Goal: Task Accomplishment & Management: Manage account settings

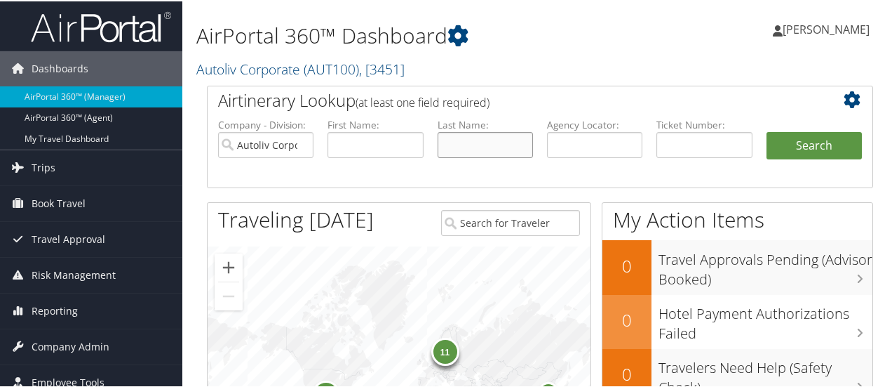
click at [462, 143] on input "text" at bounding box center [485, 143] width 95 height 26
type input "dhanasekaran"
click at [767, 130] on button "Search" at bounding box center [814, 144] width 95 height 28
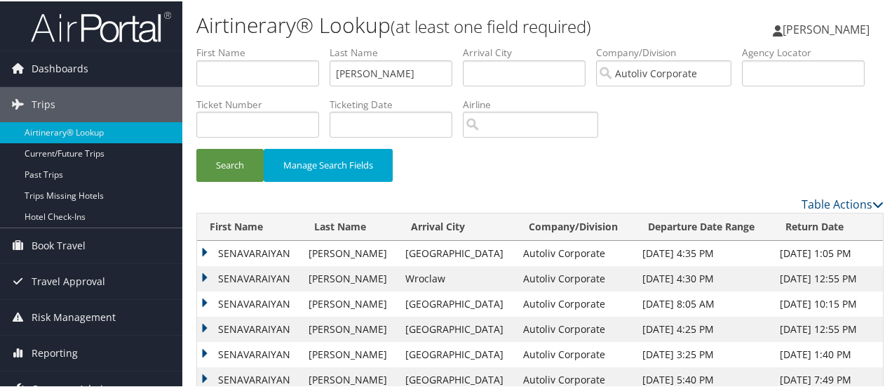
click at [206, 250] on td "SENAVARAIYAN" at bounding box center [249, 251] width 105 height 25
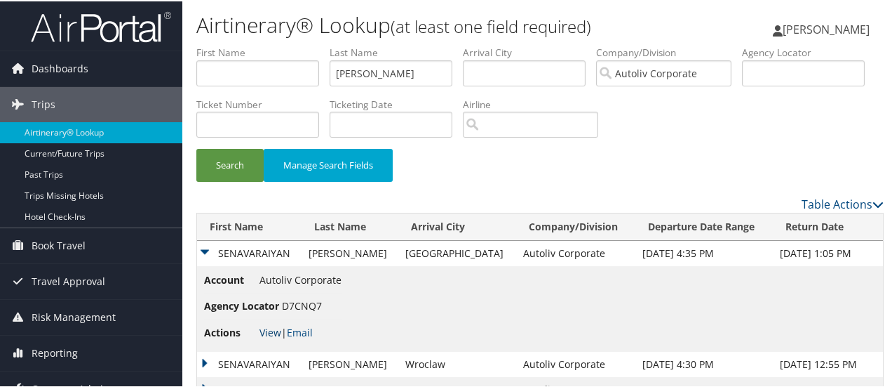
click at [272, 328] on link "View" at bounding box center [271, 330] width 22 height 13
click at [428, 75] on input "dhanasekaran" at bounding box center [391, 72] width 123 height 26
type input "d"
type input "sobolewski"
click at [222, 170] on button "Search" at bounding box center [229, 163] width 67 height 33
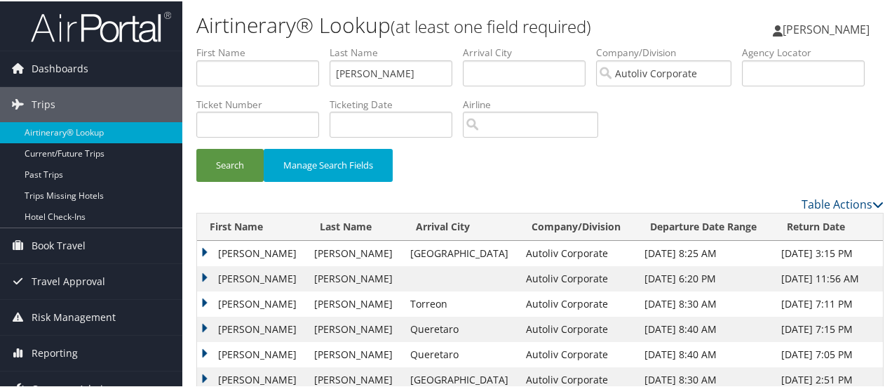
click at [203, 251] on td "PAUL" at bounding box center [252, 251] width 110 height 25
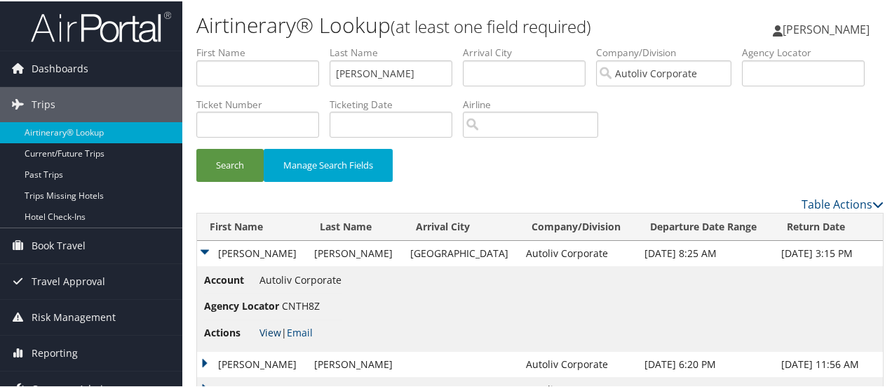
click at [275, 330] on link "View" at bounding box center [271, 330] width 22 height 13
click at [268, 332] on link "View" at bounding box center [271, 330] width 22 height 13
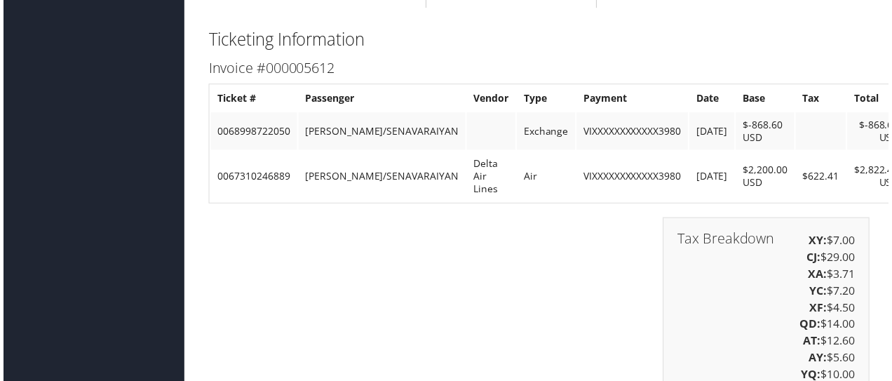
scroll to position [2318, 0]
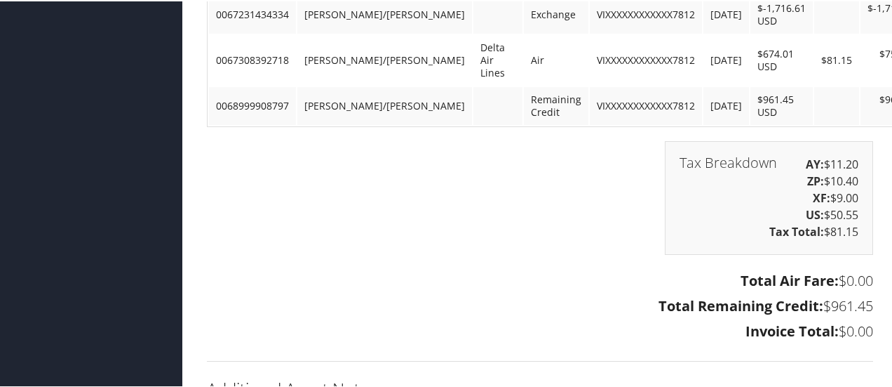
scroll to position [1974, 0]
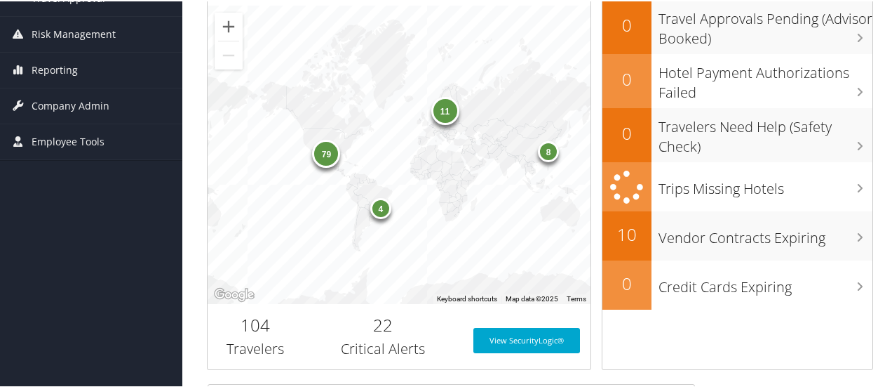
scroll to position [255, 0]
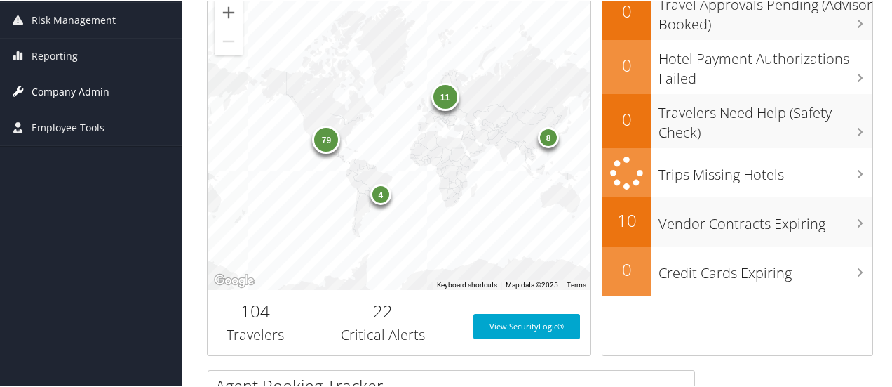
click at [42, 83] on span "Company Admin" at bounding box center [71, 90] width 78 height 35
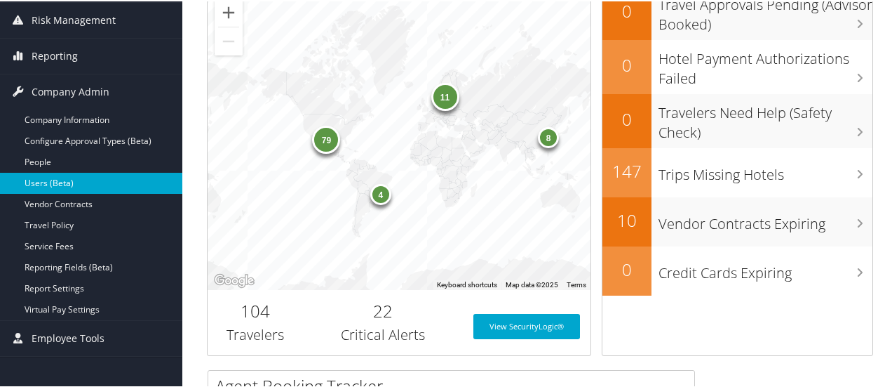
click at [53, 180] on link "Users (Beta)" at bounding box center [91, 181] width 182 height 21
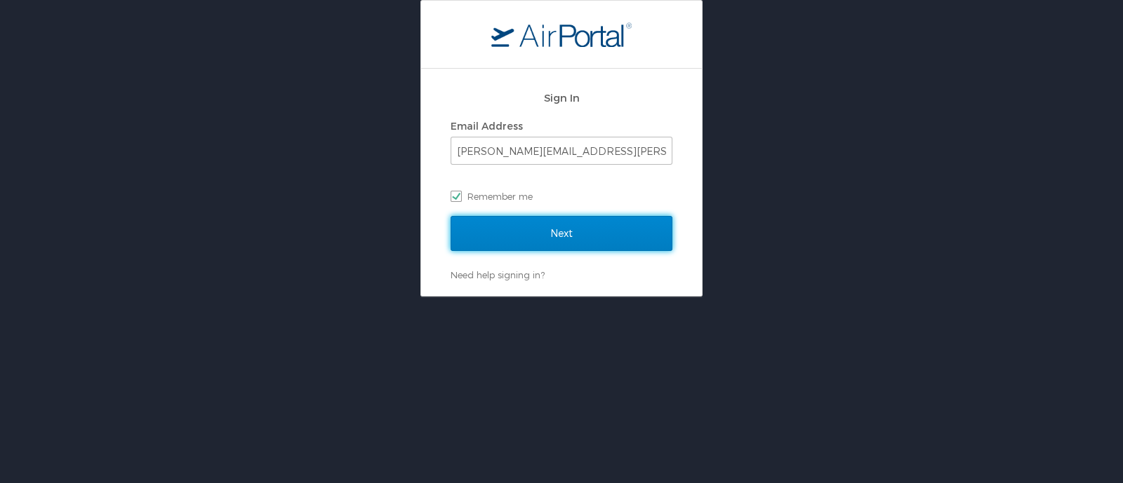
click at [562, 233] on input "Next" at bounding box center [561, 233] width 222 height 35
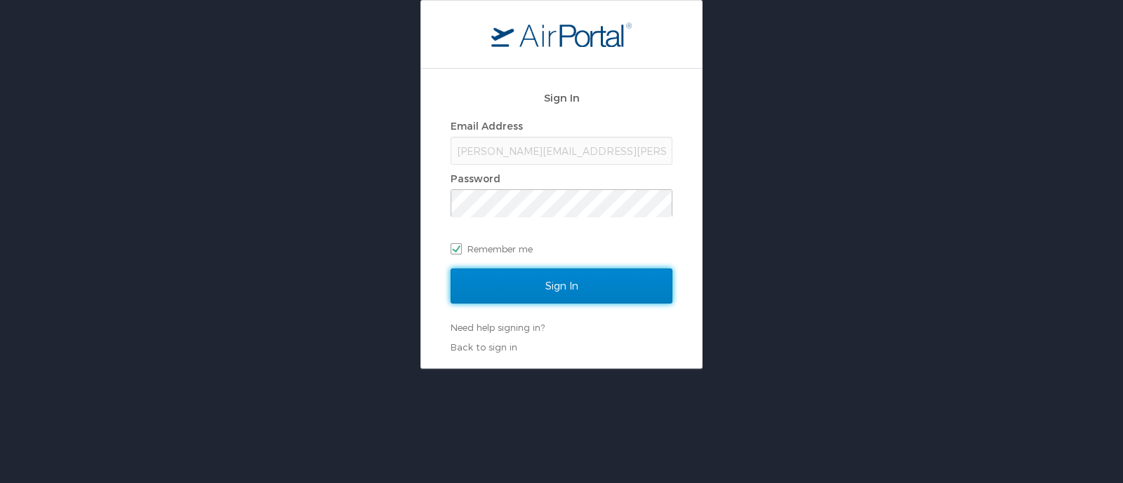
click at [561, 284] on input "Sign In" at bounding box center [561, 286] width 222 height 35
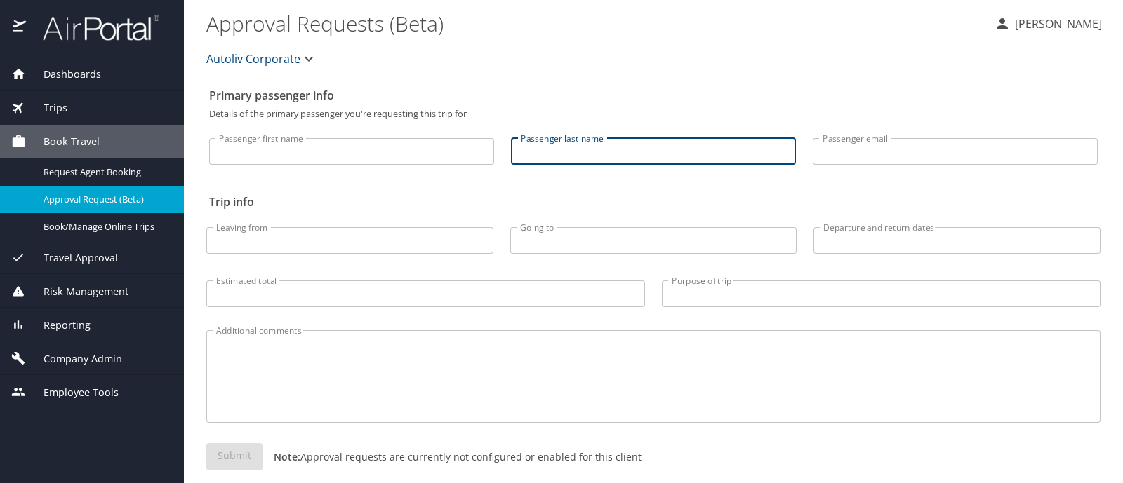
click at [569, 146] on input "Passenger last name" at bounding box center [653, 151] width 285 height 27
type input "[PERSON_NAME]"
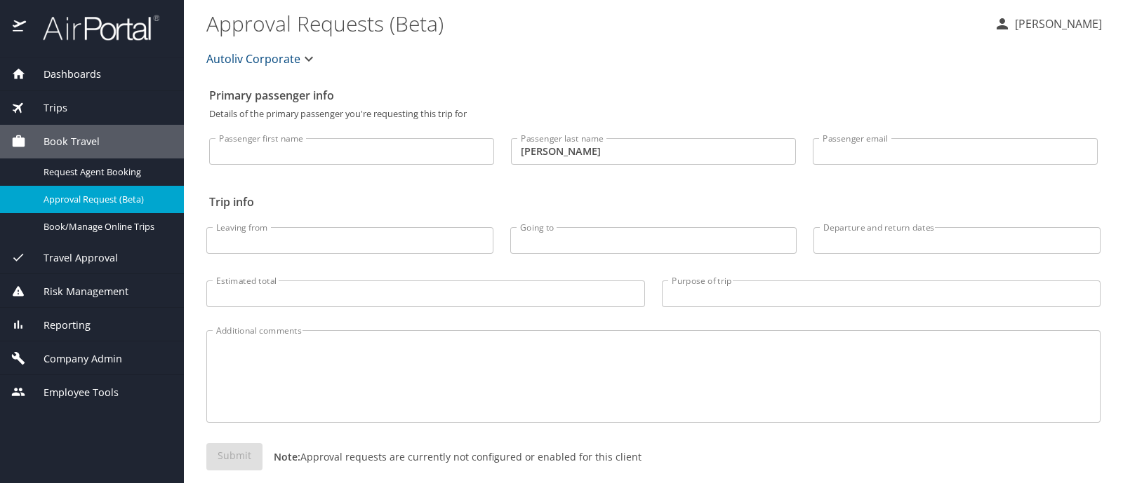
click at [105, 359] on span "Company Admin" at bounding box center [74, 358] width 96 height 15
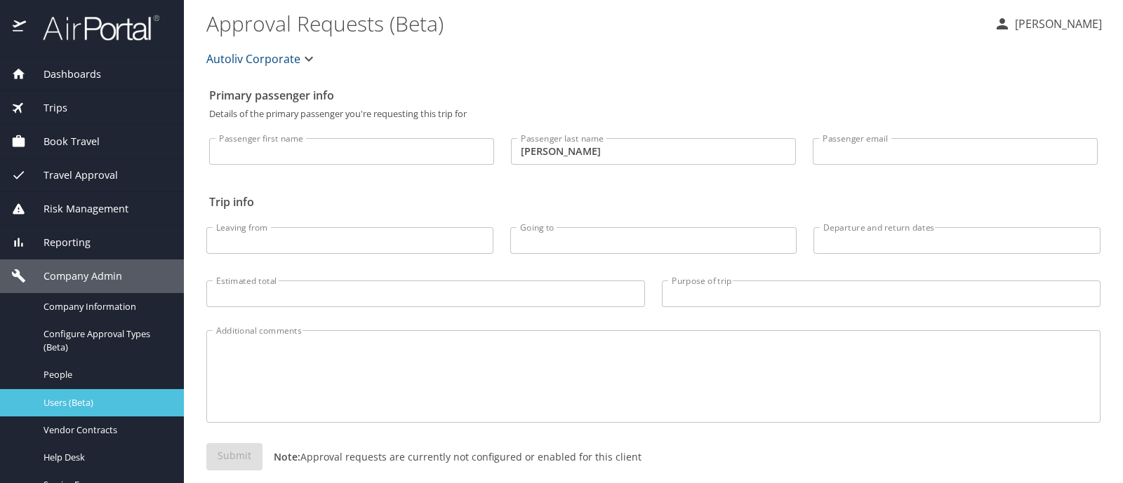
click at [80, 405] on span "Users (Beta)" at bounding box center [104, 402] width 123 height 13
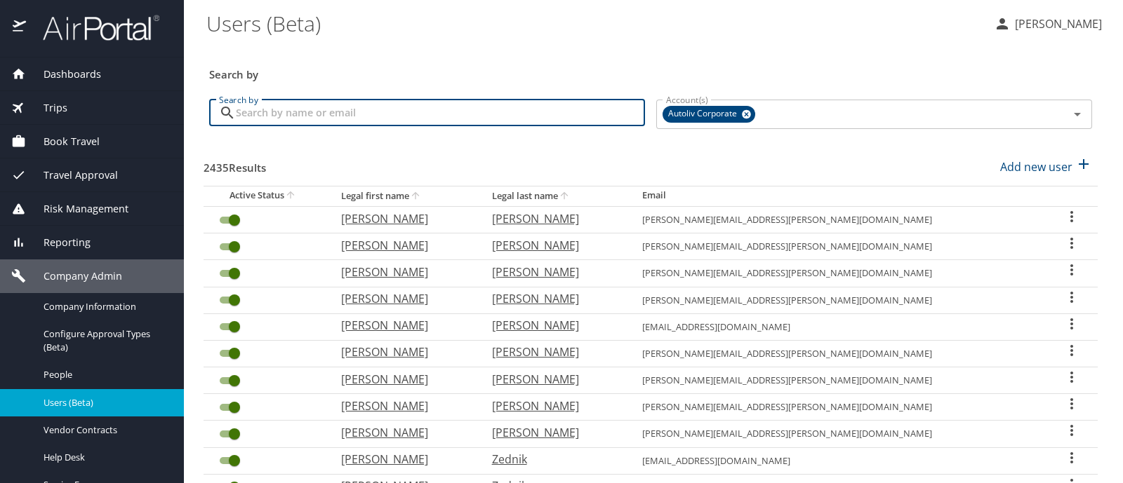
click at [298, 116] on input "Search by" at bounding box center [440, 113] width 409 height 27
type input "[PERSON_NAME]"
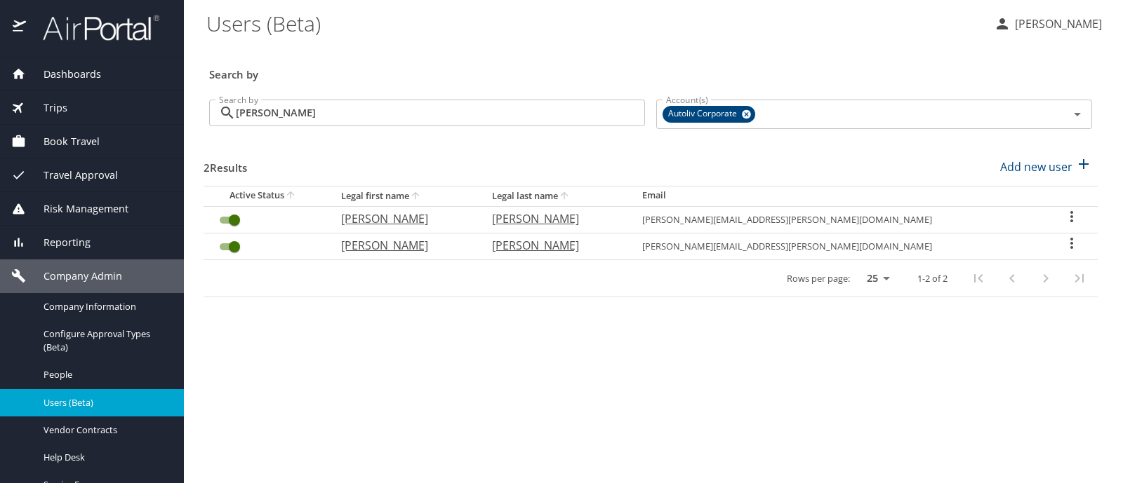
click at [1068, 242] on icon "User Search Table" at bounding box center [1071, 243] width 17 height 17
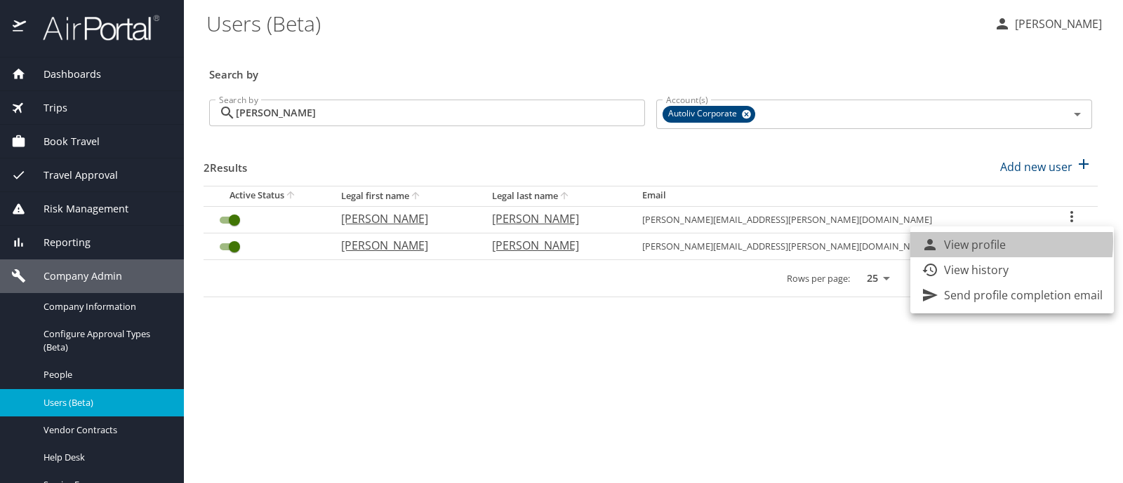
click at [979, 242] on p "View profile" at bounding box center [975, 244] width 62 height 17
select select "US"
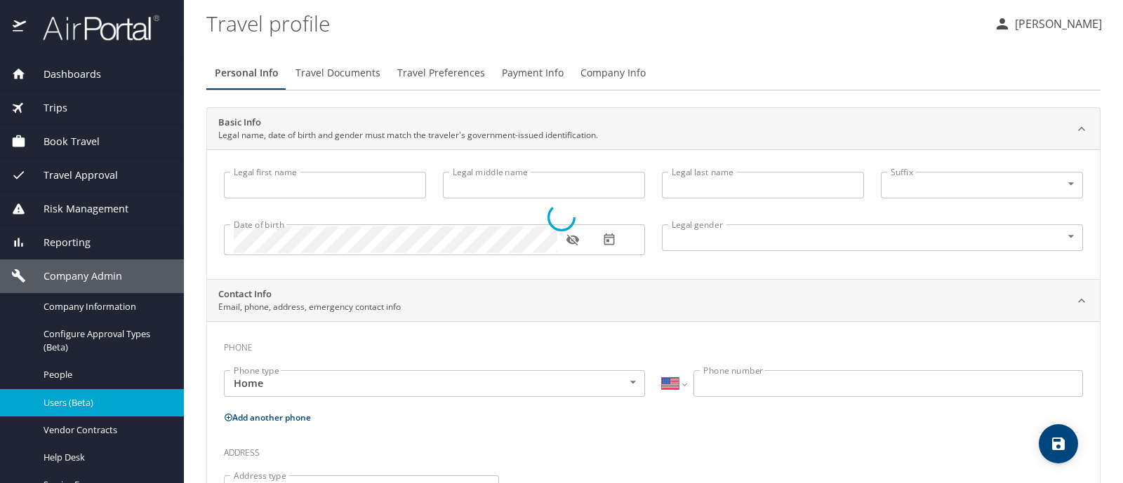
type input "[PERSON_NAME]"
type input "[DEMOGRAPHIC_DATA]"
type input "[PERSON_NAME]"
type input "D"
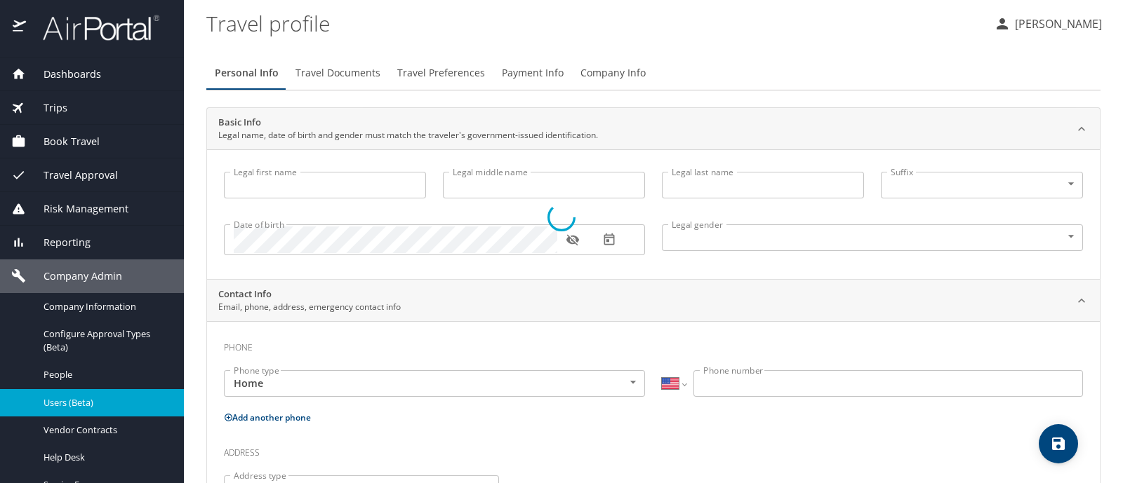
select select "ZZ"
type input "[PHONE_NUMBER]"
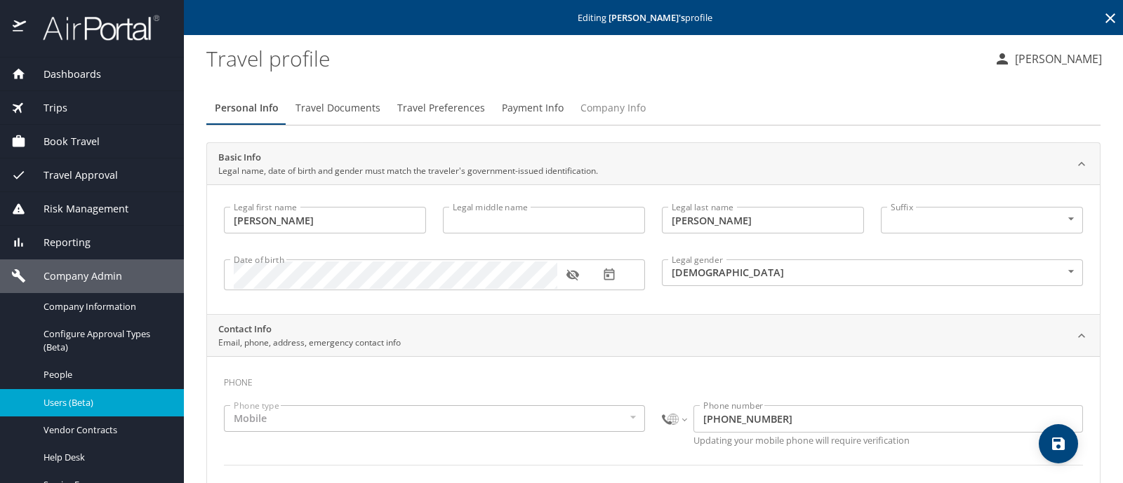
click at [611, 107] on span "Company Info" at bounding box center [612, 109] width 65 height 18
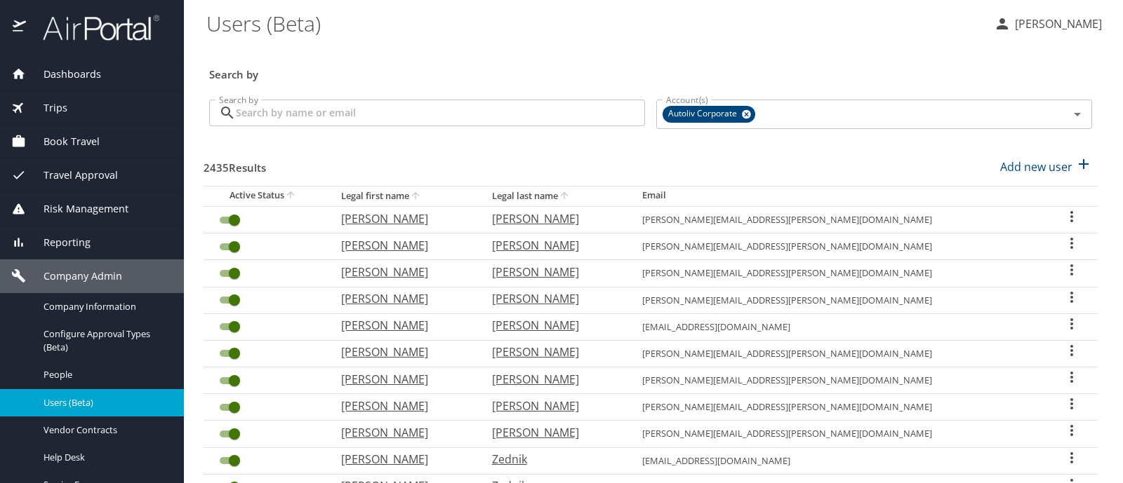
click at [290, 105] on input "Search by" at bounding box center [440, 113] width 409 height 27
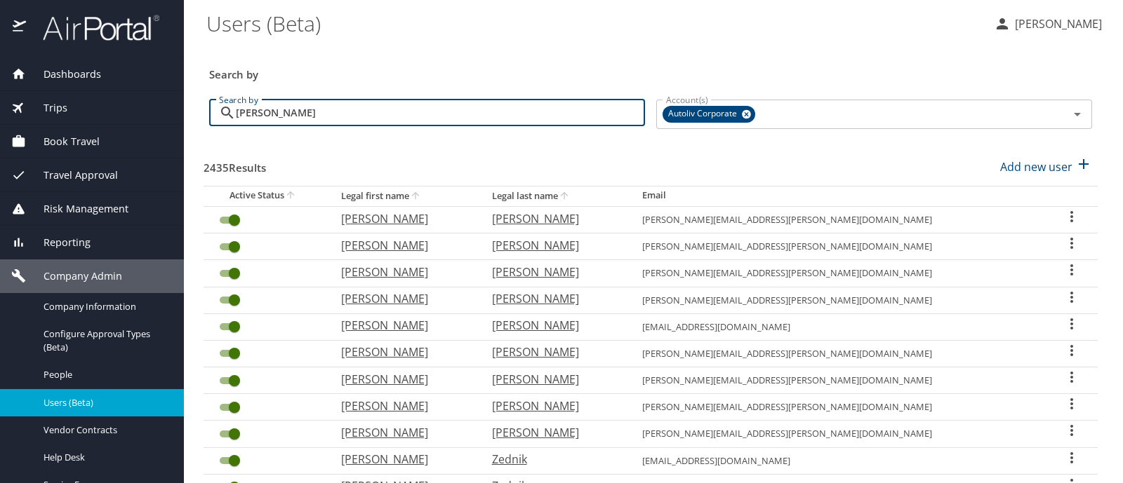
type input "[PERSON_NAME]"
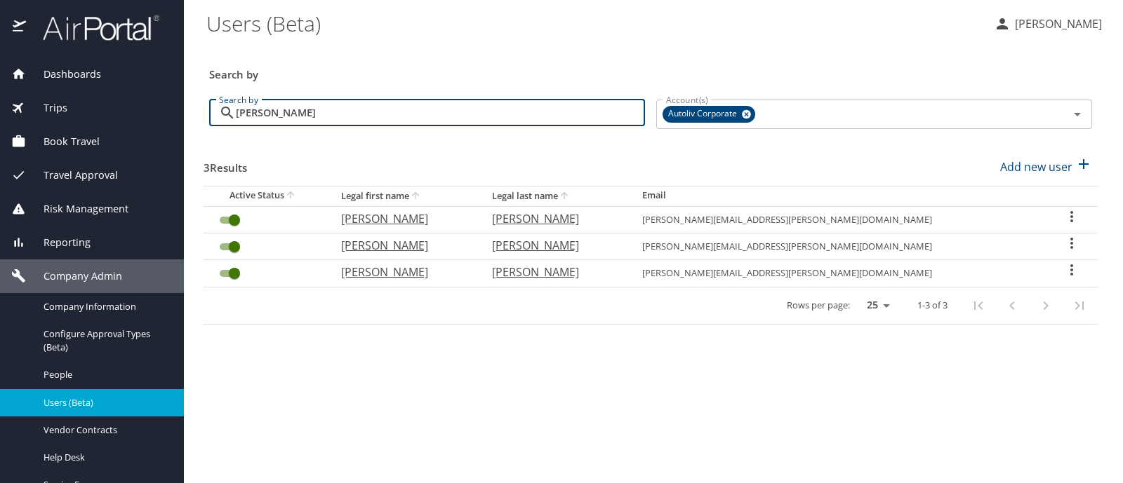
click at [290, 105] on input "[PERSON_NAME]" at bounding box center [440, 113] width 409 height 27
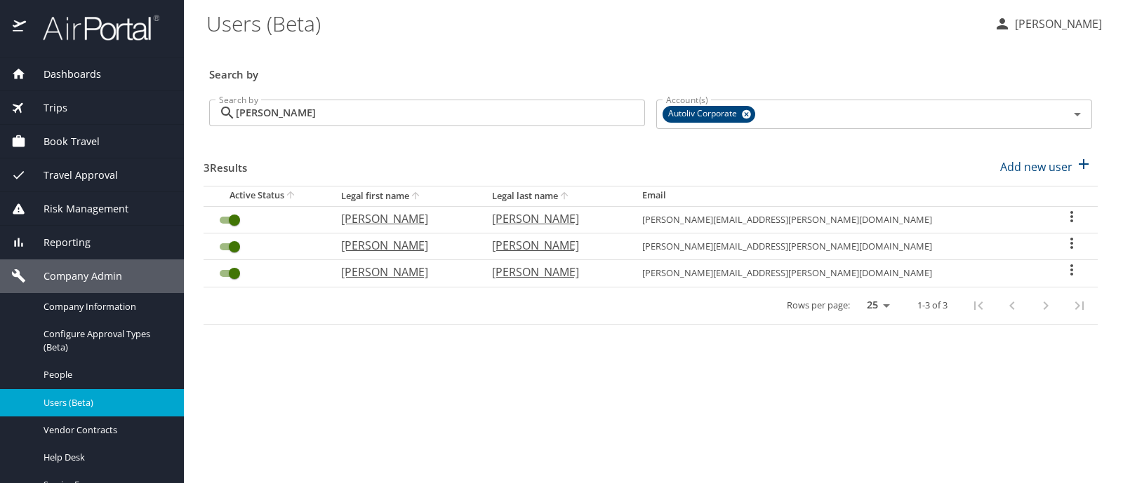
click at [1070, 248] on icon "User Search Table" at bounding box center [1071, 243] width 3 height 11
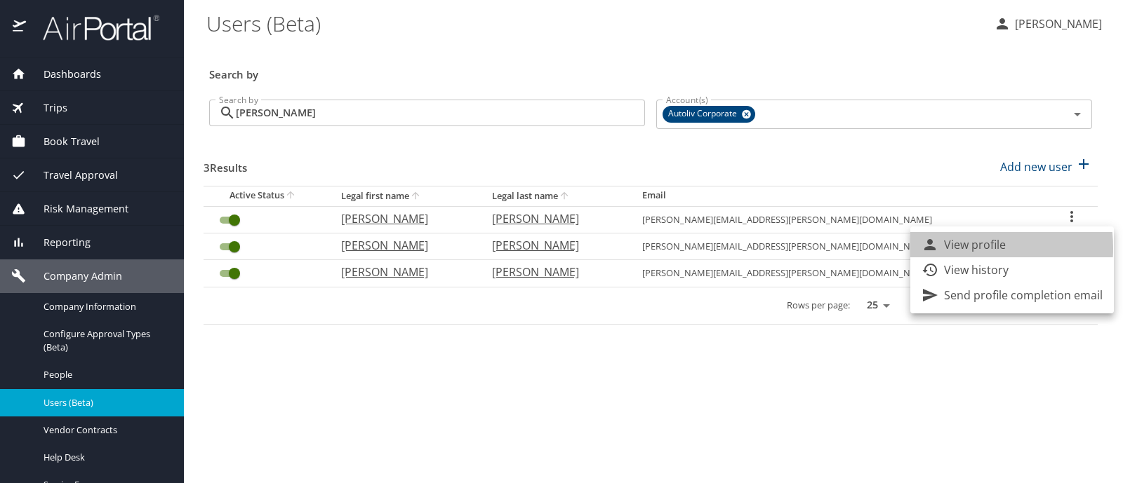
click at [954, 248] on p "View profile" at bounding box center [975, 244] width 62 height 17
select select "US"
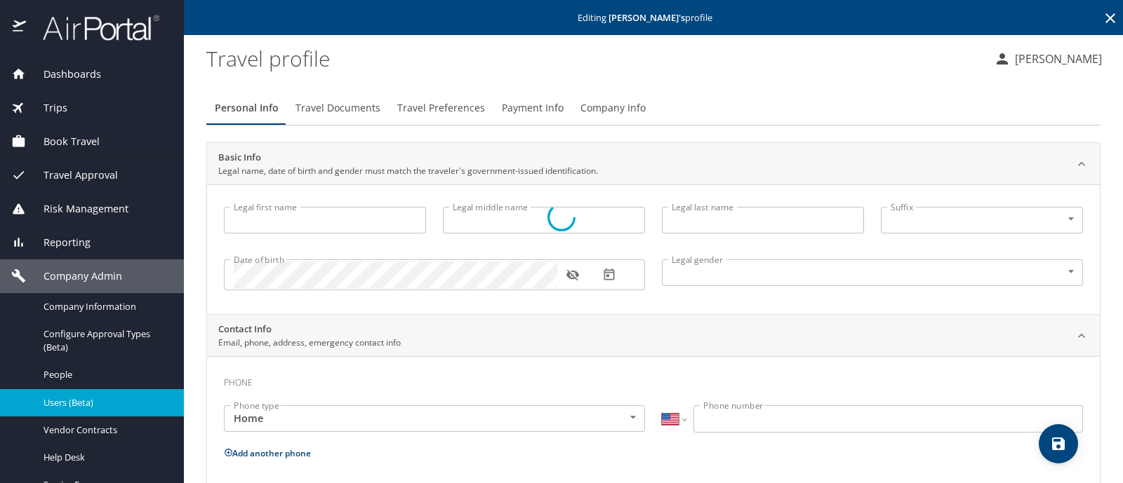
type input "[PERSON_NAME]"
type input "[DEMOGRAPHIC_DATA]"
type input "OSIRIS"
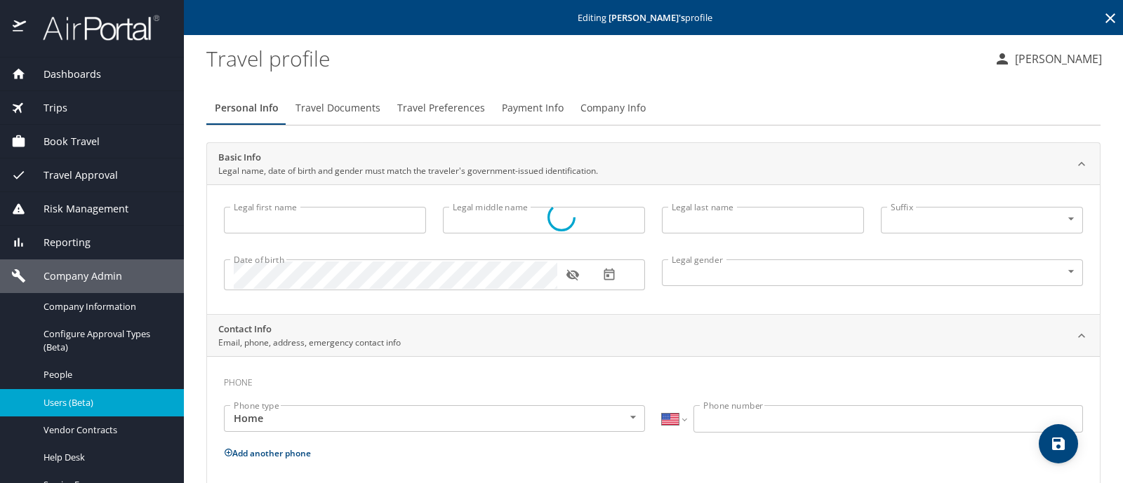
type input "[PERSON_NAME]"
select select "MX"
type input "[PHONE_NUMBER]"
type input "[EMAIL_ADDRESS][DOMAIN_NAME]"
select select "MX"
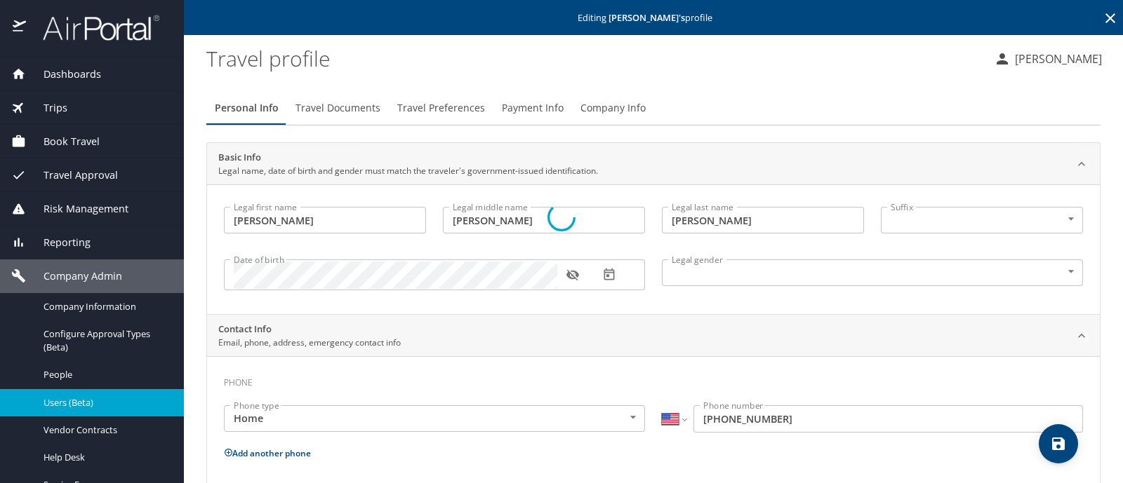
select select "MX"
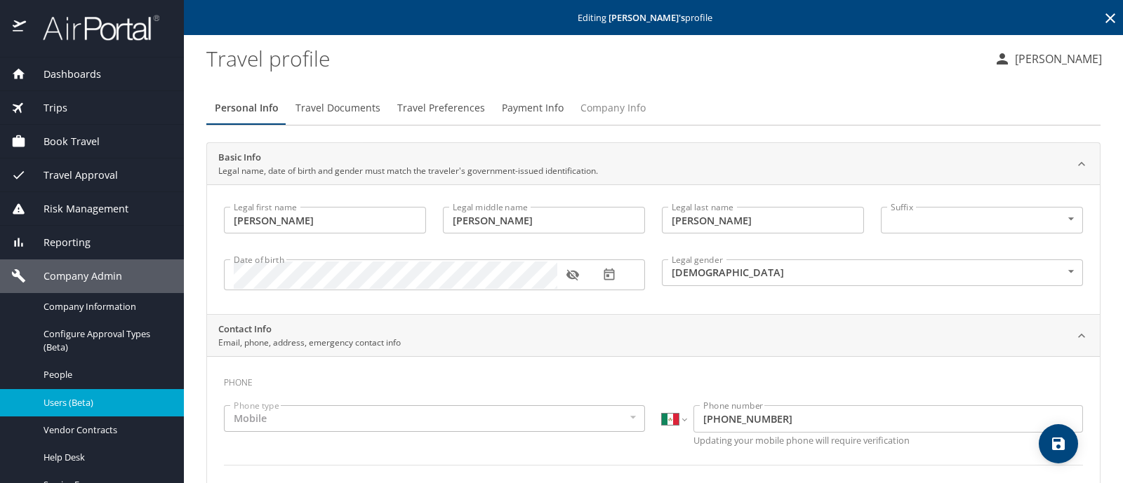
click at [621, 103] on span "Company Info" at bounding box center [612, 109] width 65 height 18
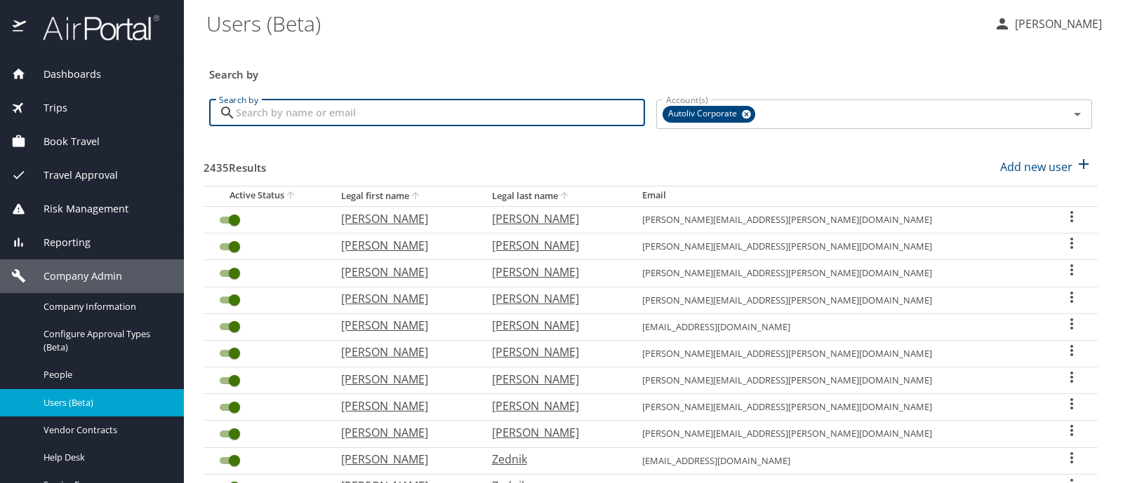
click at [261, 113] on input "Search by" at bounding box center [440, 113] width 409 height 27
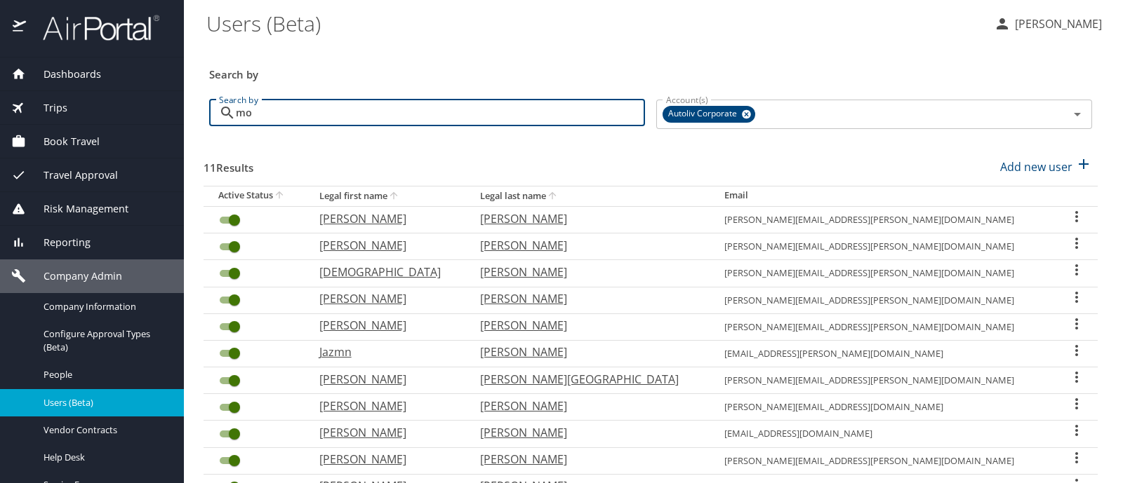
type input "m"
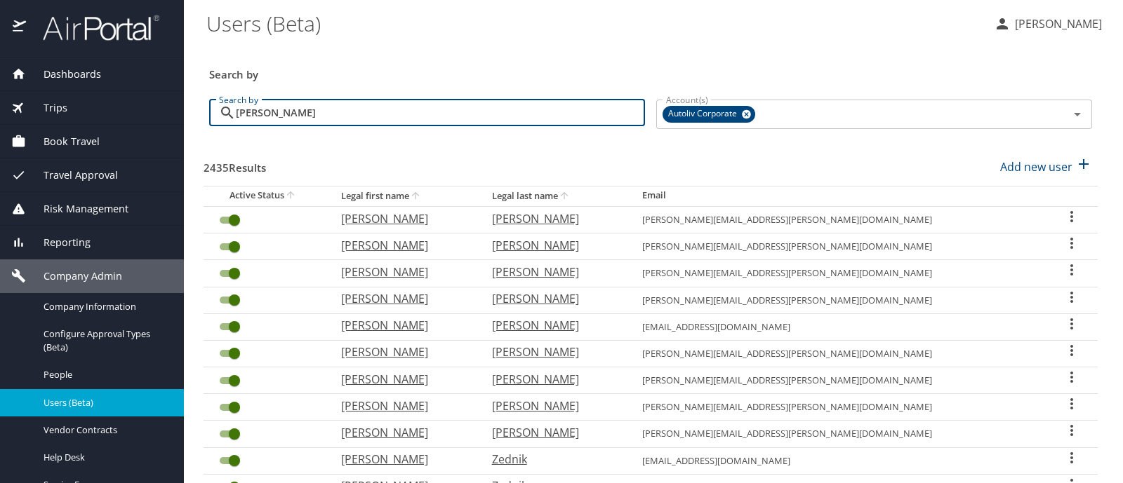
type input "[PERSON_NAME]"
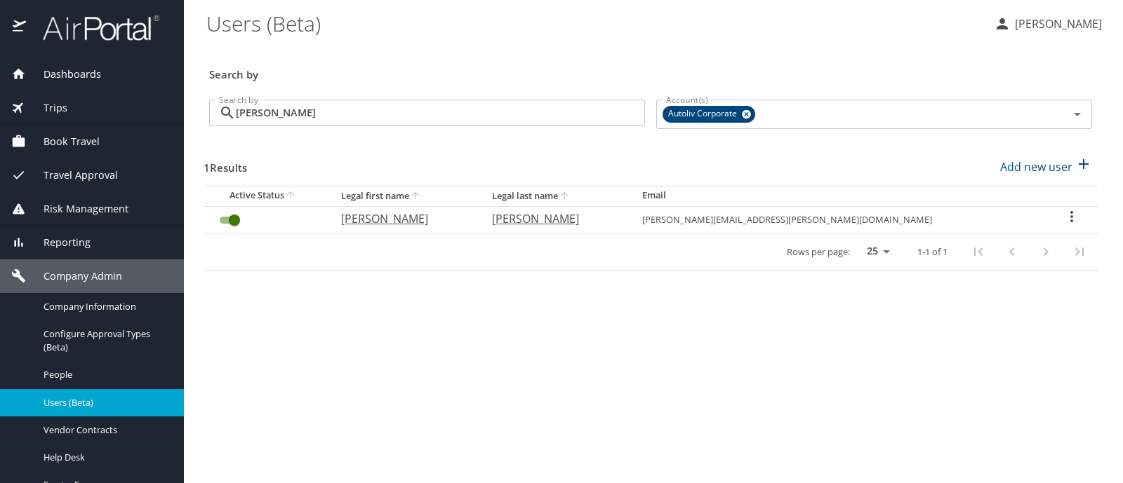
click at [1066, 220] on icon "User Search Table" at bounding box center [1071, 216] width 17 height 17
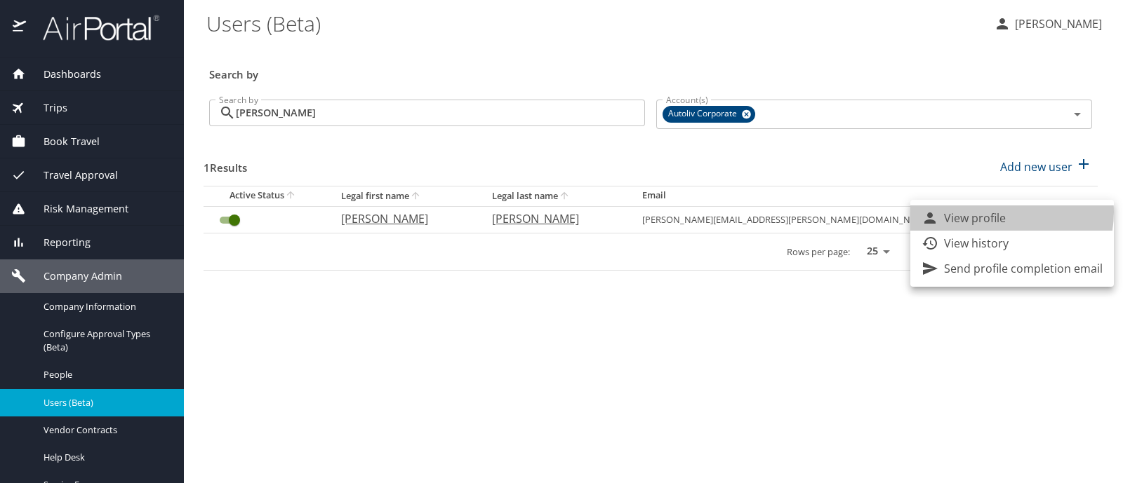
click at [990, 212] on p "View profile" at bounding box center [975, 218] width 62 height 17
select select "US"
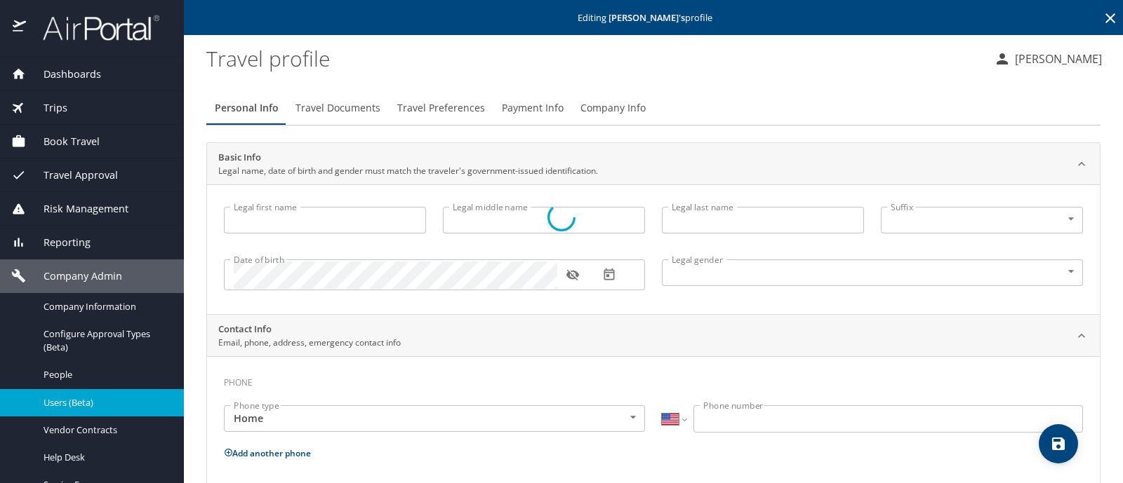
type input "[PERSON_NAME]"
type input "[DEMOGRAPHIC_DATA]"
select select "MX"
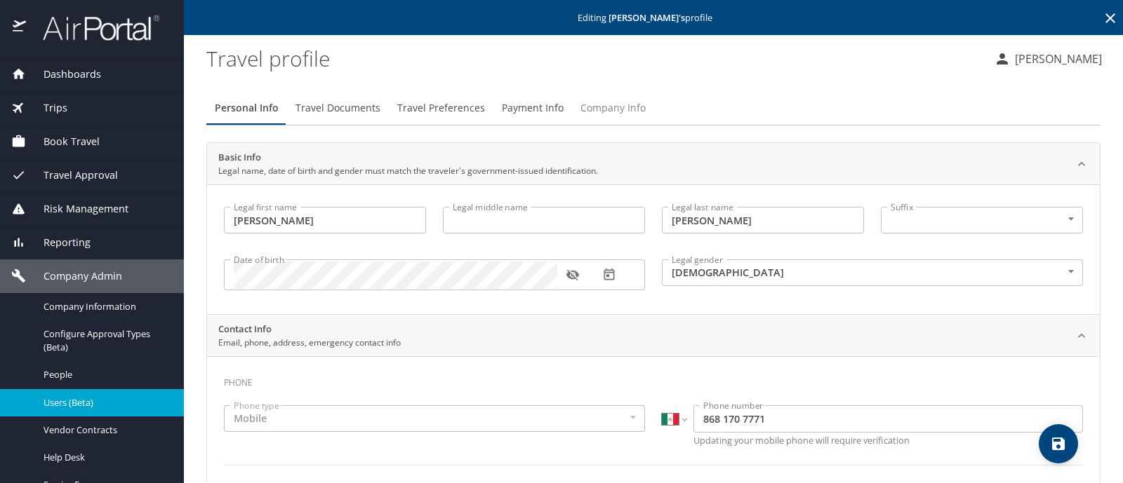
click at [631, 105] on span "Company Info" at bounding box center [612, 109] width 65 height 18
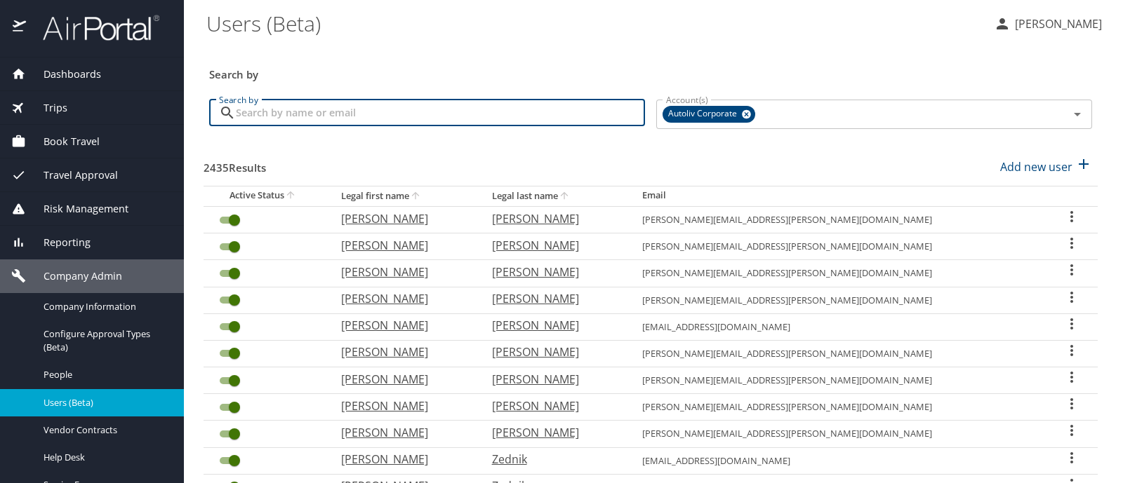
click at [265, 110] on input "Search by" at bounding box center [440, 113] width 409 height 27
type input "[PERSON_NAME]"
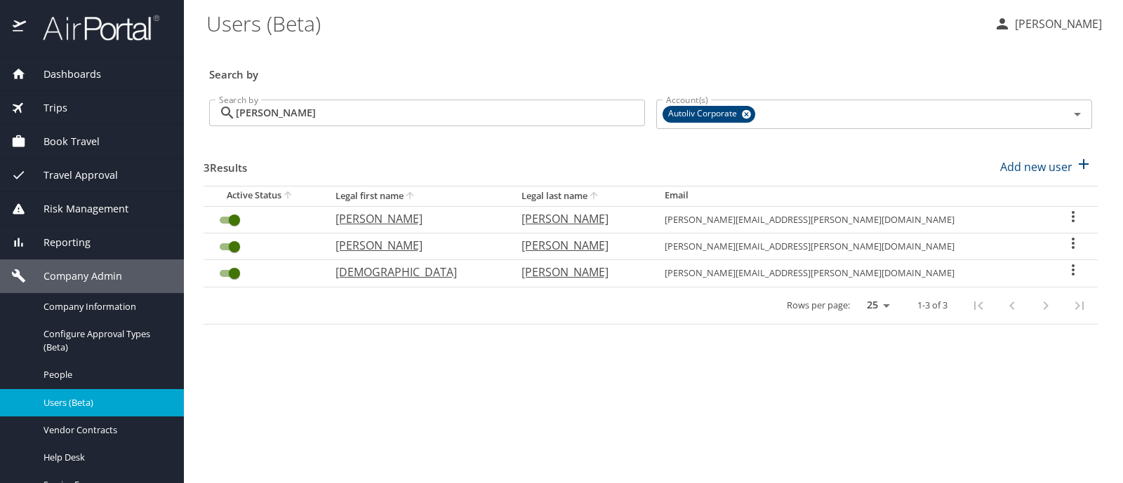
click at [1070, 243] on icon "User Search Table" at bounding box center [1072, 243] width 17 height 17
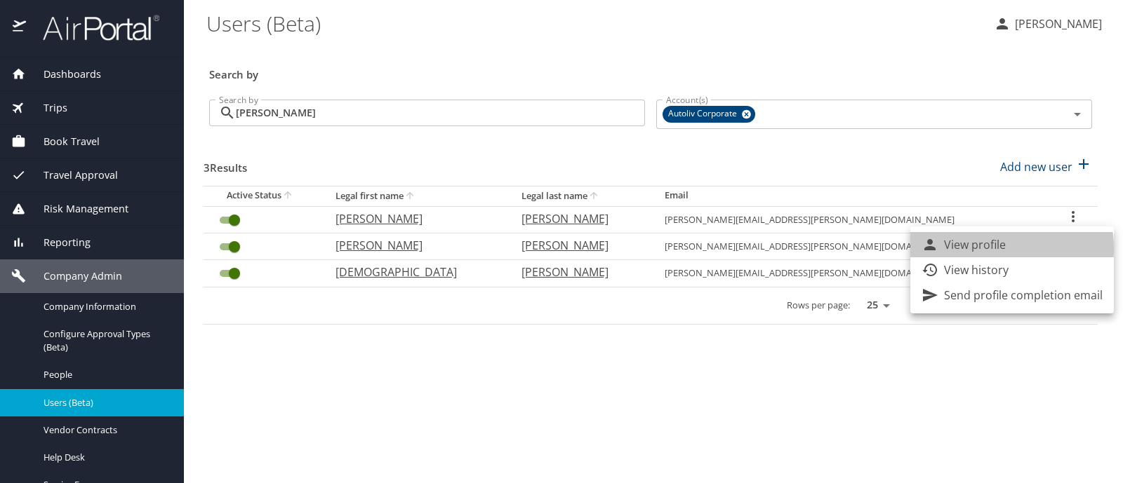
click at [975, 249] on p "View profile" at bounding box center [975, 244] width 62 height 17
select select "US"
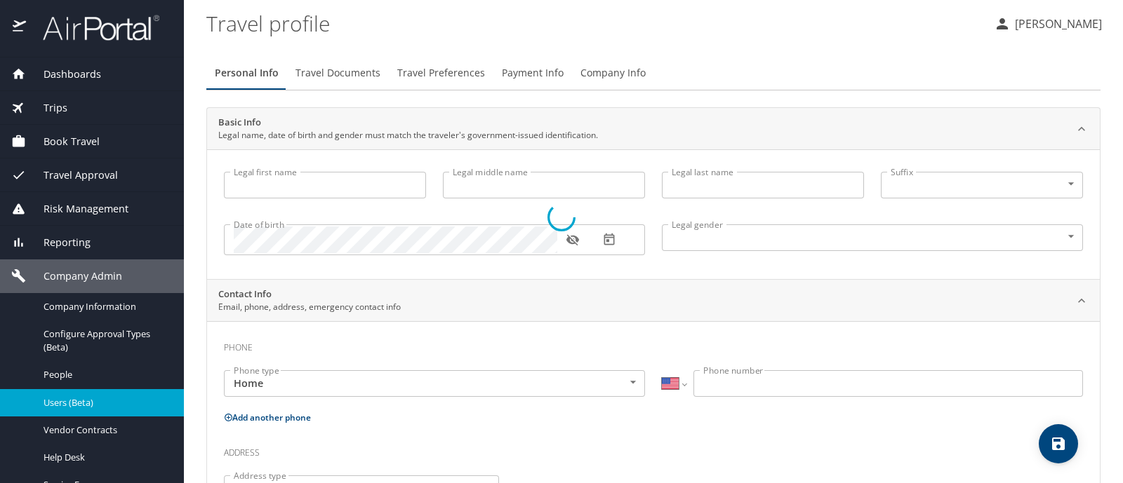
type input "[PERSON_NAME]"
type input "[DEMOGRAPHIC_DATA]"
type input "[PERSON_NAME]"
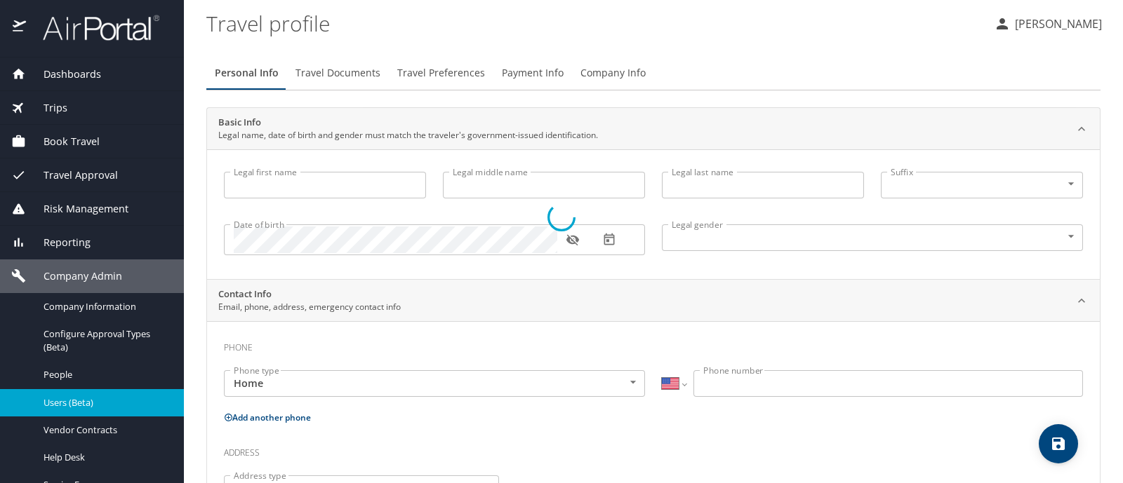
select select "TH"
type input "041 644 109"
select select "TH"
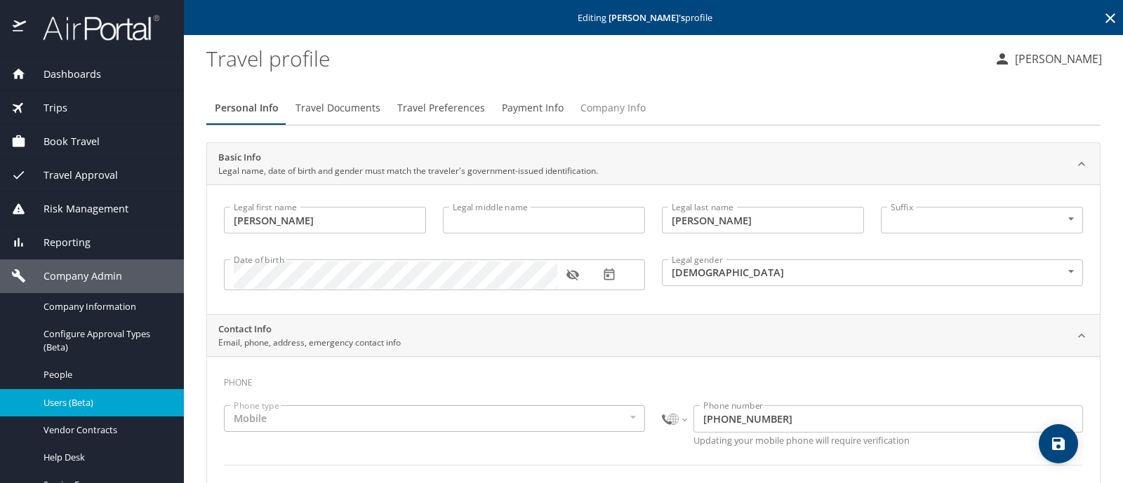
click at [627, 107] on span "Company Info" at bounding box center [612, 109] width 65 height 18
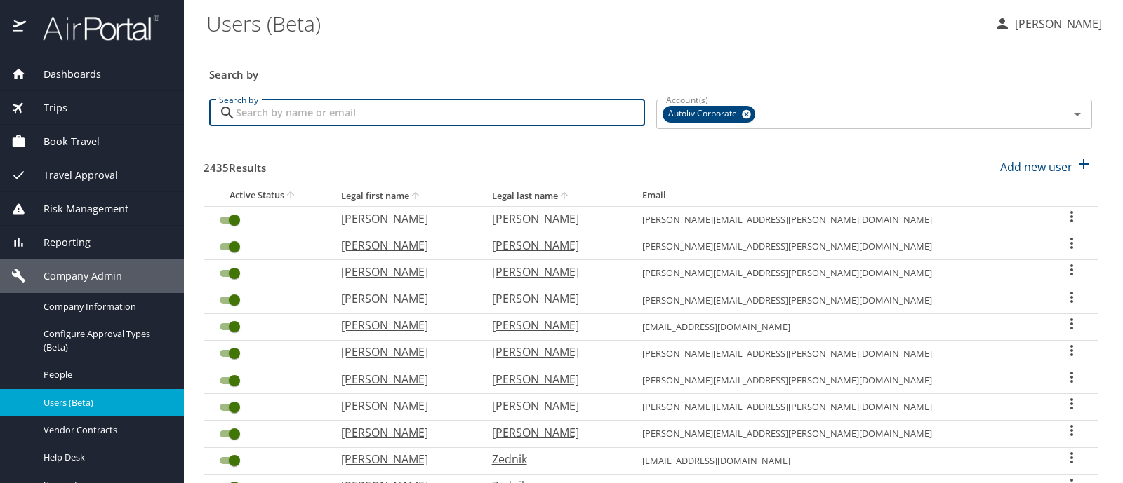
click at [264, 110] on input "Search by" at bounding box center [440, 113] width 409 height 27
type input "[PERSON_NAME]"
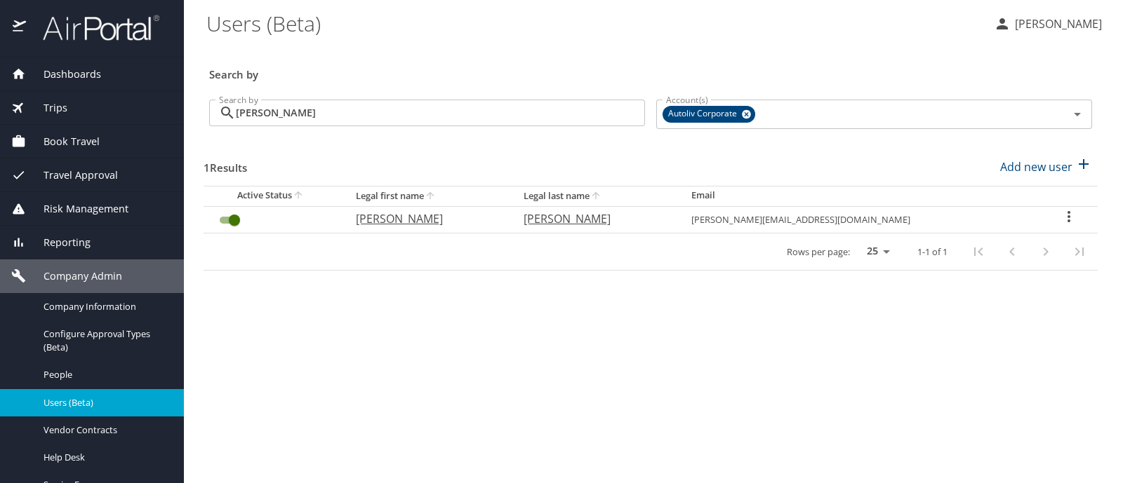
click at [1076, 210] on div "User Search Table" at bounding box center [1068, 218] width 35 height 20
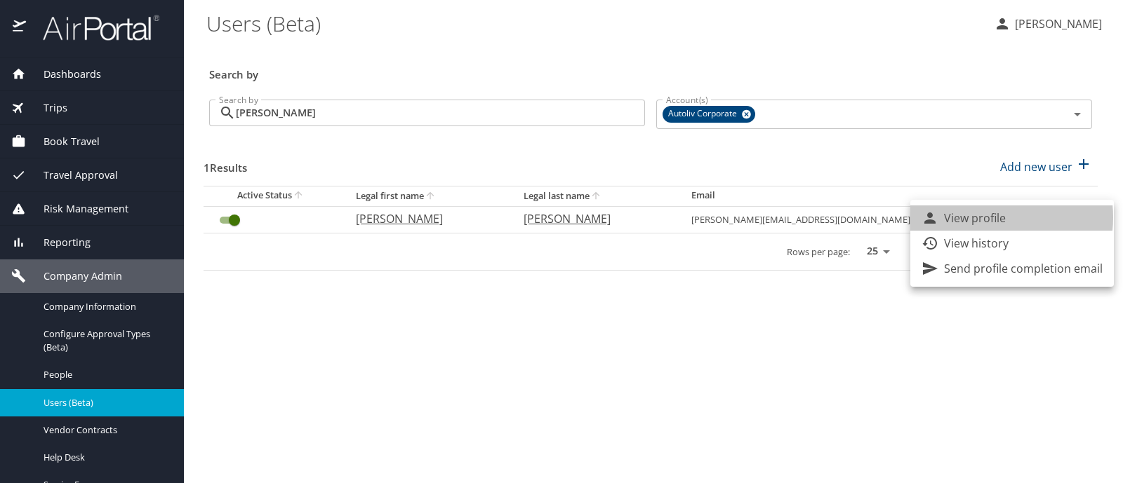
click at [989, 217] on p "View profile" at bounding box center [975, 218] width 62 height 17
select select "US"
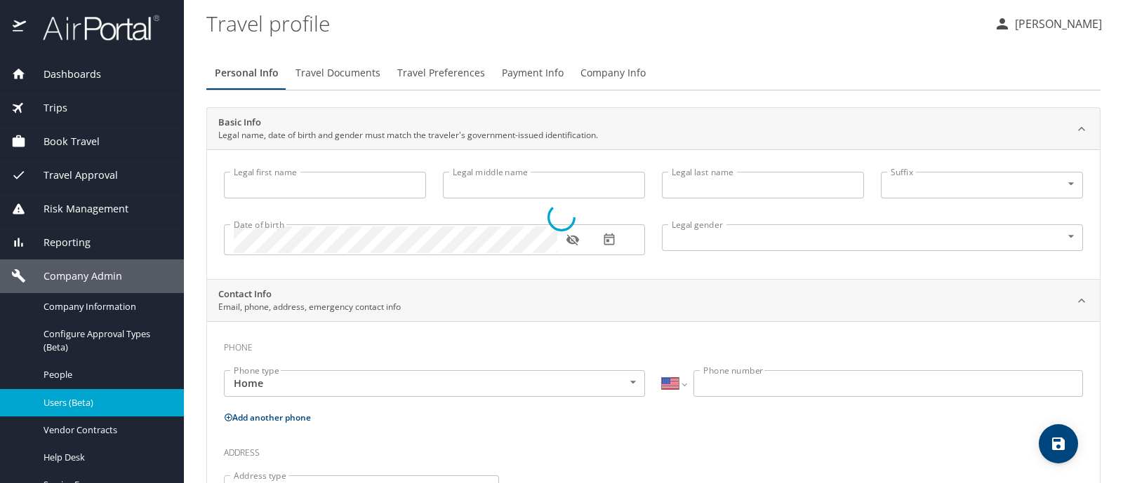
type input "[PERSON_NAME]"
type input "[DEMOGRAPHIC_DATA]"
select select "MX"
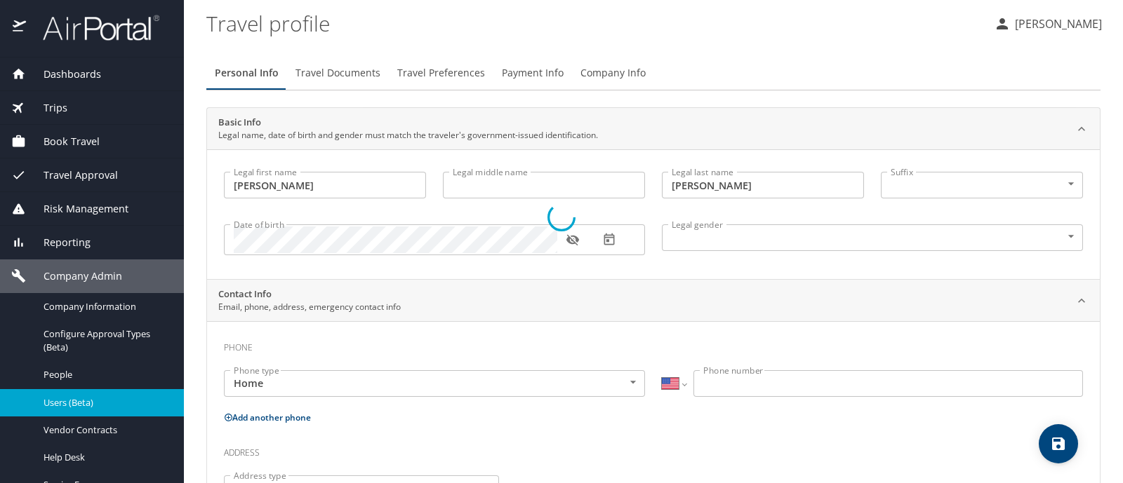
select select "MX"
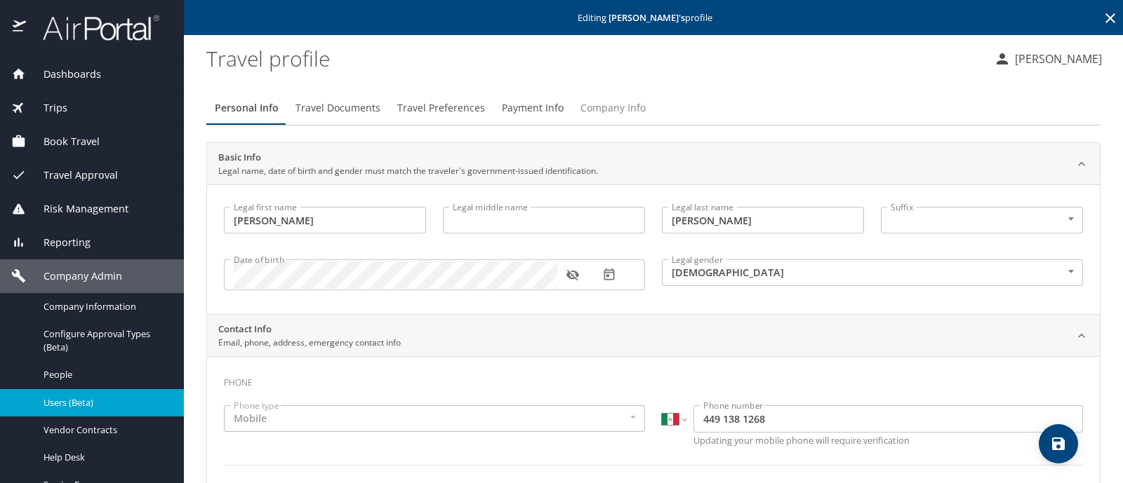
click at [593, 109] on span "Company Info" at bounding box center [612, 109] width 65 height 18
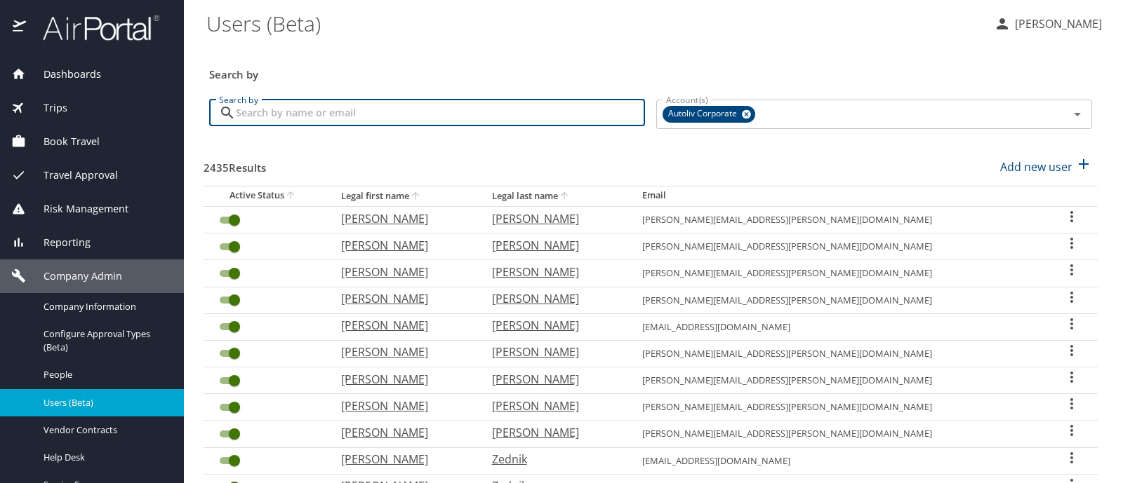
click at [246, 102] on input "Search by" at bounding box center [440, 113] width 409 height 27
type input "n"
type input "[DEMOGRAPHIC_DATA]"
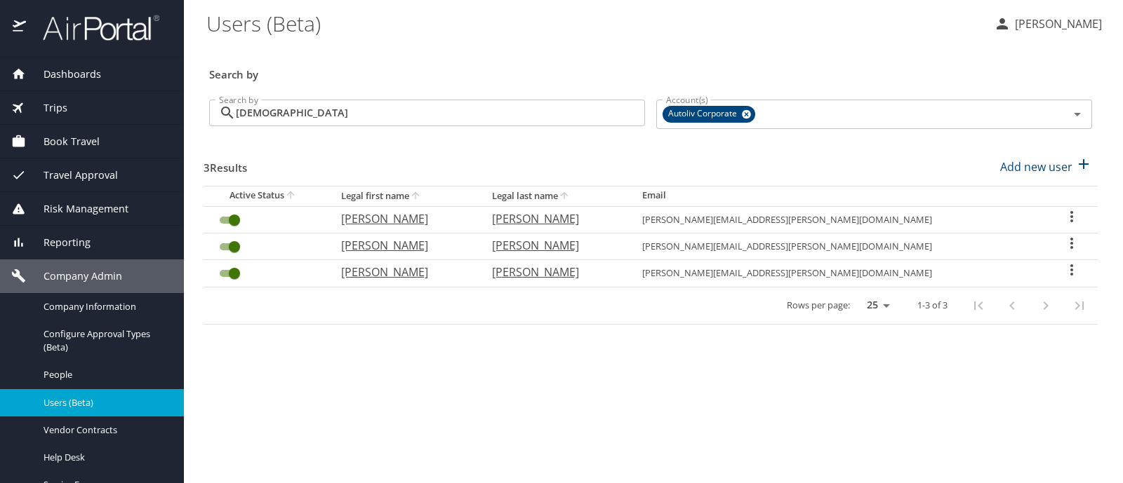
click at [1066, 215] on icon "User Search Table" at bounding box center [1071, 216] width 17 height 17
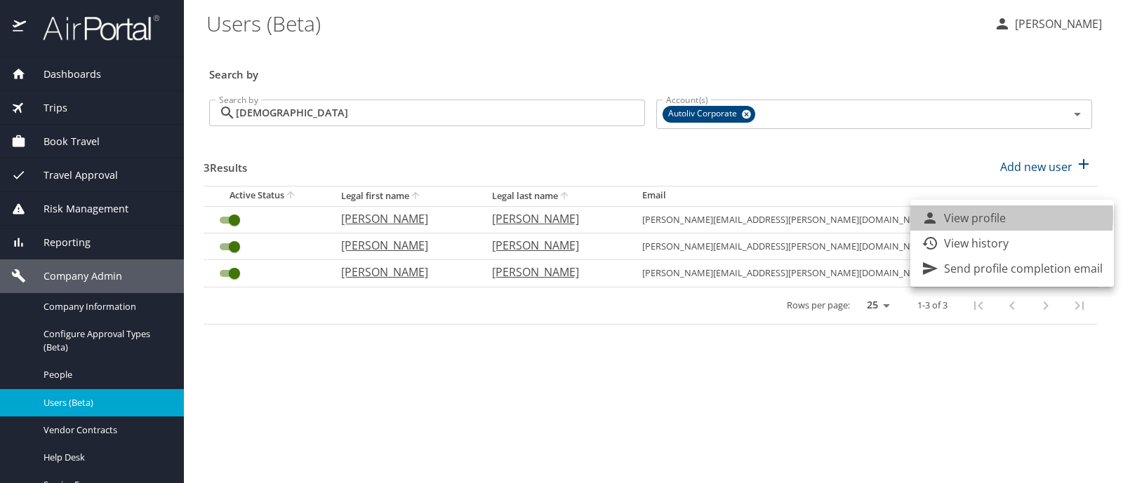
click at [969, 217] on p "View profile" at bounding box center [975, 218] width 62 height 17
select select "US"
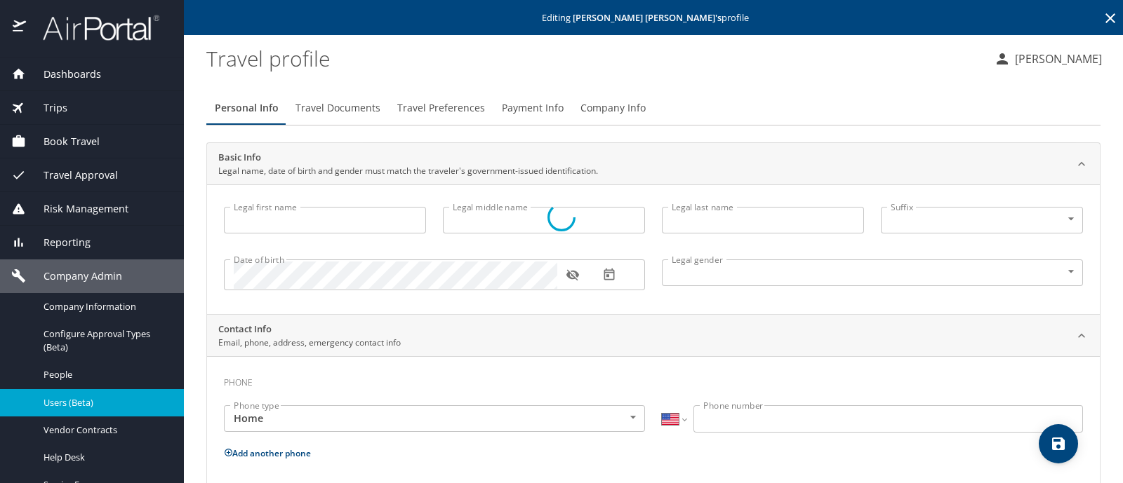
type input "[PERSON_NAME]"
type input "[DEMOGRAPHIC_DATA]"
select select "MX"
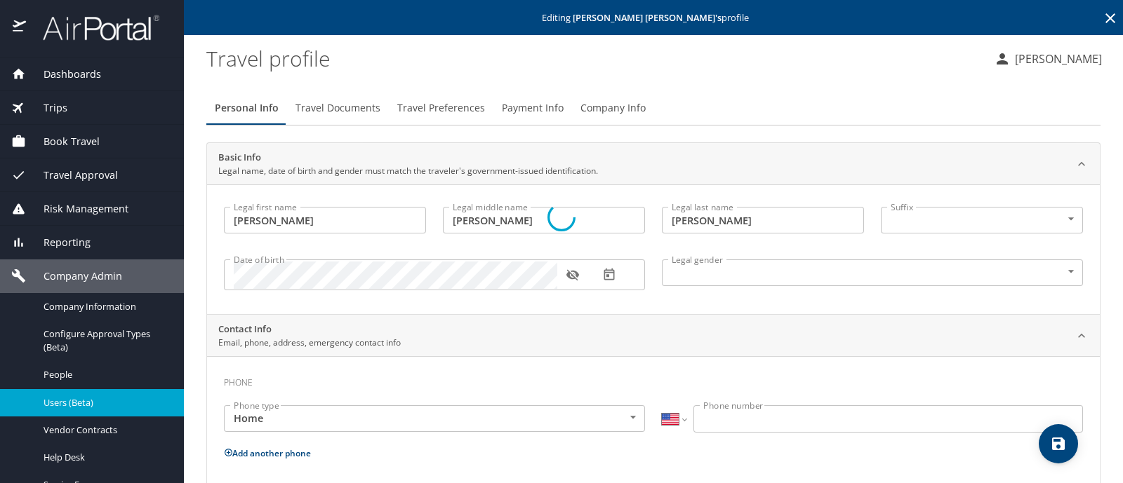
select select "MX"
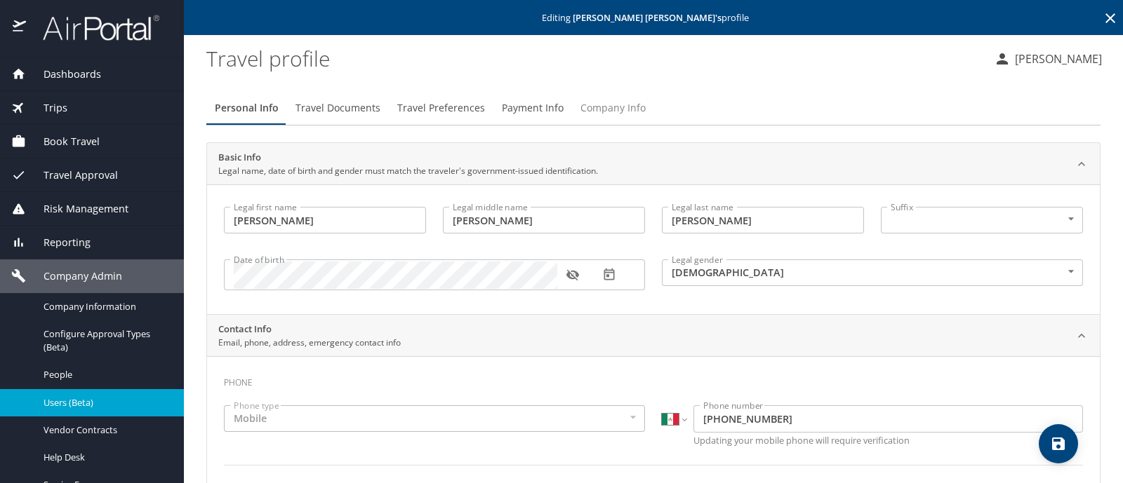
click at [611, 105] on span "Company Info" at bounding box center [612, 109] width 65 height 18
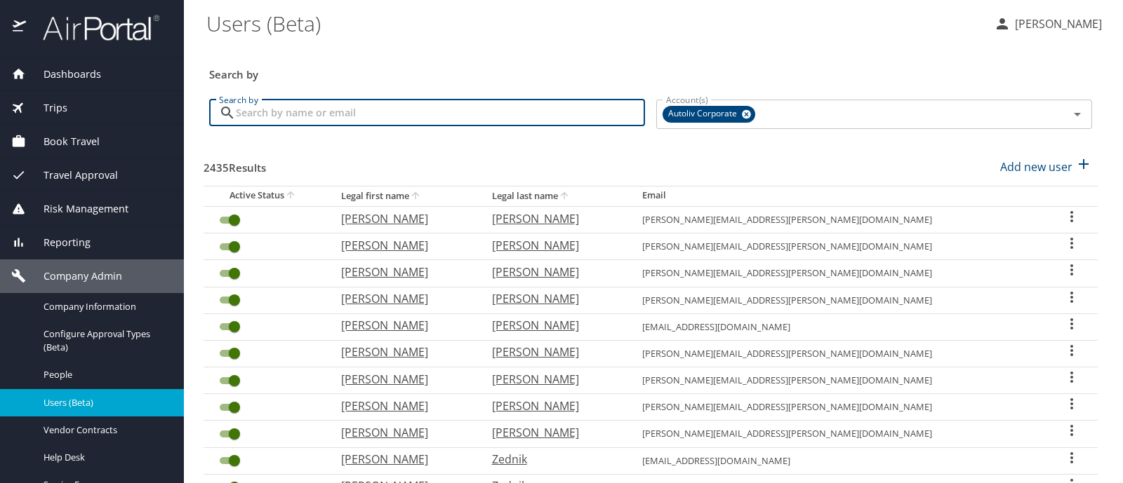
click at [257, 114] on input "Search by" at bounding box center [440, 113] width 409 height 27
type input "[PERSON_NAME]"
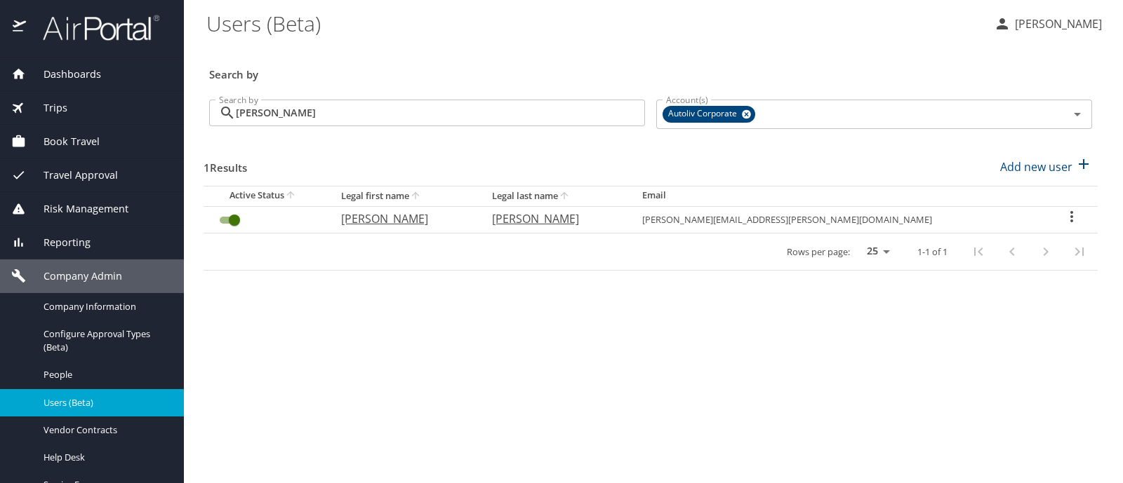
click at [1064, 213] on icon "User Search Table" at bounding box center [1071, 216] width 17 height 17
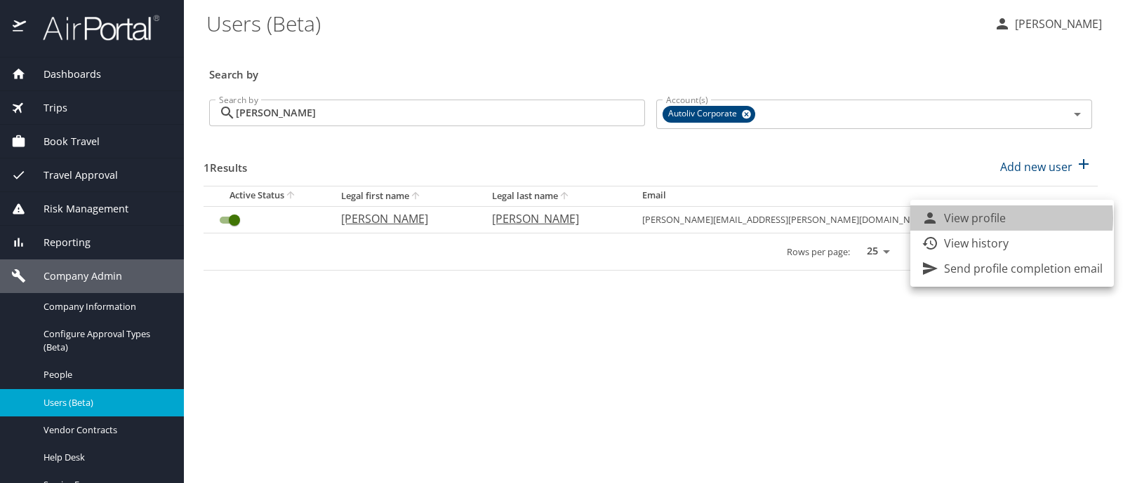
click at [994, 218] on p "View profile" at bounding box center [975, 218] width 62 height 17
select select "US"
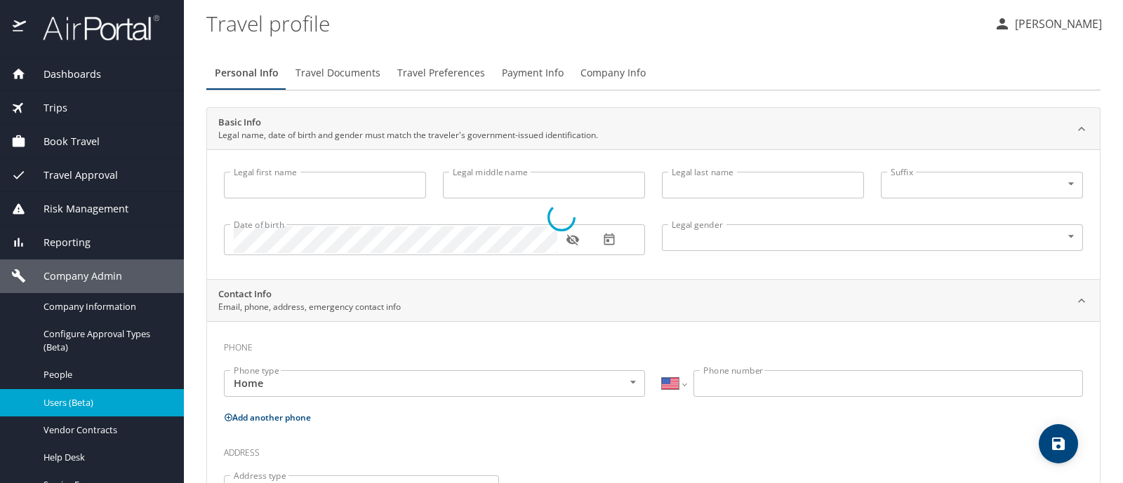
type input "[PERSON_NAME]"
type input "[DEMOGRAPHIC_DATA]"
select select "MX"
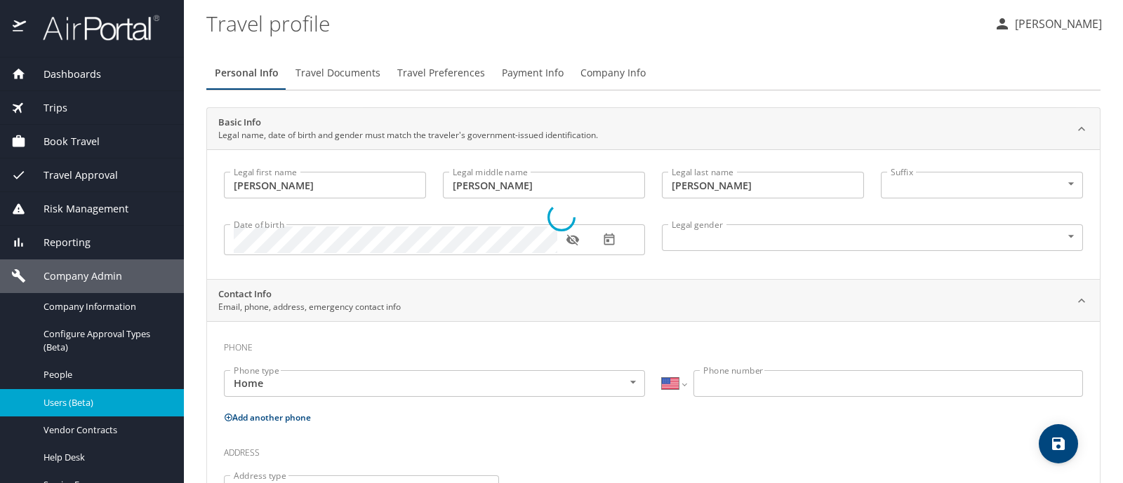
select select "MX"
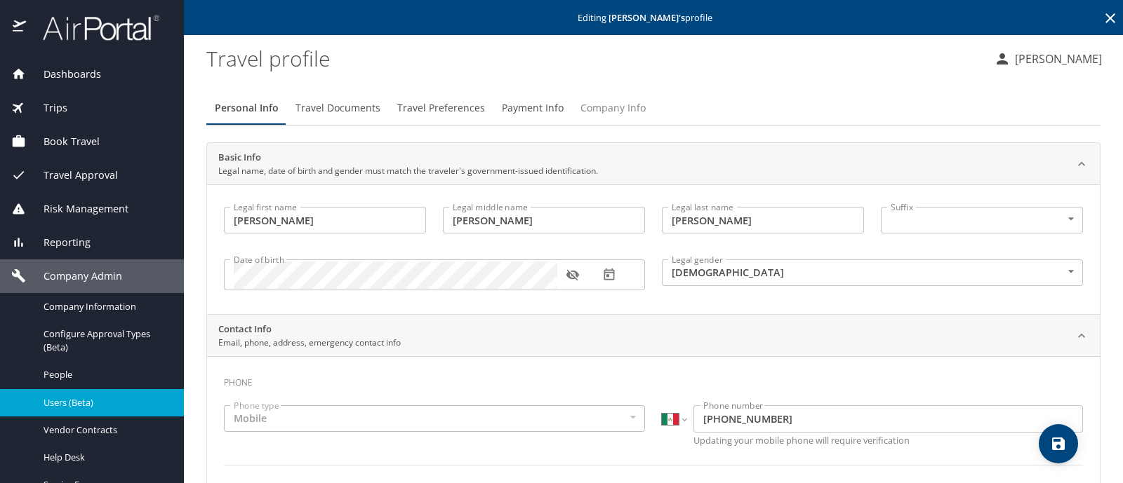
click at [614, 111] on span "Company Info" at bounding box center [612, 109] width 65 height 18
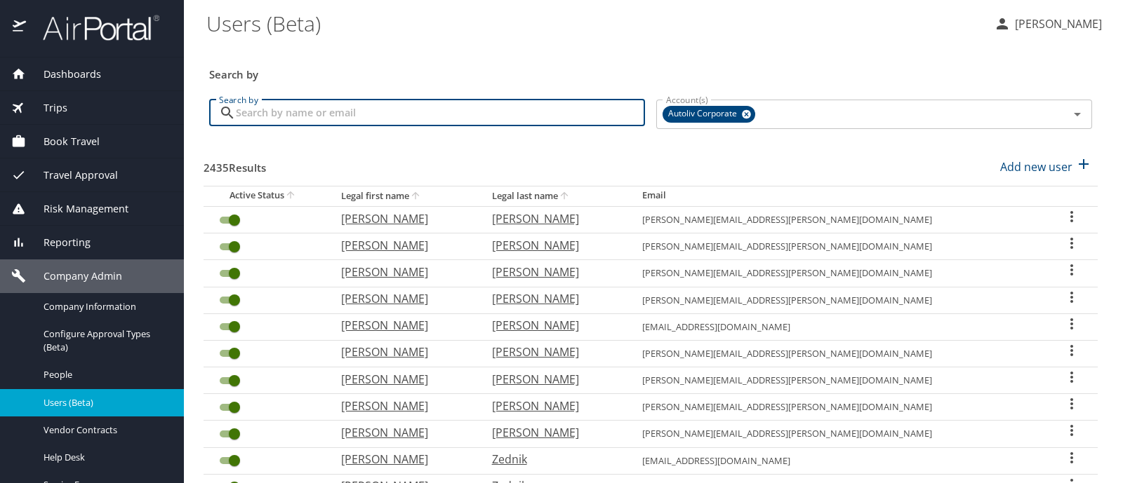
click at [279, 109] on input "Search by" at bounding box center [440, 113] width 409 height 27
type input "[DEMOGRAPHIC_DATA]"
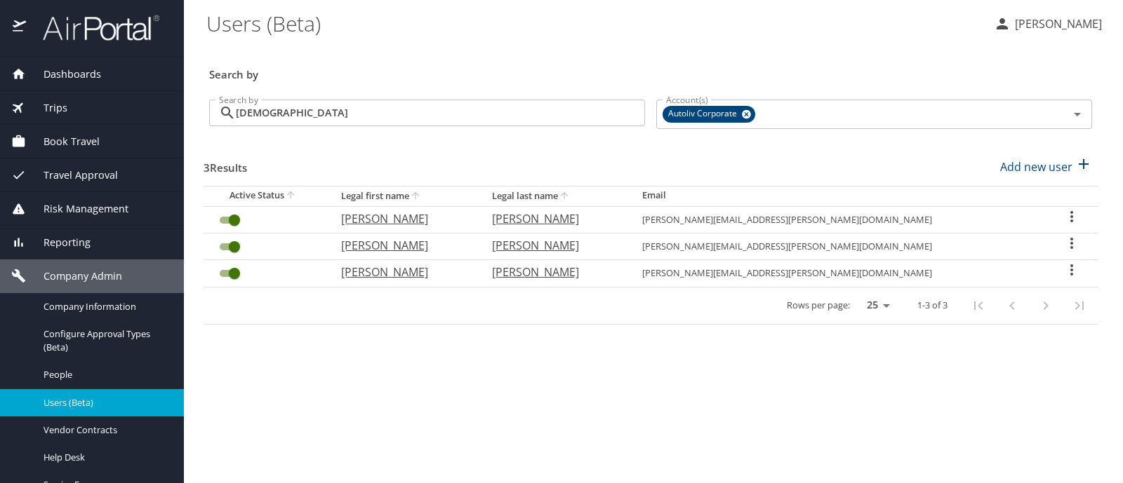
click at [1071, 241] on icon "User Search Table" at bounding box center [1071, 243] width 17 height 17
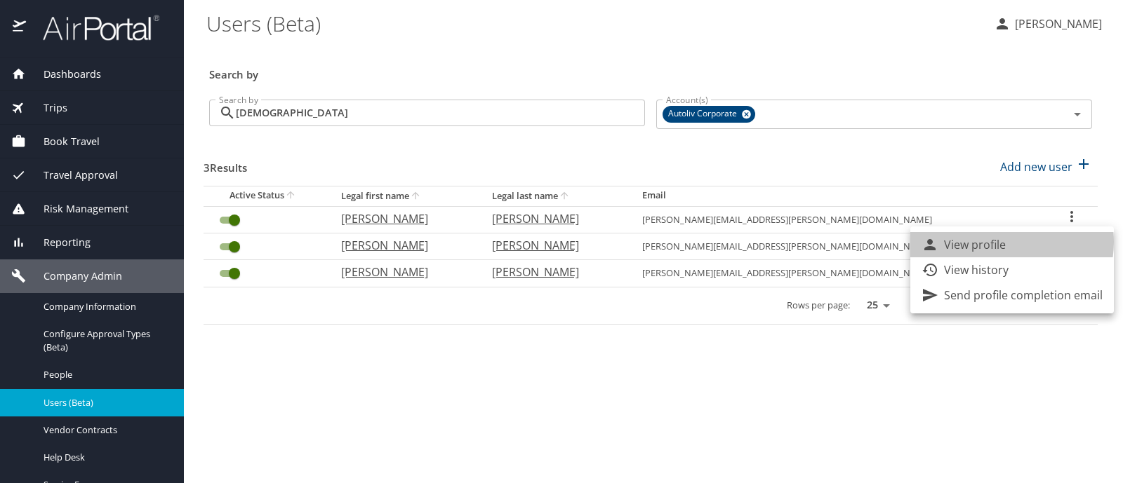
click at [1003, 242] on p "View profile" at bounding box center [975, 244] width 62 height 17
select select "US"
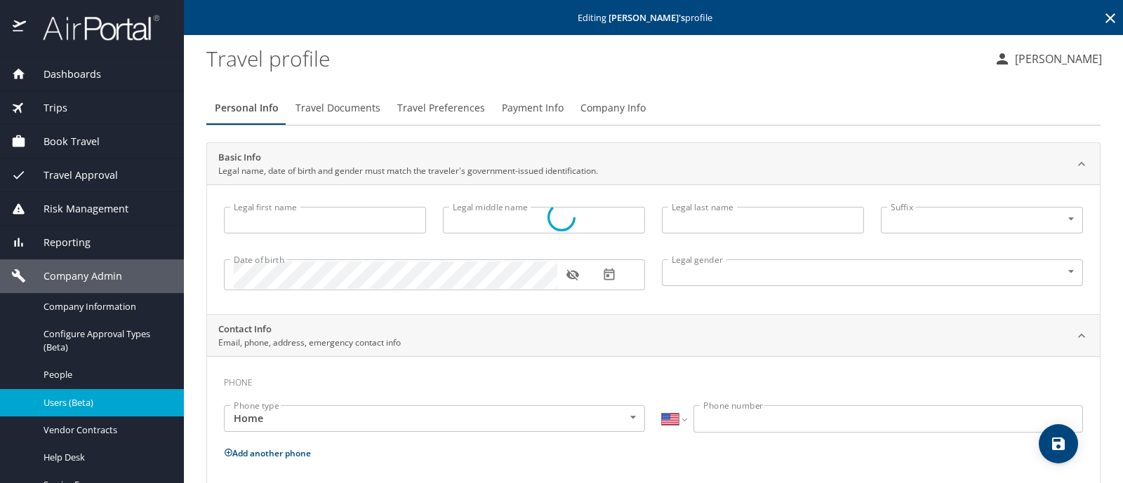
type input "[PERSON_NAME]"
type input "[DEMOGRAPHIC_DATA]"
select select "MX"
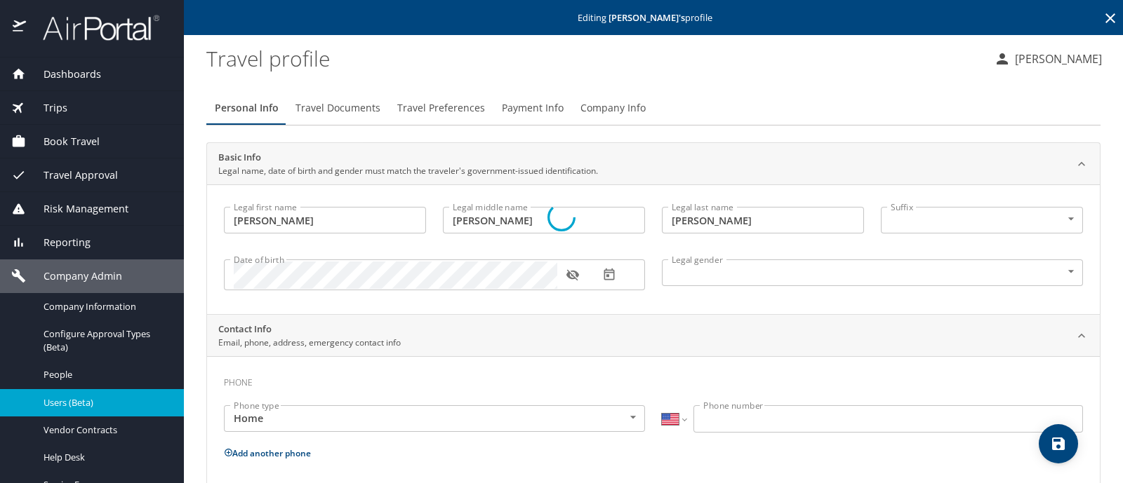
select select "MX"
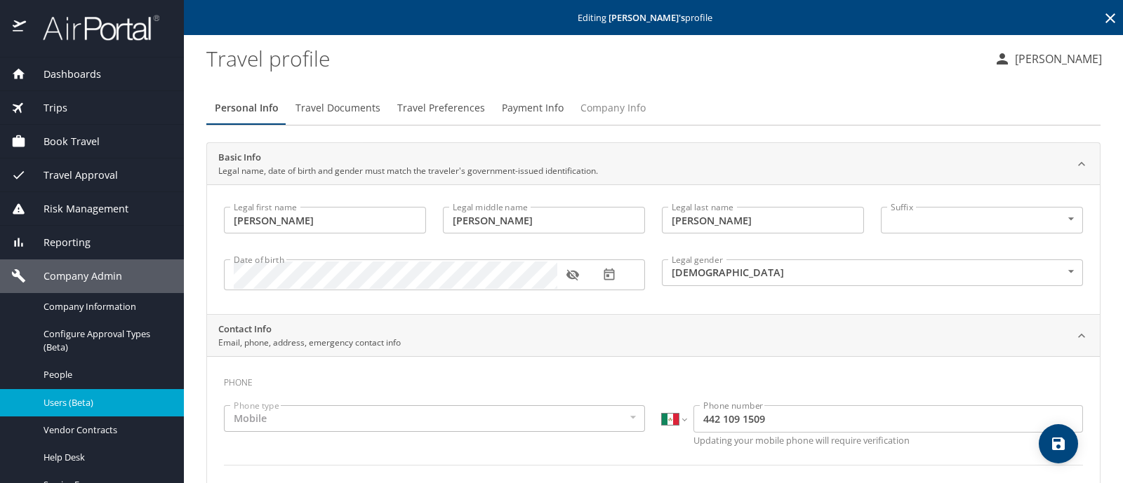
click at [615, 111] on span "Company Info" at bounding box center [612, 109] width 65 height 18
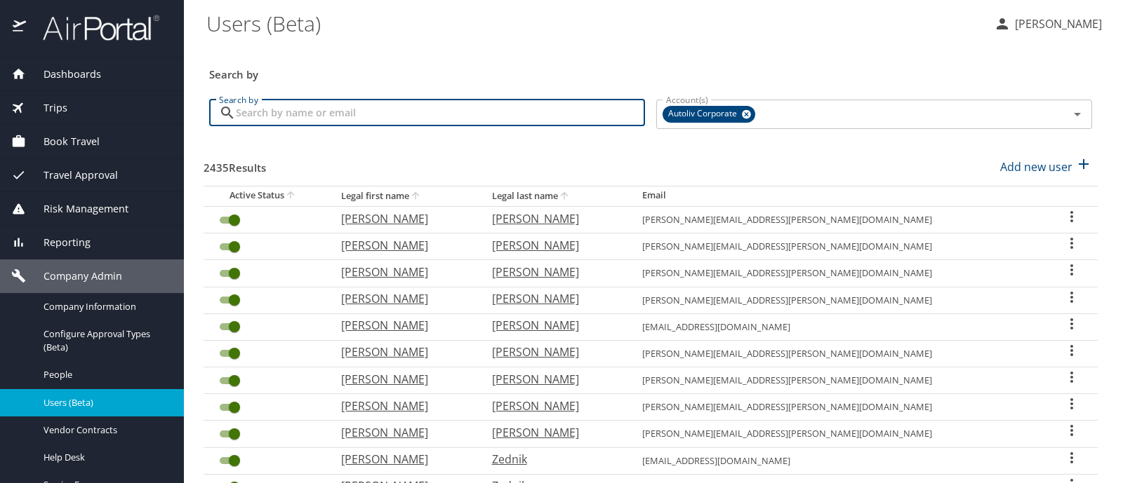
click at [244, 112] on input "Search by" at bounding box center [440, 113] width 409 height 27
type input "[PERSON_NAME]"
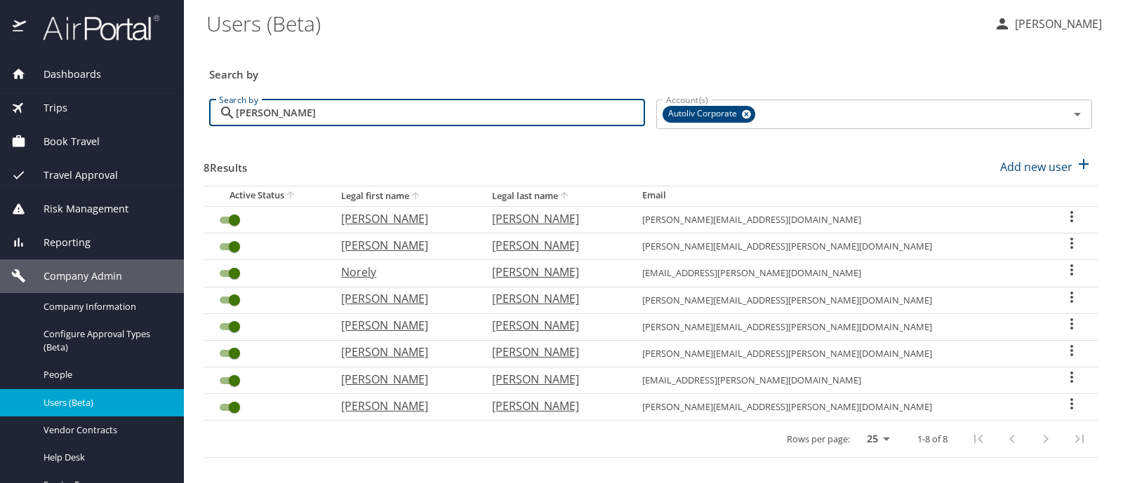
click at [1063, 320] on icon "User Search Table" at bounding box center [1071, 324] width 17 height 17
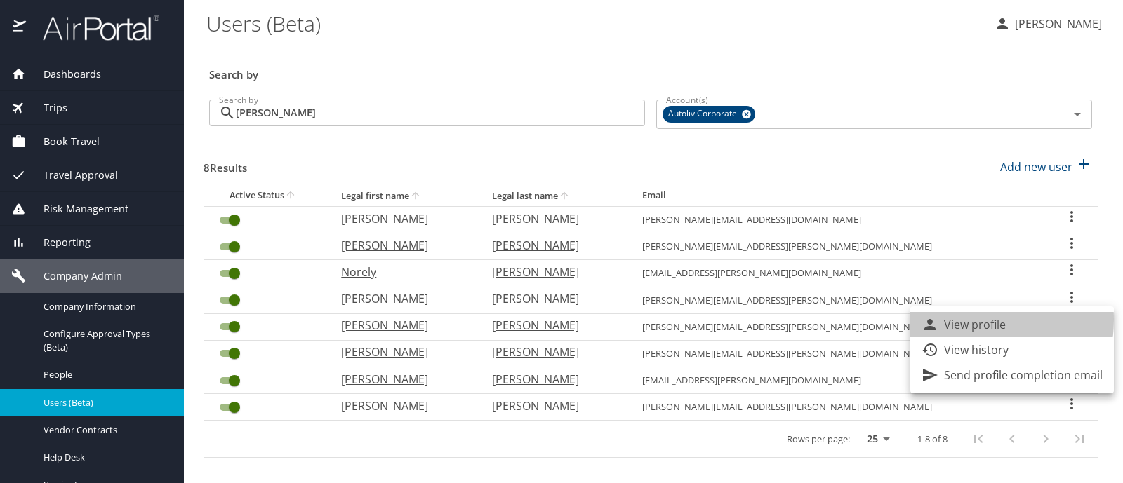
click at [962, 320] on p "View profile" at bounding box center [975, 324] width 62 height 17
select select "US"
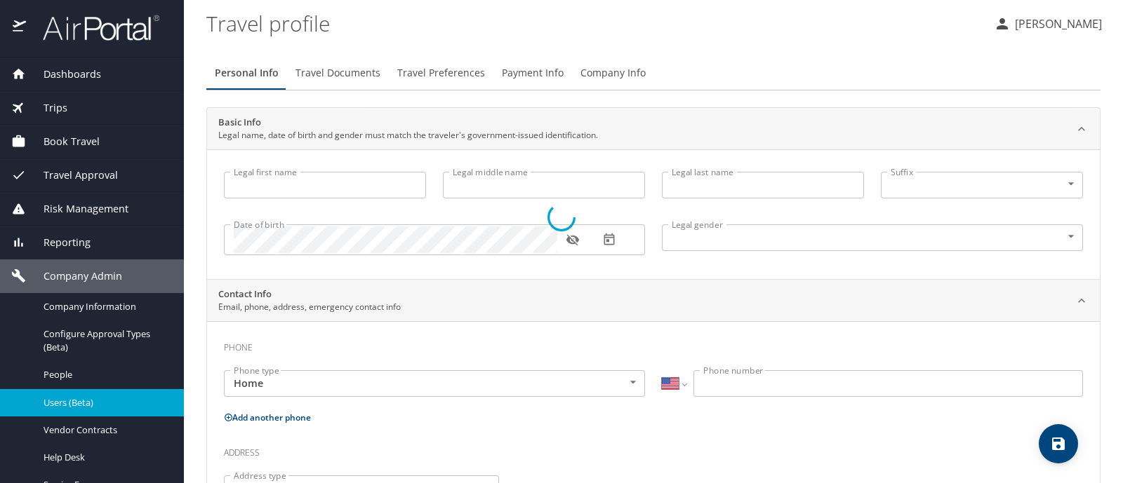
type input "[PERSON_NAME]"
type input "[DEMOGRAPHIC_DATA]"
select select "US"
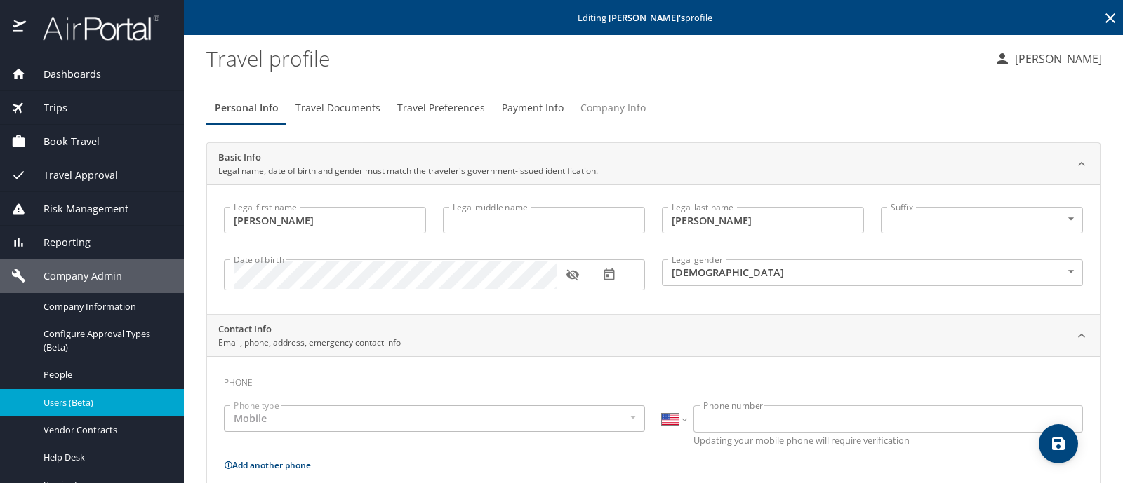
click at [603, 108] on span "Company Info" at bounding box center [612, 109] width 65 height 18
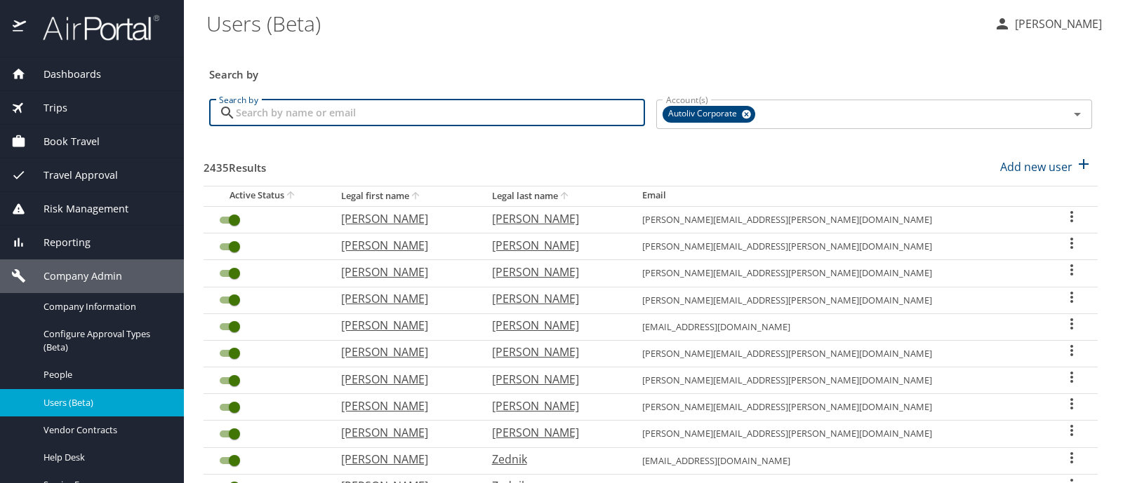
click at [246, 109] on input "Search by" at bounding box center [440, 113] width 409 height 27
type input "t"
type input "yahirt"
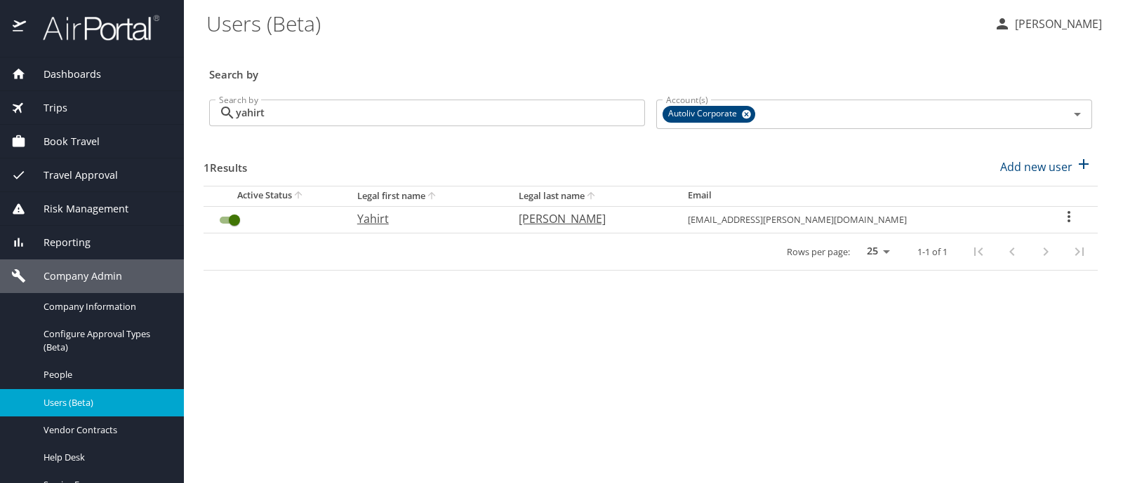
click at [1067, 216] on icon "User Search Table" at bounding box center [1068, 216] width 3 height 11
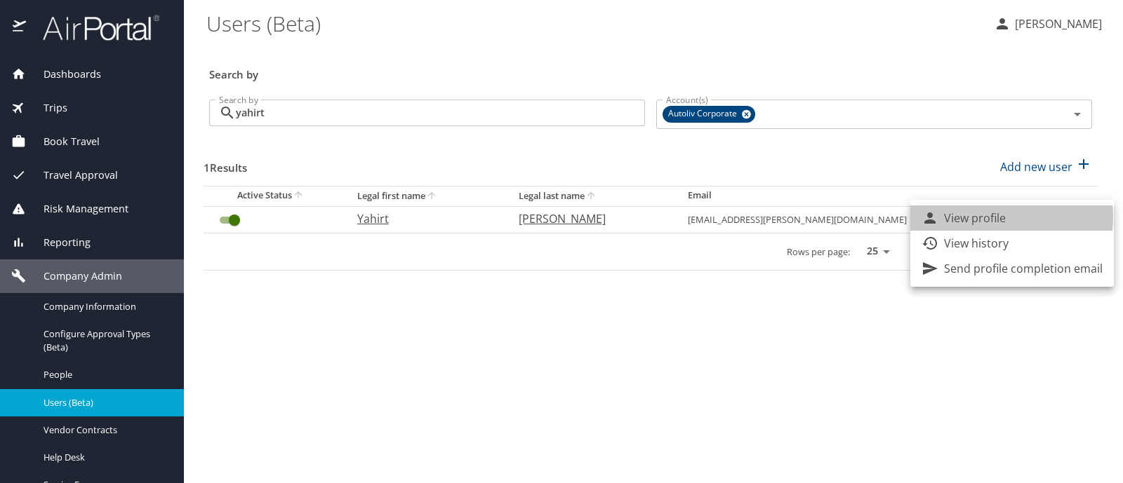
click at [979, 217] on p "View profile" at bounding box center [975, 218] width 62 height 17
select select "US"
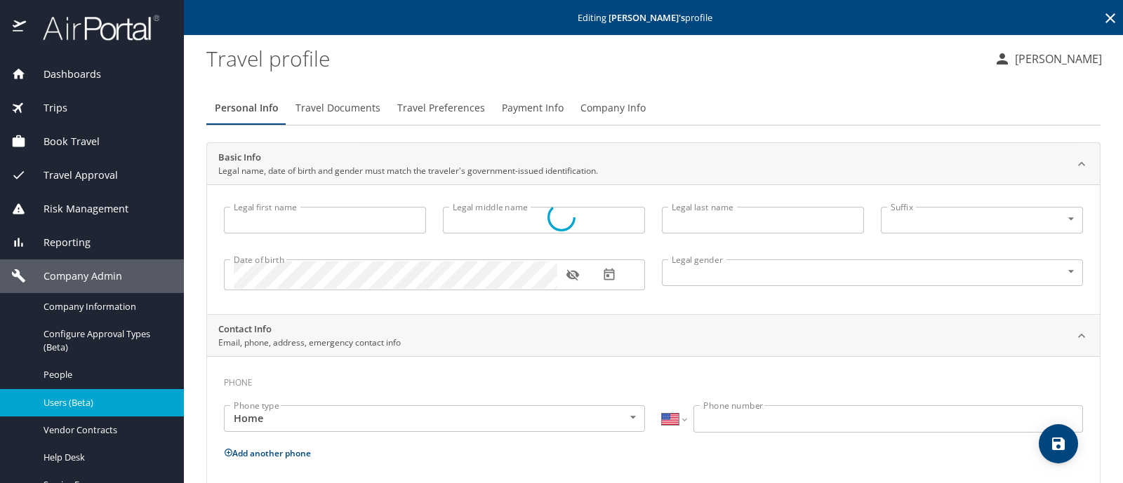
type input "Yahirt"
type input "[PERSON_NAME]"
type input "[DEMOGRAPHIC_DATA]"
type input "[PERSON_NAME]"
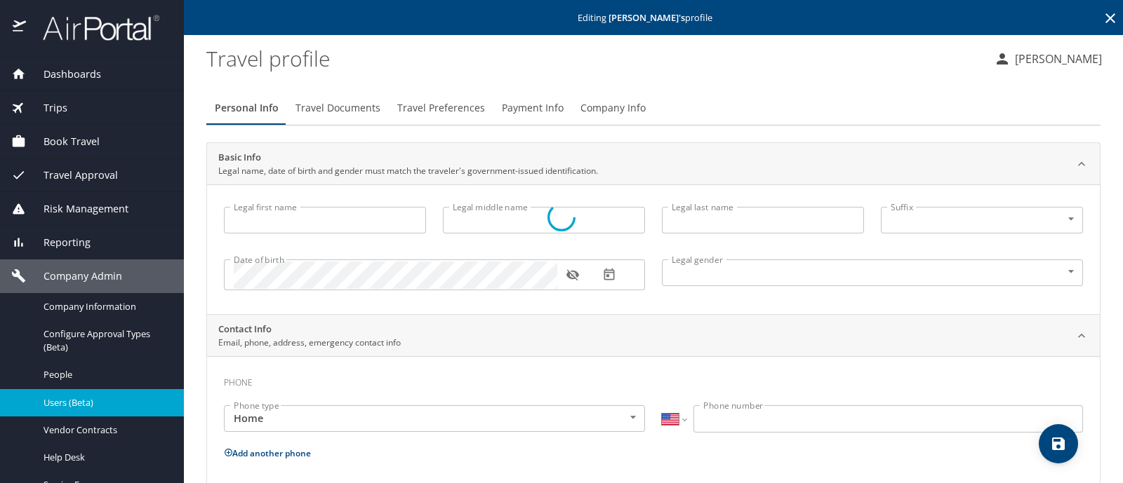
select select "MX"
type input "55 5876 3383"
select select "MX"
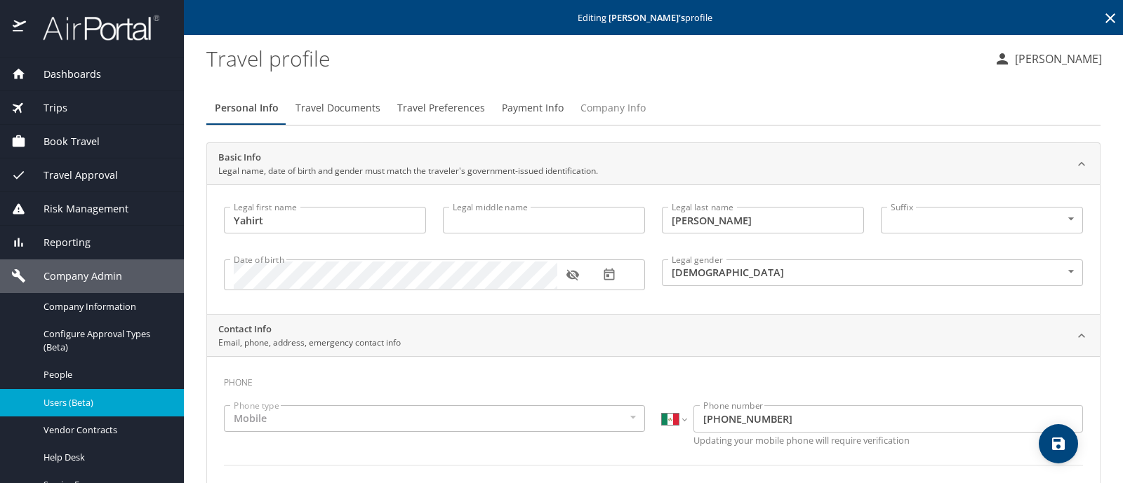
click at [606, 106] on span "Company Info" at bounding box center [612, 109] width 65 height 18
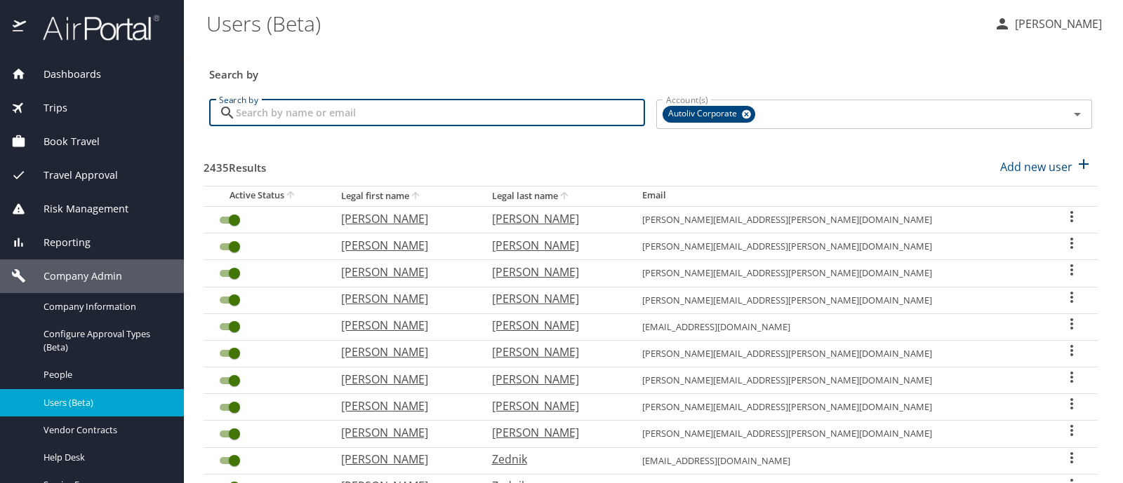
click at [263, 111] on input "Search by" at bounding box center [440, 113] width 409 height 27
type input "[PERSON_NAME]"
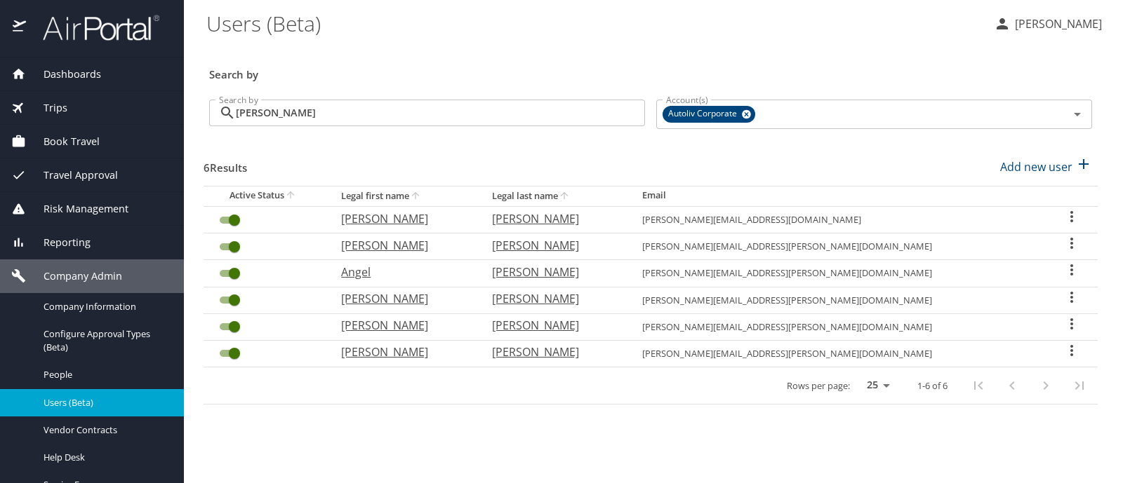
click at [1070, 297] on icon "User Search Table" at bounding box center [1071, 297] width 3 height 11
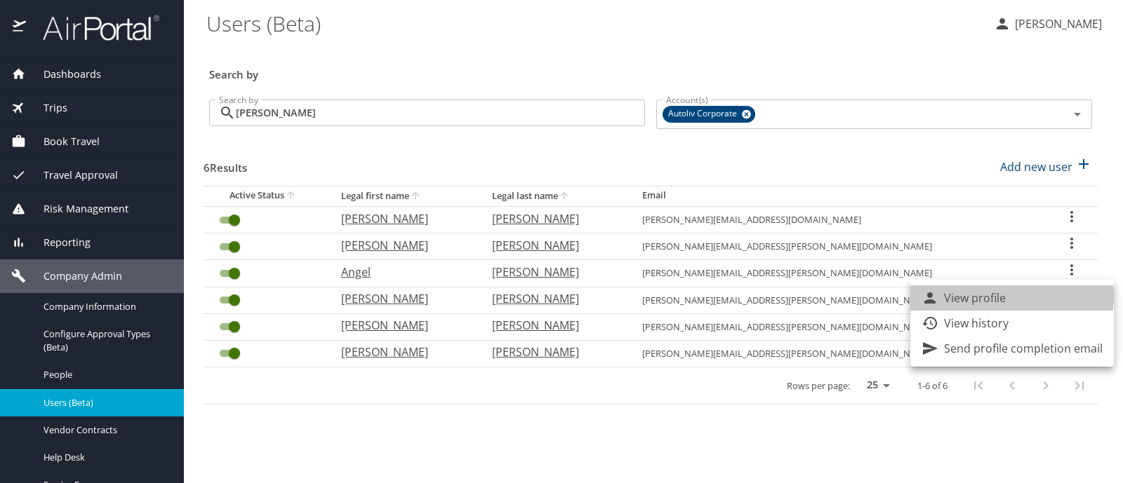
click at [989, 295] on p "View profile" at bounding box center [975, 298] width 62 height 17
select select "US"
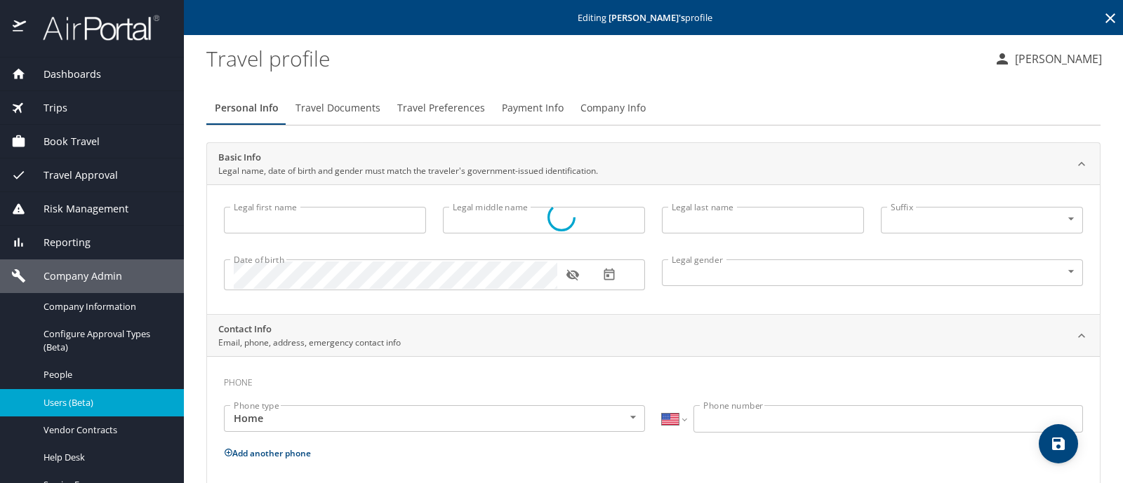
type input "[PERSON_NAME]"
type input "[DEMOGRAPHIC_DATA]"
type input "[PERSON_NAME]"
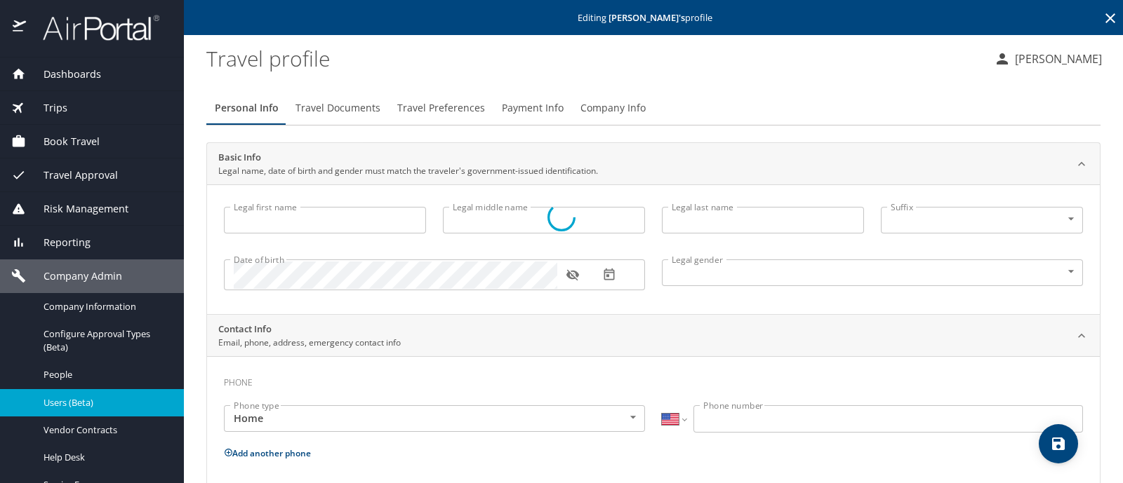
select select "MX"
type input "[PHONE_NUMBER]"
select select "US"
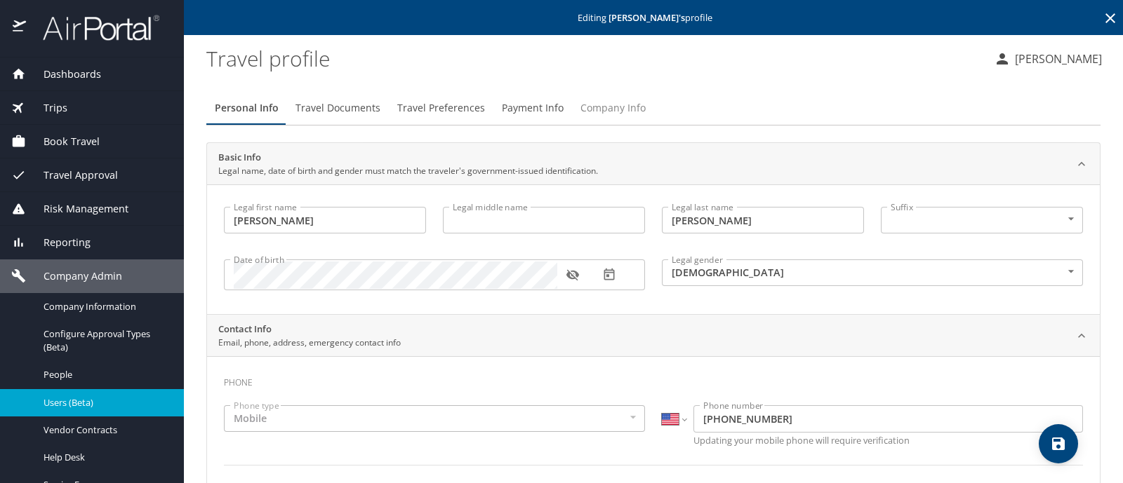
click at [621, 106] on span "Company Info" at bounding box center [612, 109] width 65 height 18
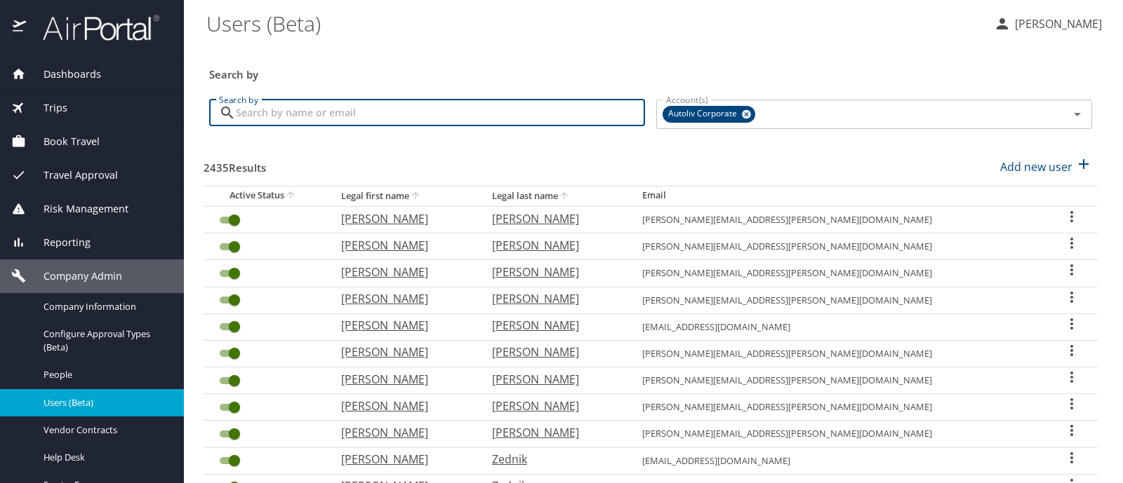
click at [284, 121] on input "Search by" at bounding box center [440, 113] width 409 height 27
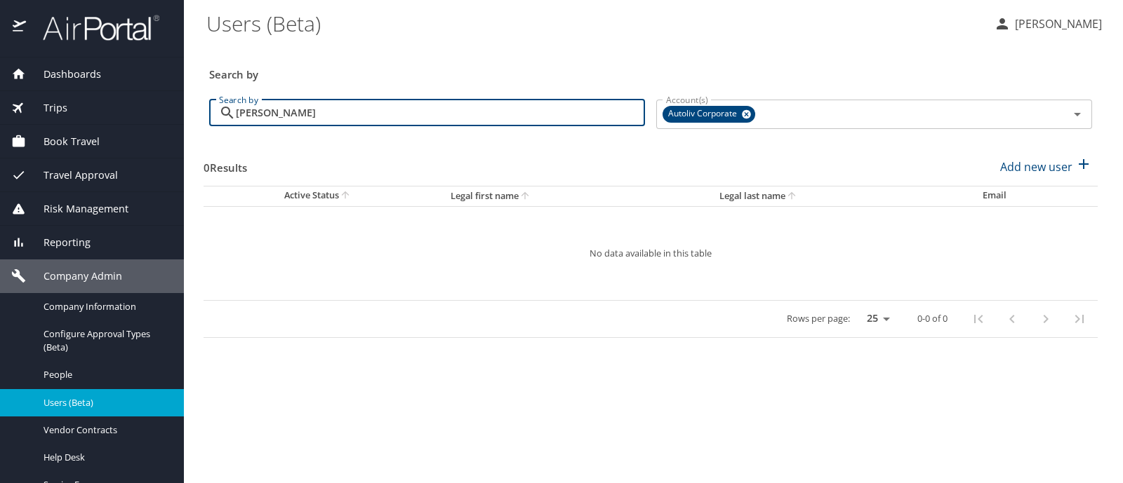
type input "[PERSON_NAME]"
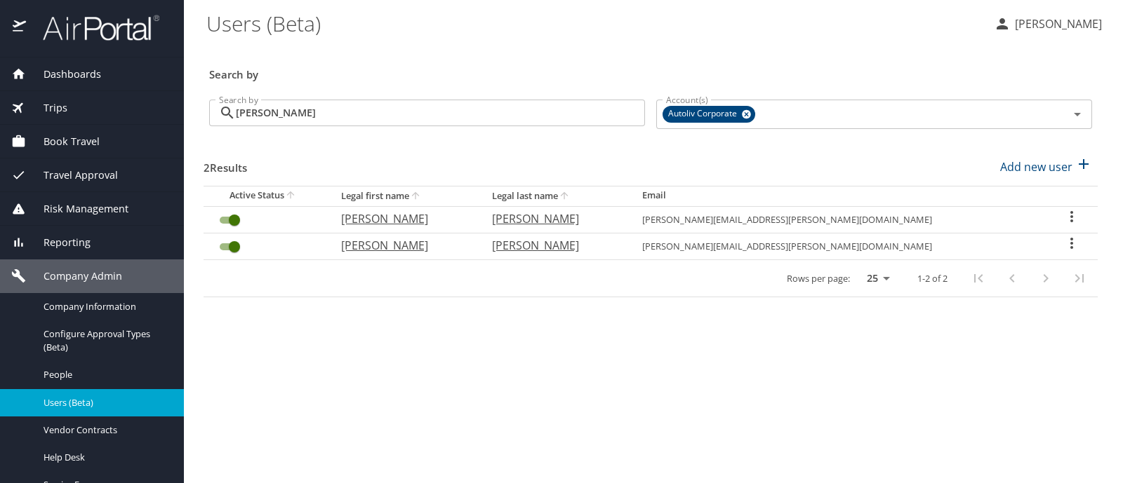
click at [1063, 213] on icon "User Search Table" at bounding box center [1071, 216] width 17 height 17
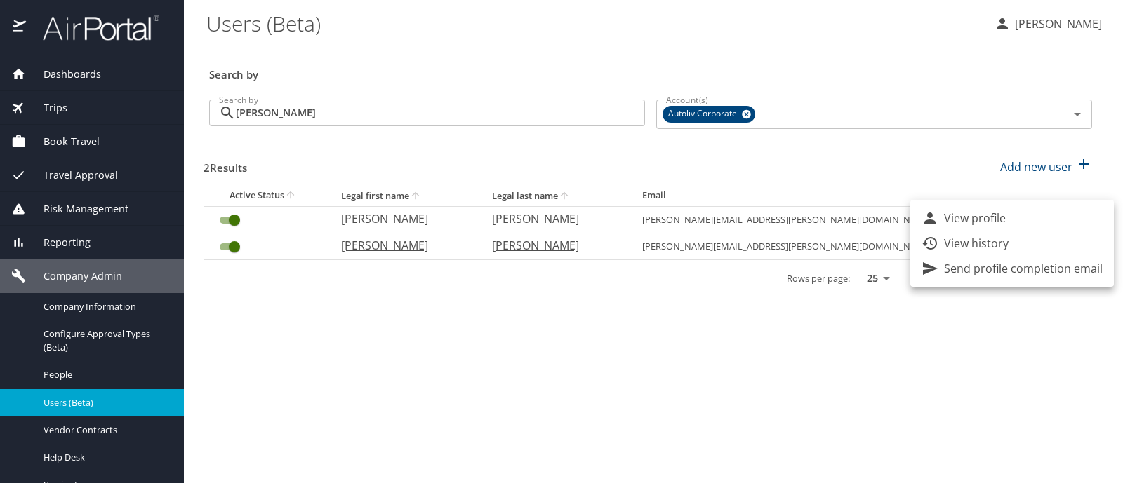
click at [1014, 218] on li "View profile" at bounding box center [1011, 218] width 203 height 25
select select "US"
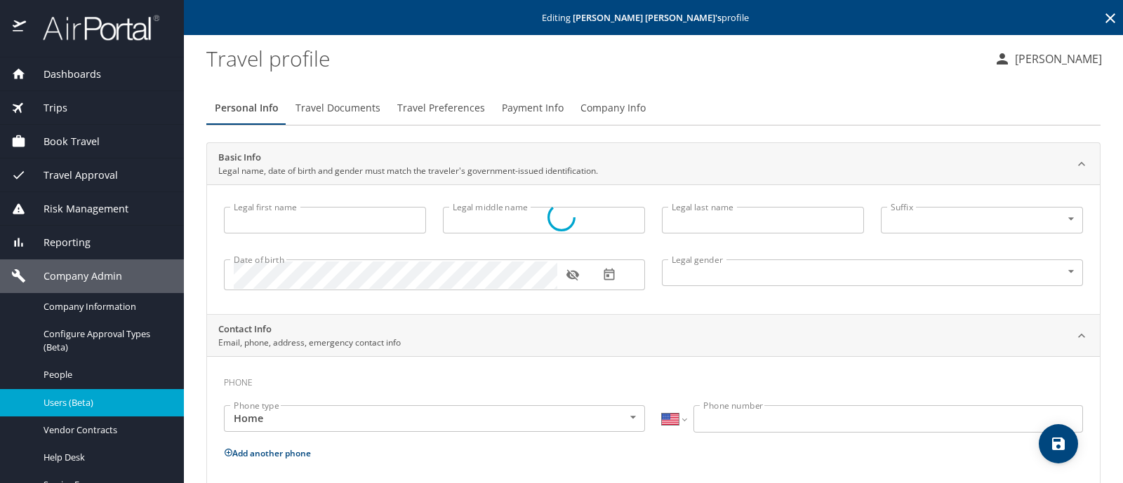
type input "[PERSON_NAME]"
type input "[DEMOGRAPHIC_DATA]"
type input "OSCAR"
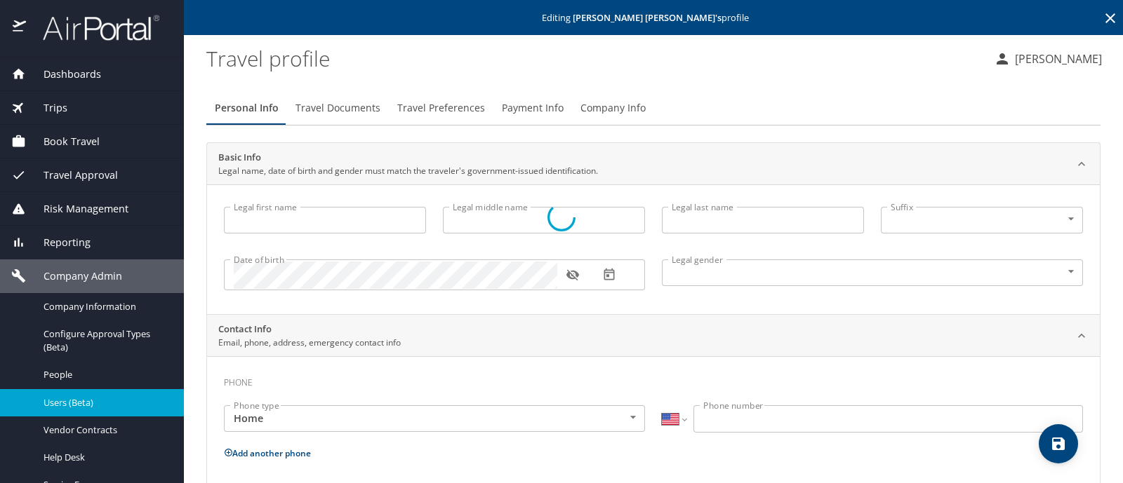
type input "[PERSON_NAME]"
select select "MX"
type input "[PHONE_NUMBER]"
select select "MX"
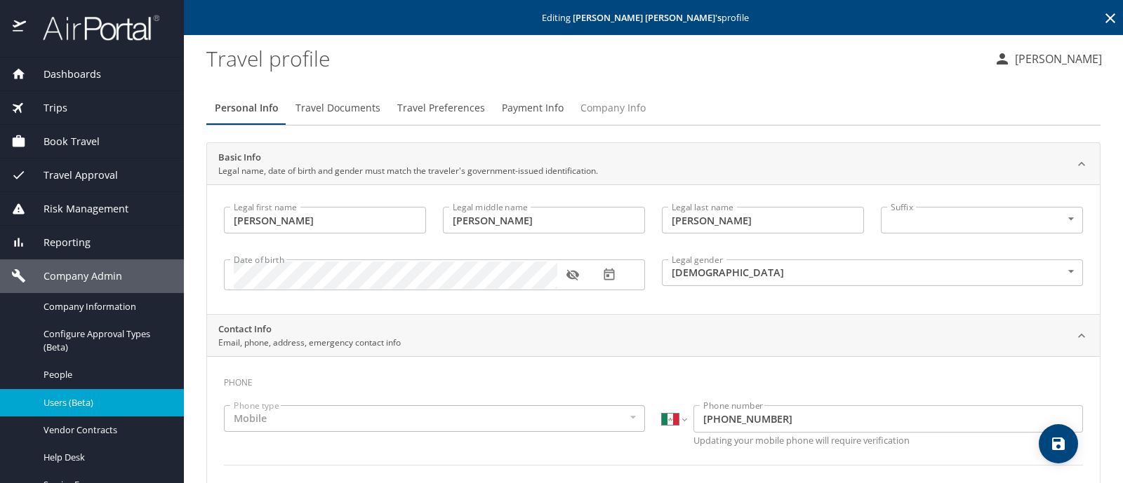
click at [606, 114] on span "Company Info" at bounding box center [612, 109] width 65 height 18
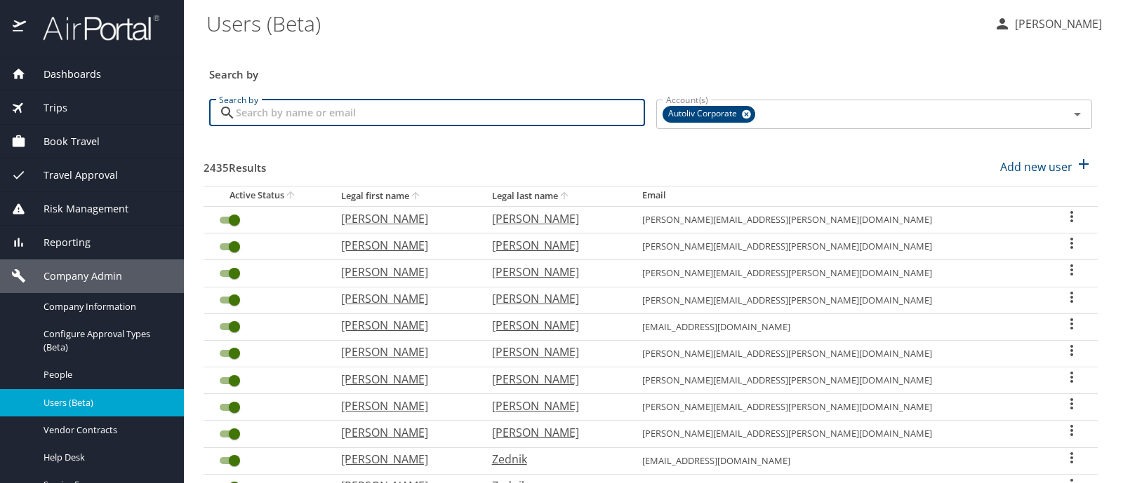
click at [236, 100] on input "Search by" at bounding box center [440, 113] width 409 height 27
type input "[PERSON_NAME]"
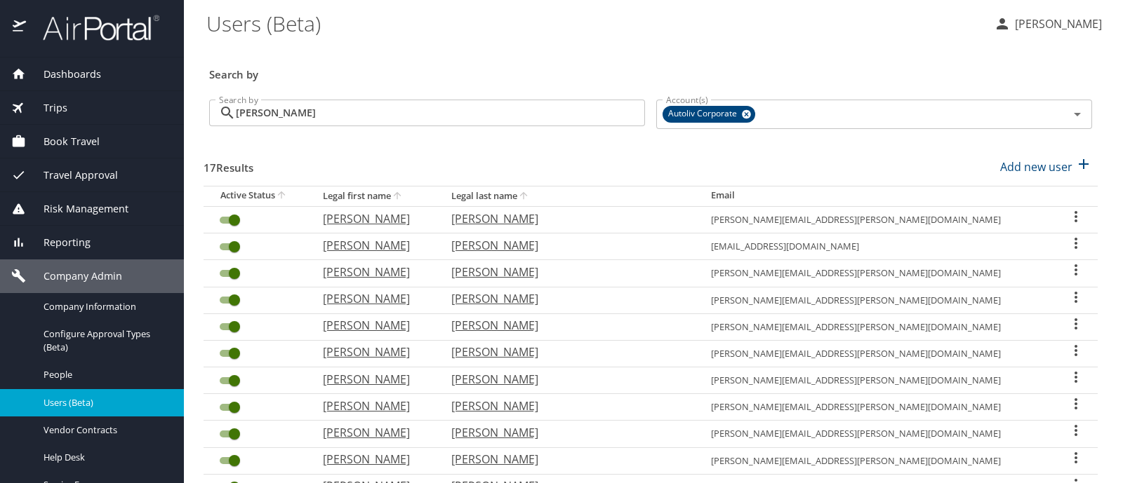
click at [1067, 296] on icon "User Search Table" at bounding box center [1075, 297] width 17 height 17
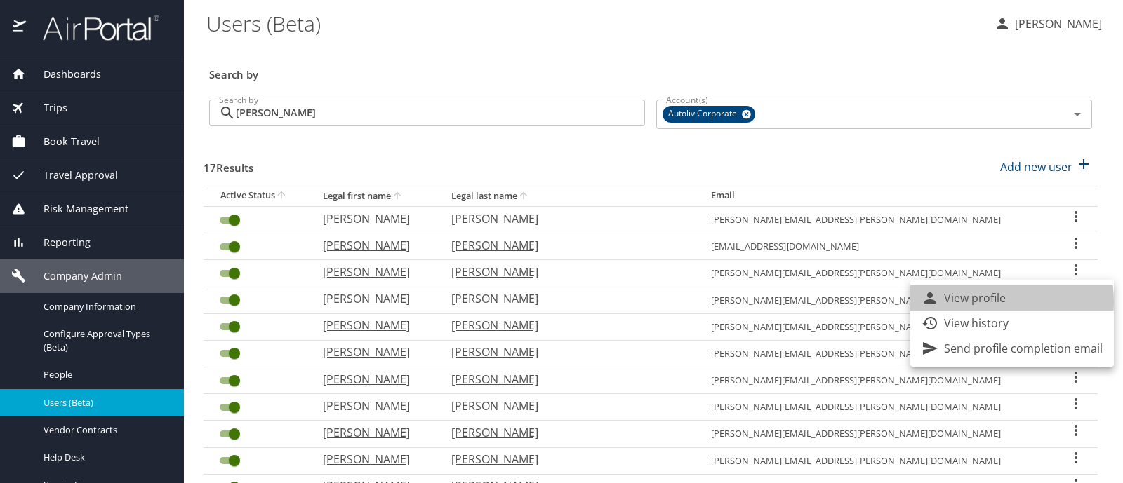
click at [981, 302] on p "View profile" at bounding box center [975, 298] width 62 height 17
select select "US"
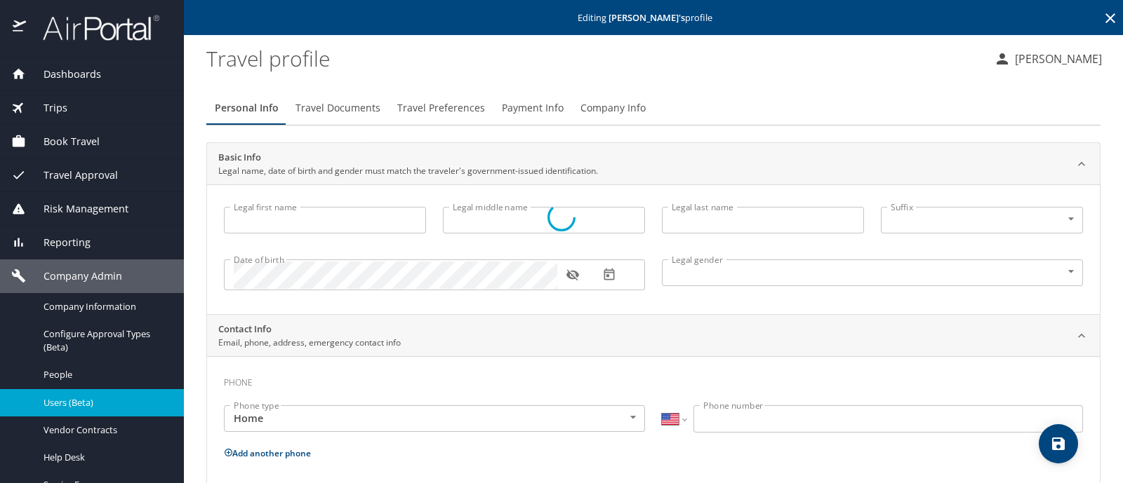
type input "[PERSON_NAME]"
type input "[DEMOGRAPHIC_DATA]"
select select "MX"
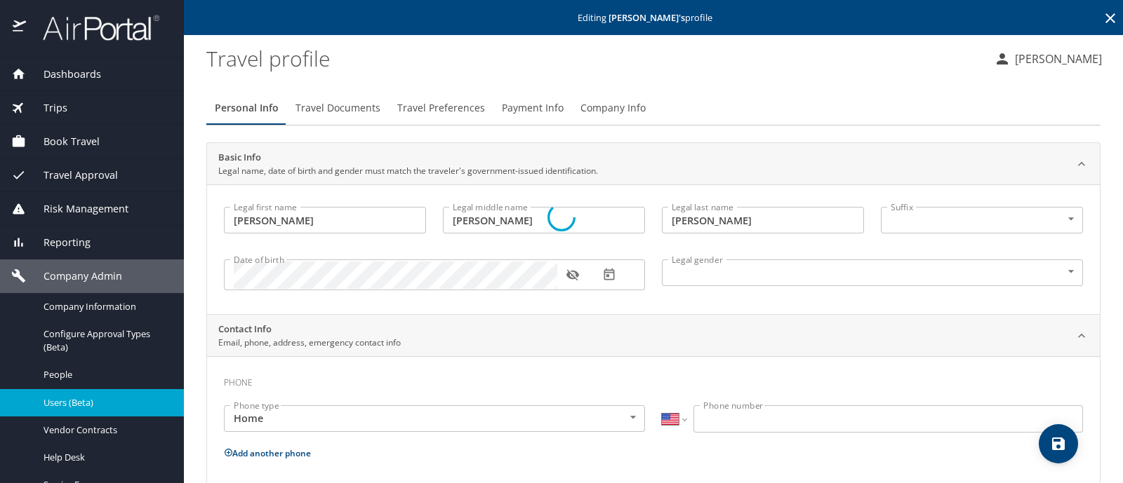
select select "MX"
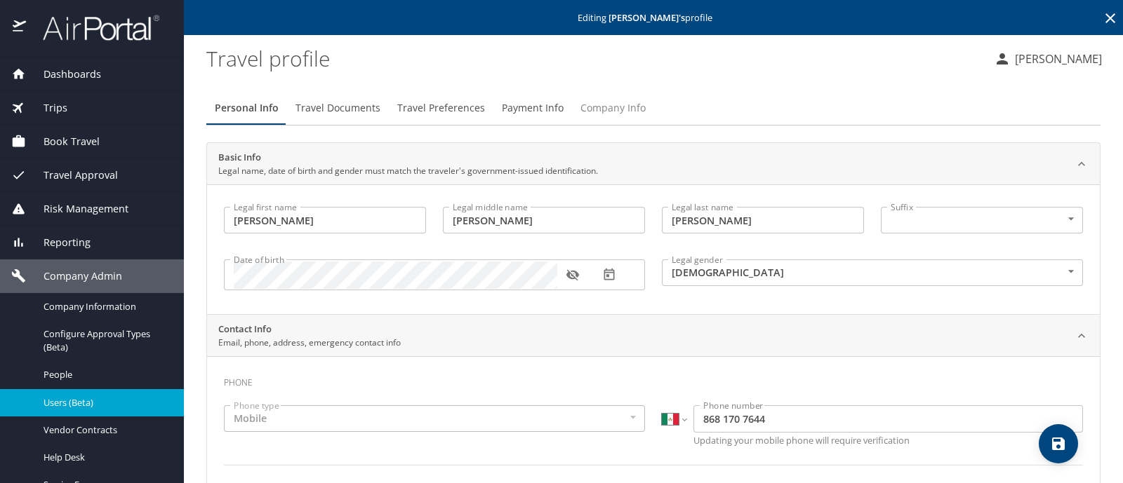
click at [620, 107] on span "Company Info" at bounding box center [612, 109] width 65 height 18
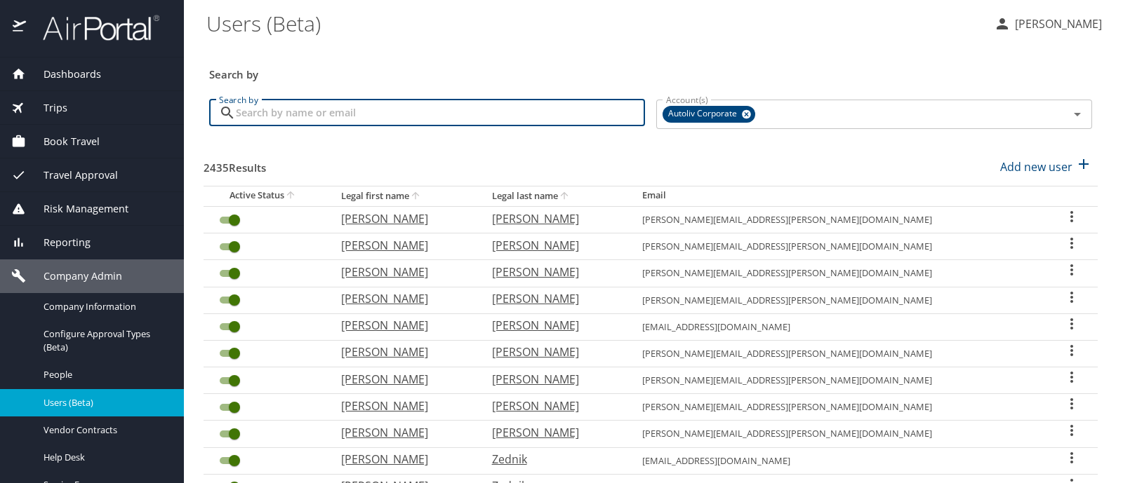
click at [267, 106] on input "Search by" at bounding box center [440, 113] width 409 height 27
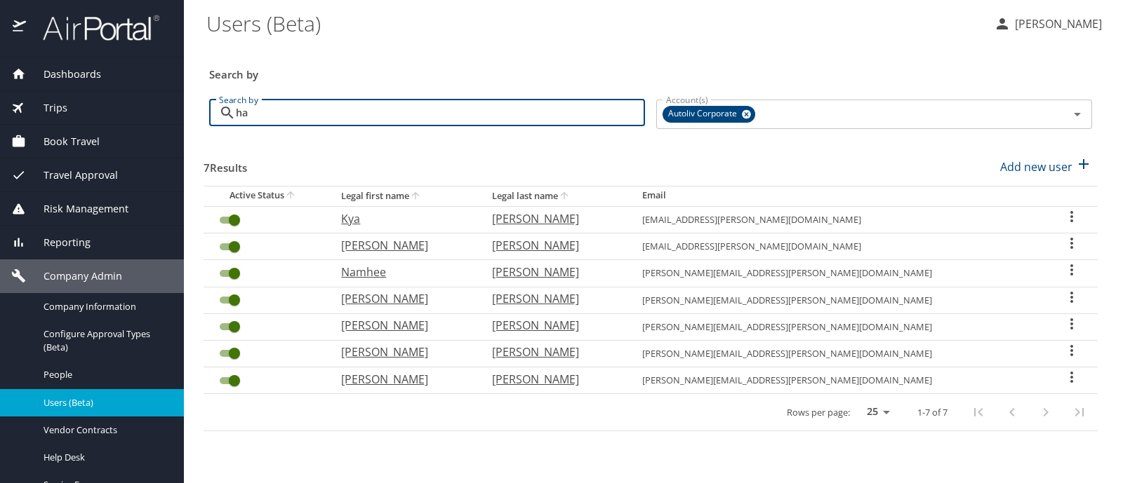
type input "h"
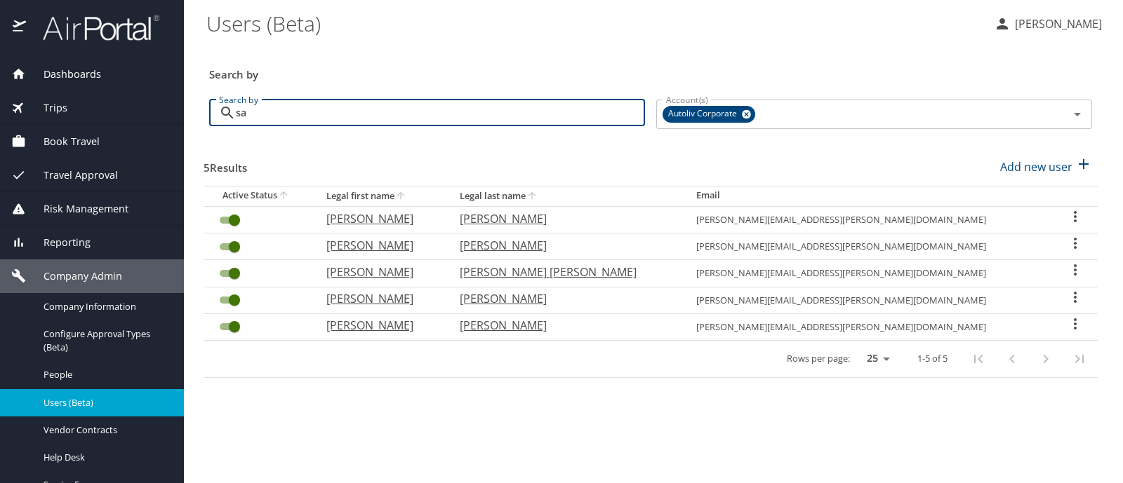
type input "s"
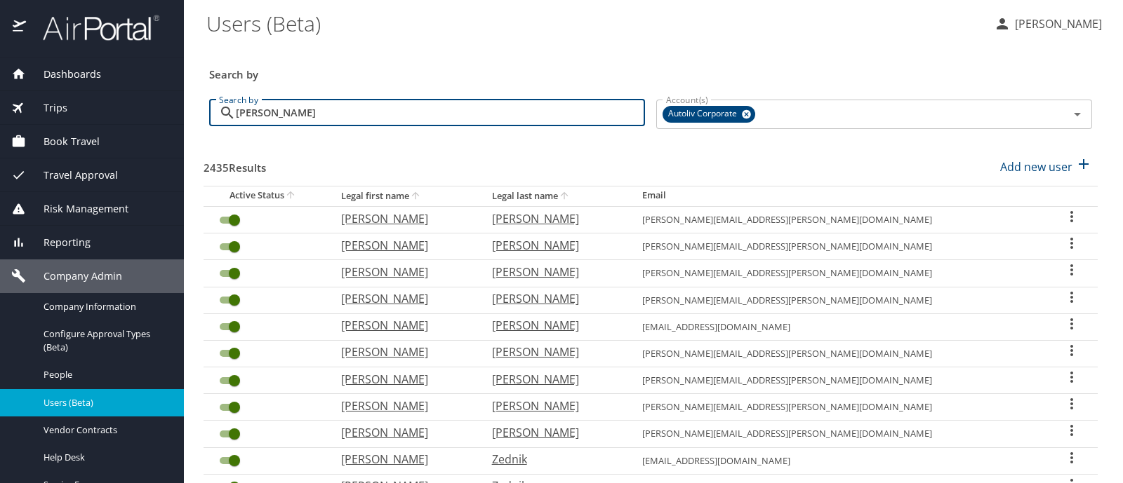
type input "[PERSON_NAME]"
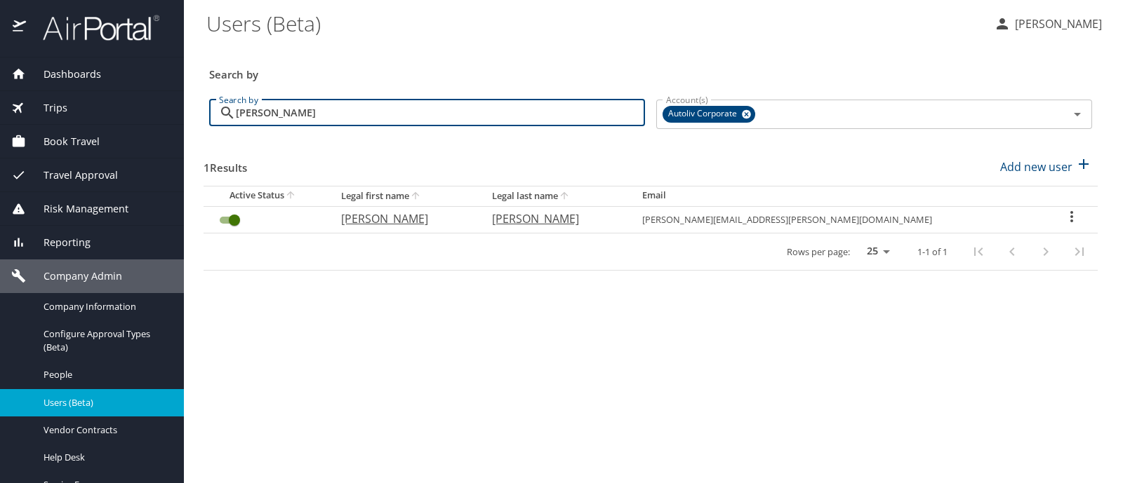
click at [1066, 215] on icon "User Search Table" at bounding box center [1071, 216] width 17 height 17
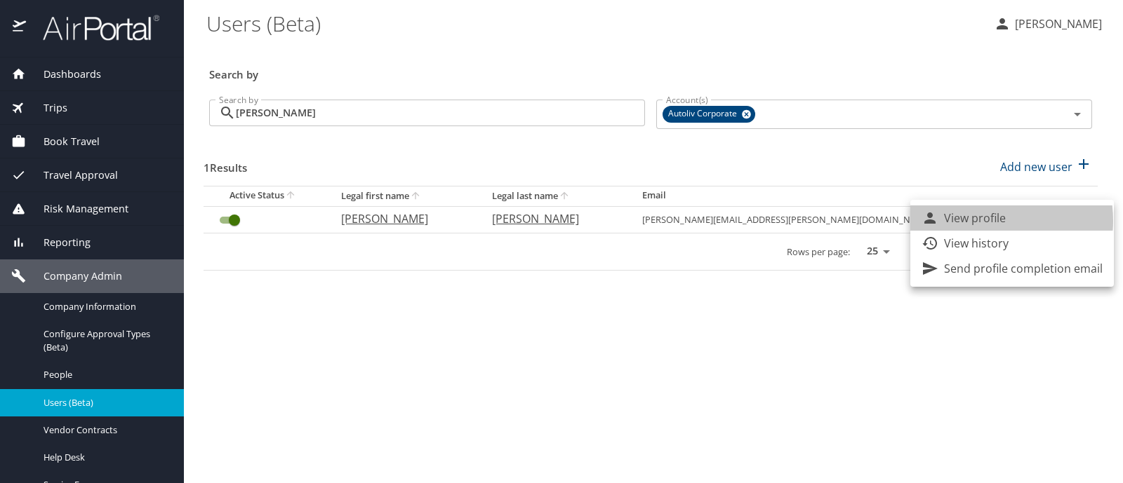
click at [982, 221] on p "View profile" at bounding box center [975, 218] width 62 height 17
select select "US"
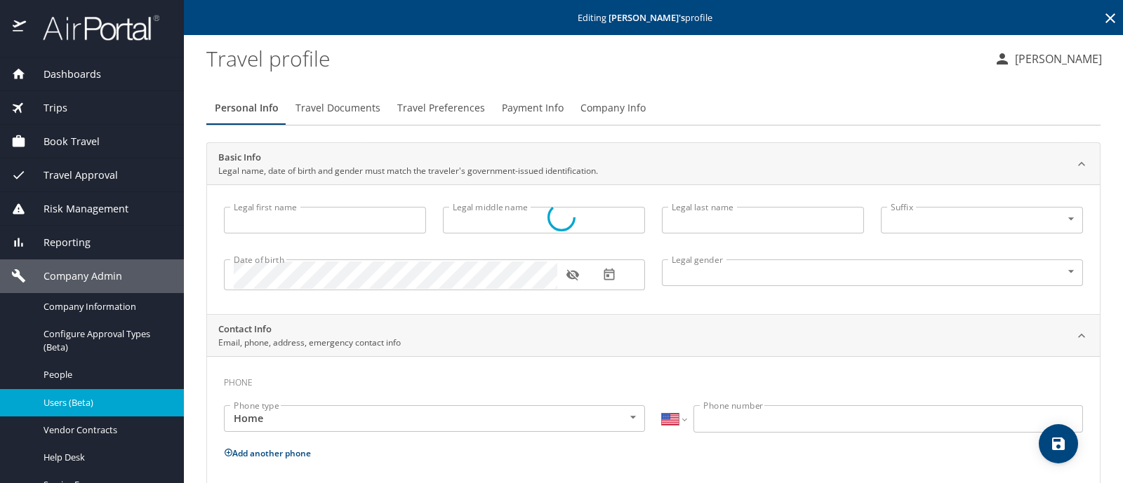
type input "[PERSON_NAME]"
type input "[DEMOGRAPHIC_DATA]"
type input "[PERSON_NAME]"
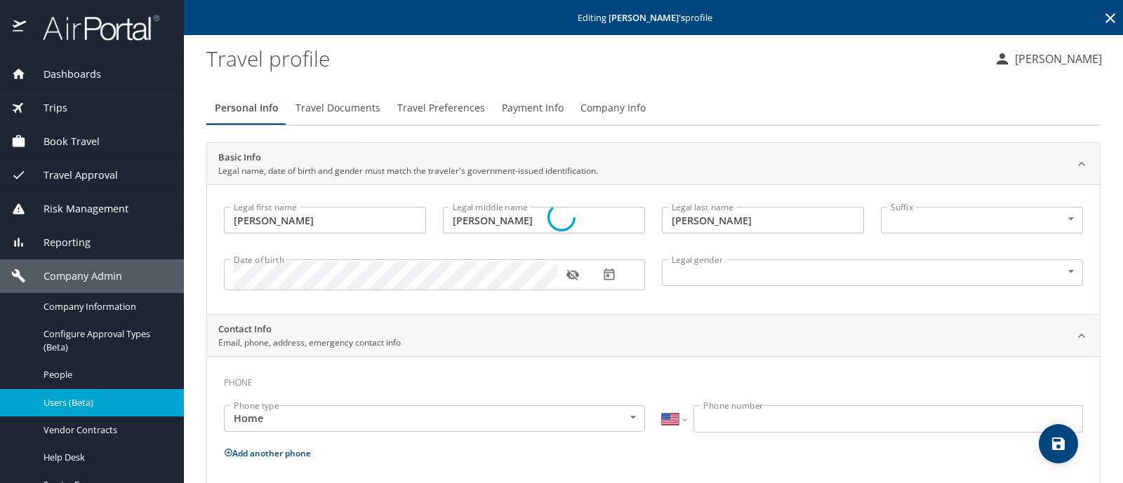
type input "[PERSON_NAME]"
type input "[PHONE_NUMBER]"
type input "[EMAIL_ADDRESS][DOMAIN_NAME]"
type input "[GEOGRAPHIC_DATA]"
type input "[US_STATE]"
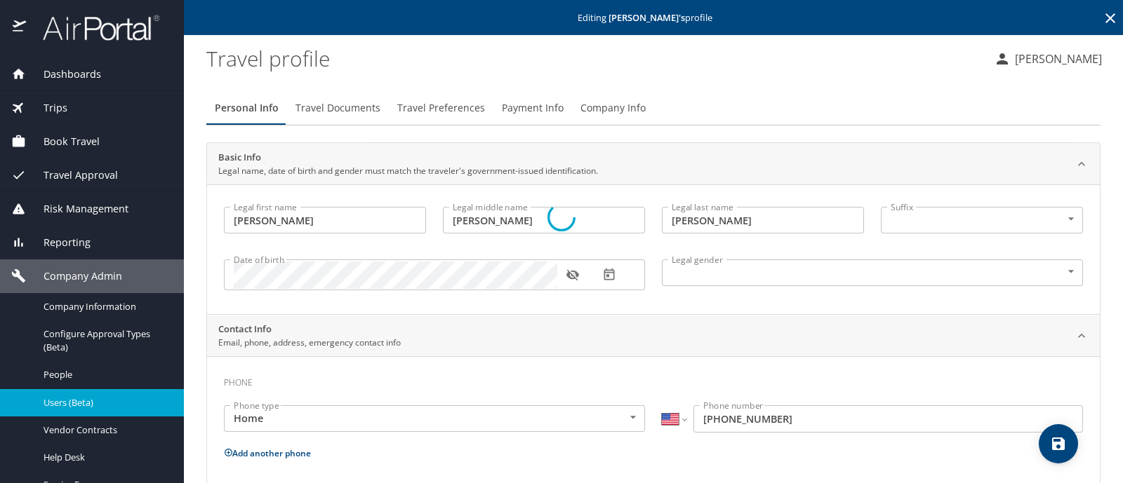
select select "US"
click at [609, 109] on span "Company Info" at bounding box center [612, 109] width 65 height 18
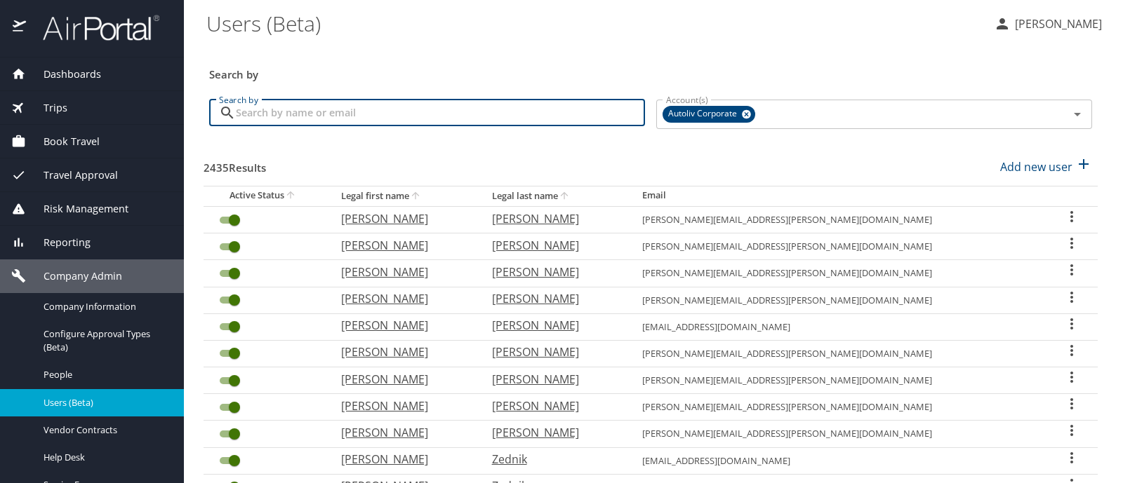
click at [252, 112] on input "Search by" at bounding box center [440, 113] width 409 height 27
type input "[PERSON_NAME]"
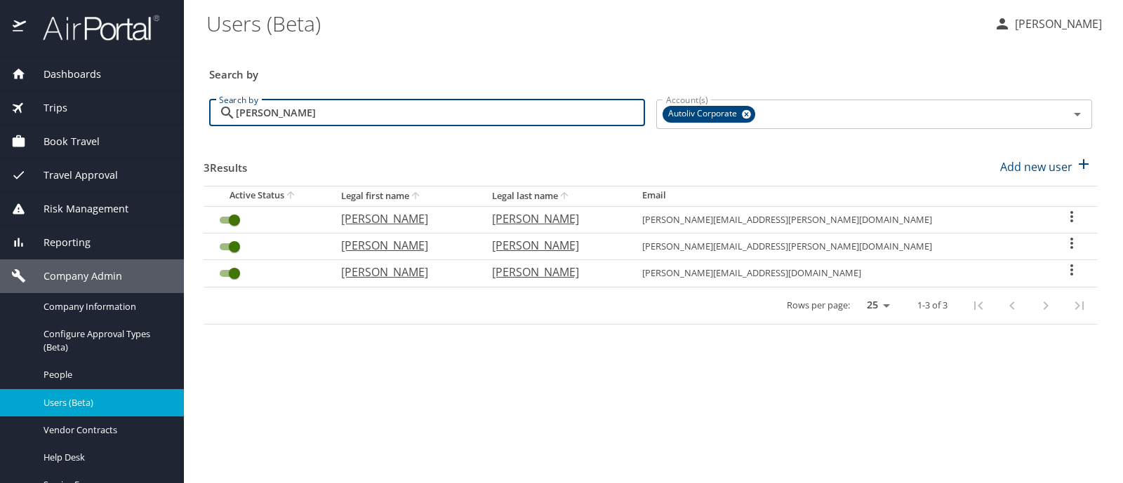
click at [1070, 269] on icon "User Search Table" at bounding box center [1071, 269] width 3 height 11
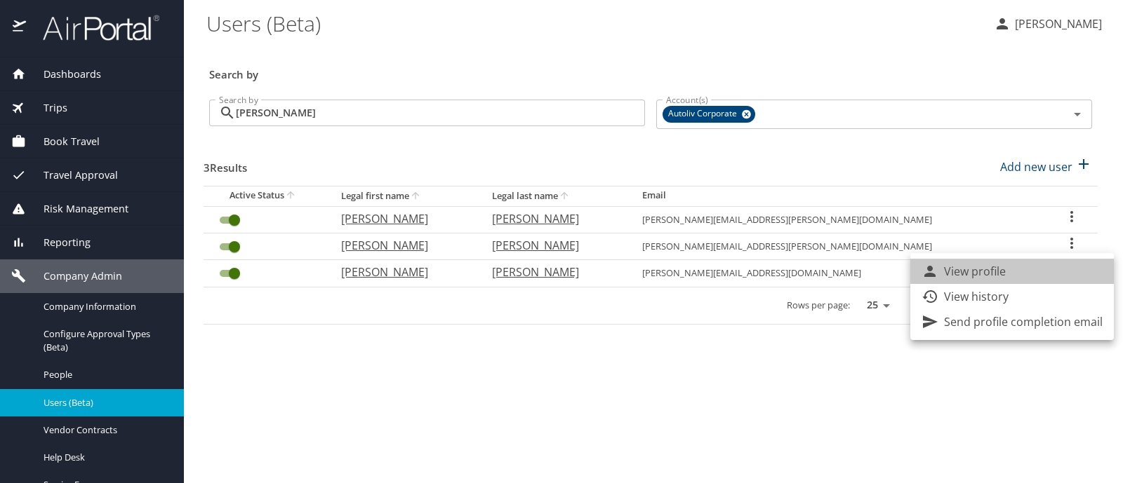
click at [1021, 272] on li "View profile" at bounding box center [1011, 271] width 203 height 25
select select "US"
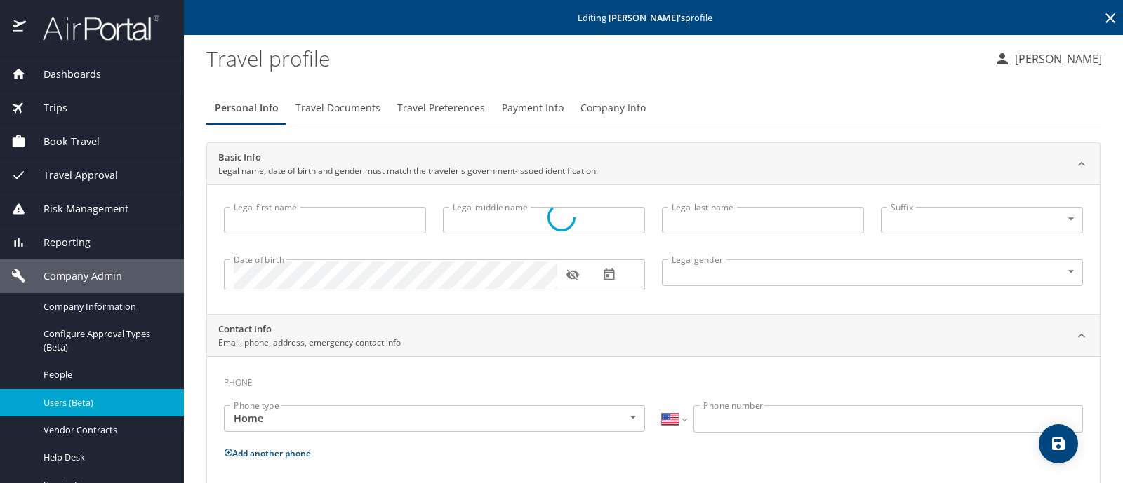
type input "[PERSON_NAME]"
type input "[DEMOGRAPHIC_DATA]"
select select "MX"
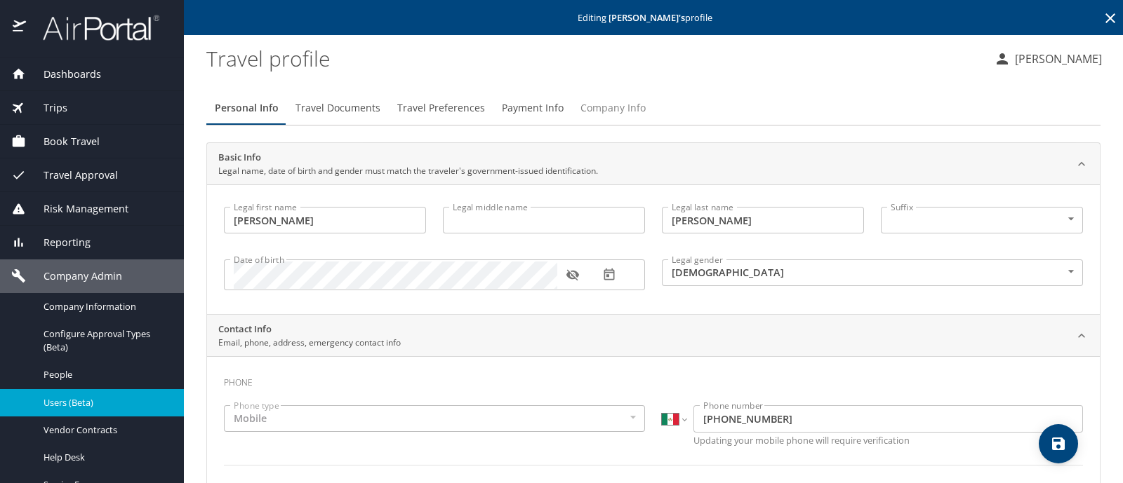
click at [610, 109] on span "Company Info" at bounding box center [612, 109] width 65 height 18
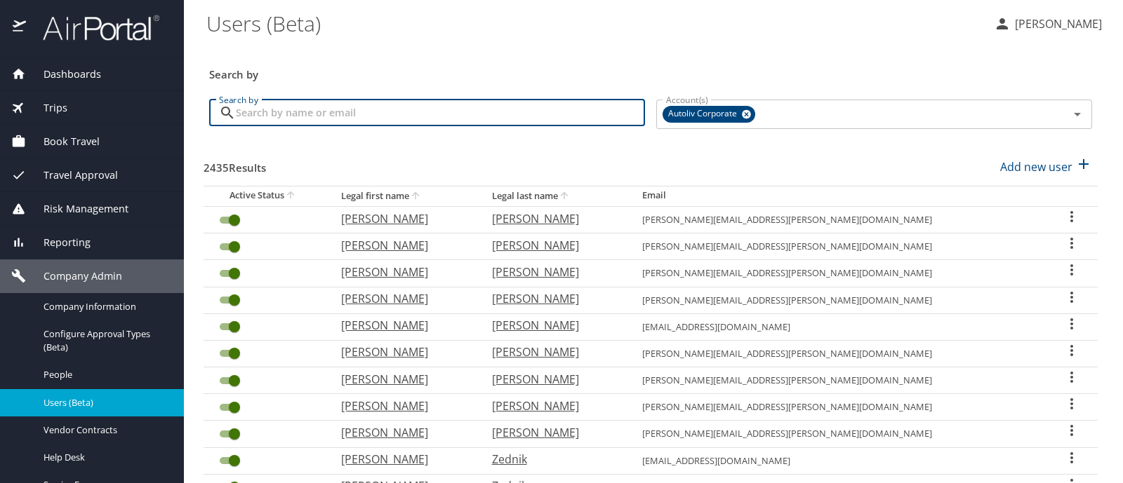
click at [263, 103] on input "Search by" at bounding box center [440, 113] width 409 height 27
type input "[PERSON_NAME]"
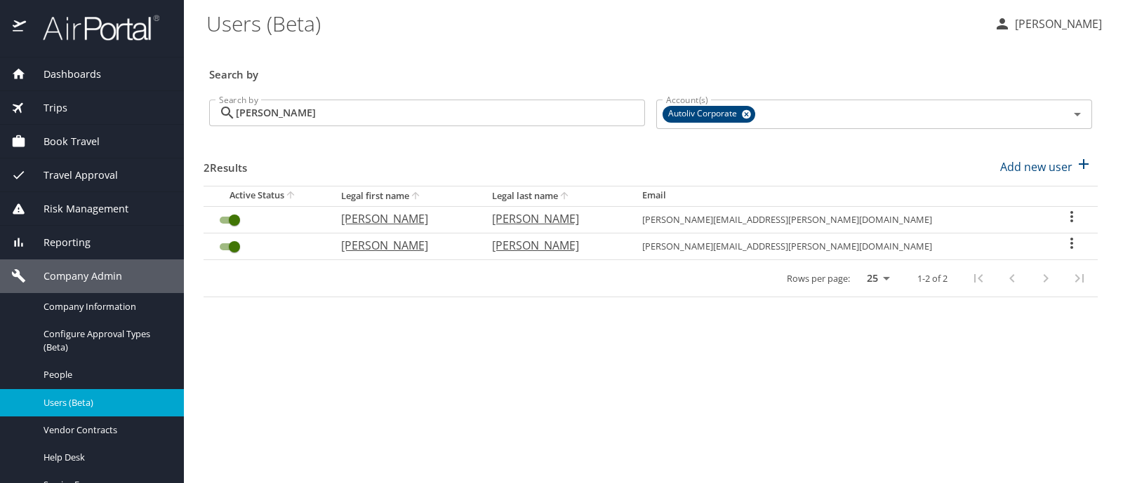
click at [1070, 242] on icon "User Search Table" at bounding box center [1071, 243] width 3 height 11
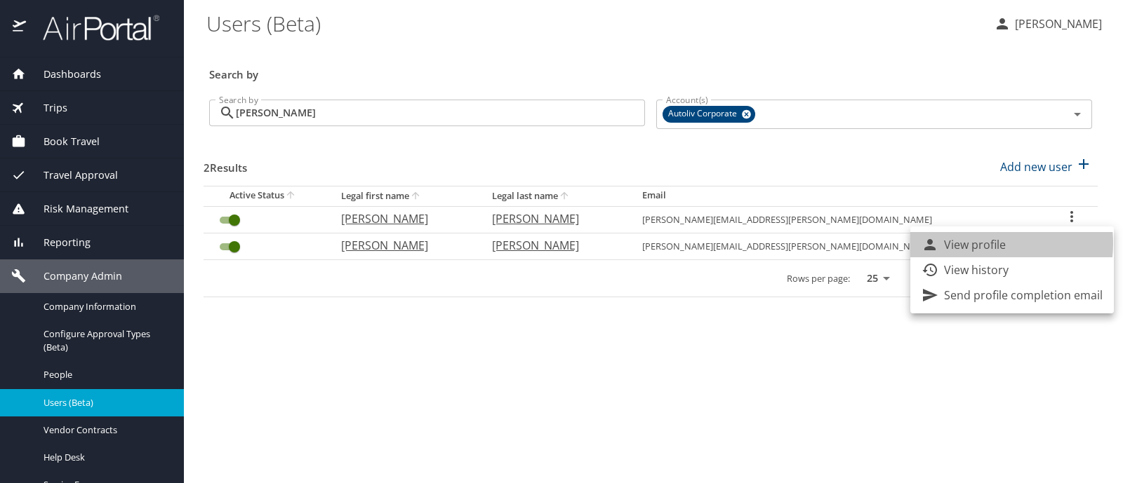
click at [980, 243] on p "View profile" at bounding box center [975, 244] width 62 height 17
select select "US"
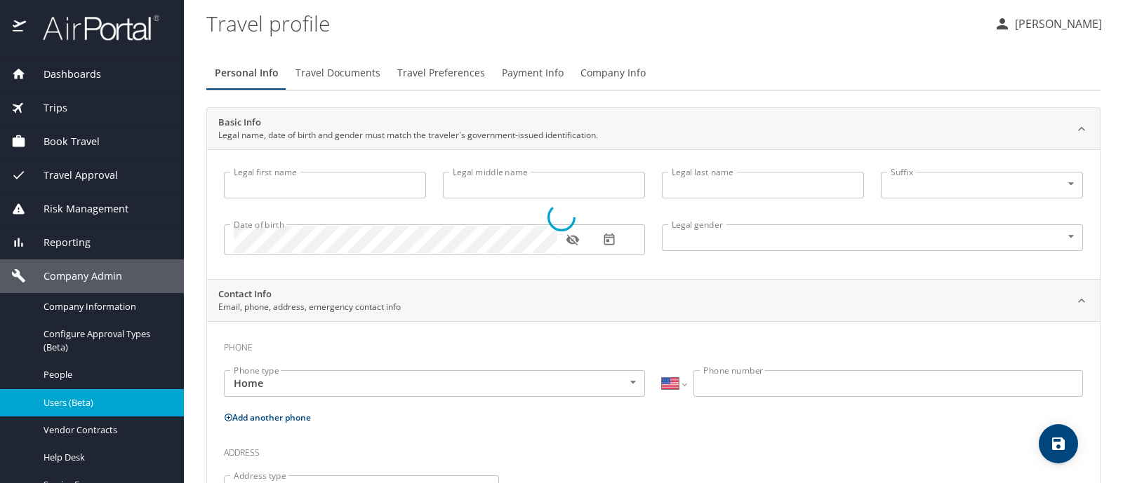
select select "MX"
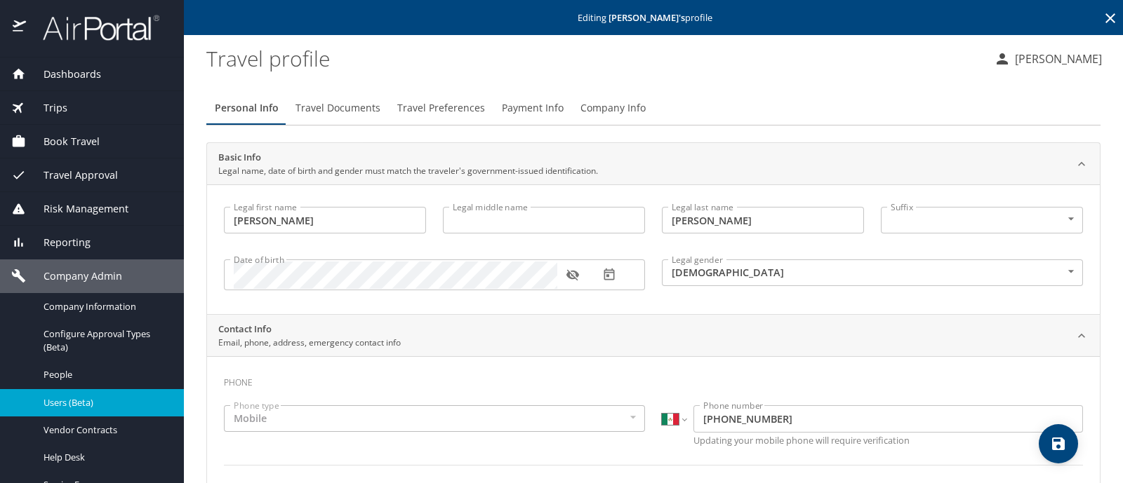
type input "[PERSON_NAME]"
type input "[DEMOGRAPHIC_DATA]"
type input "[PERSON_NAME]"
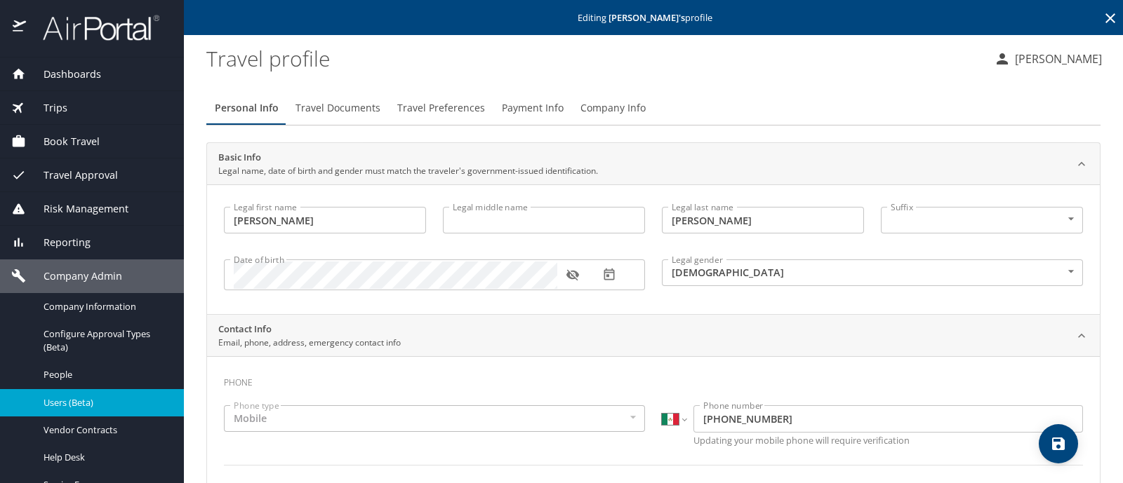
select select "MX"
type input "[PHONE_NUMBER]"
click at [615, 108] on span "Company Info" at bounding box center [612, 109] width 65 height 18
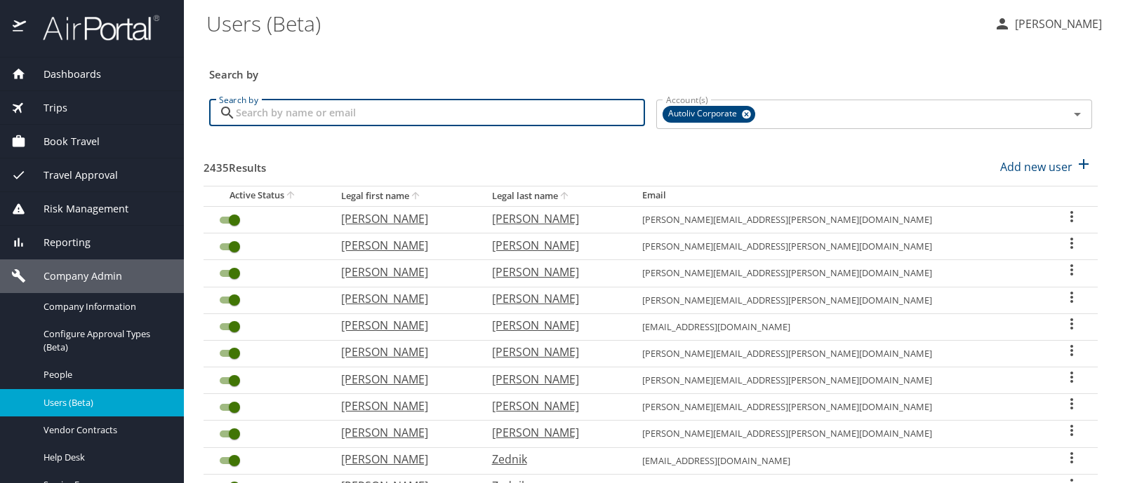
click at [259, 111] on input "Search by" at bounding box center [440, 113] width 409 height 27
type input "[PERSON_NAME]"
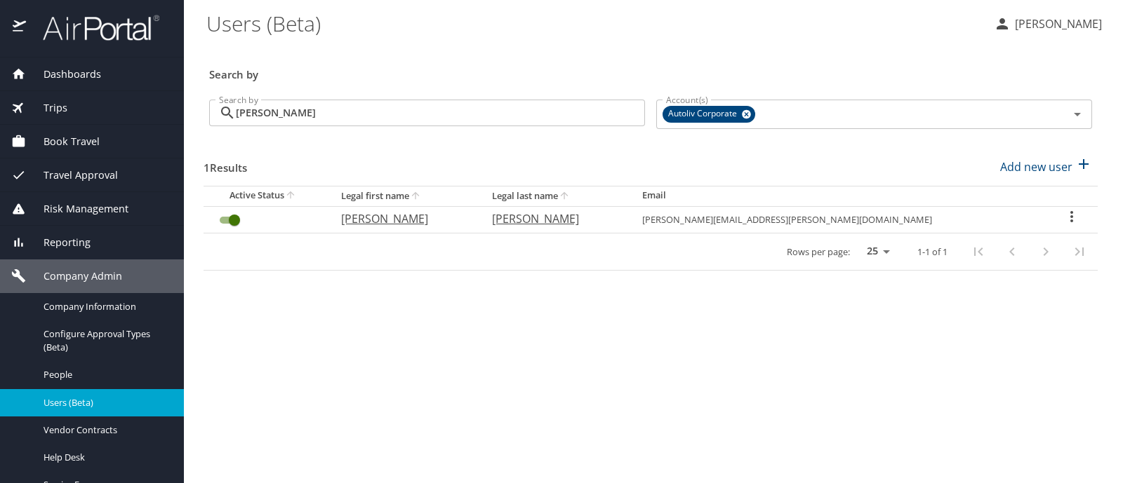
click at [1063, 214] on icon "User Search Table" at bounding box center [1071, 216] width 17 height 17
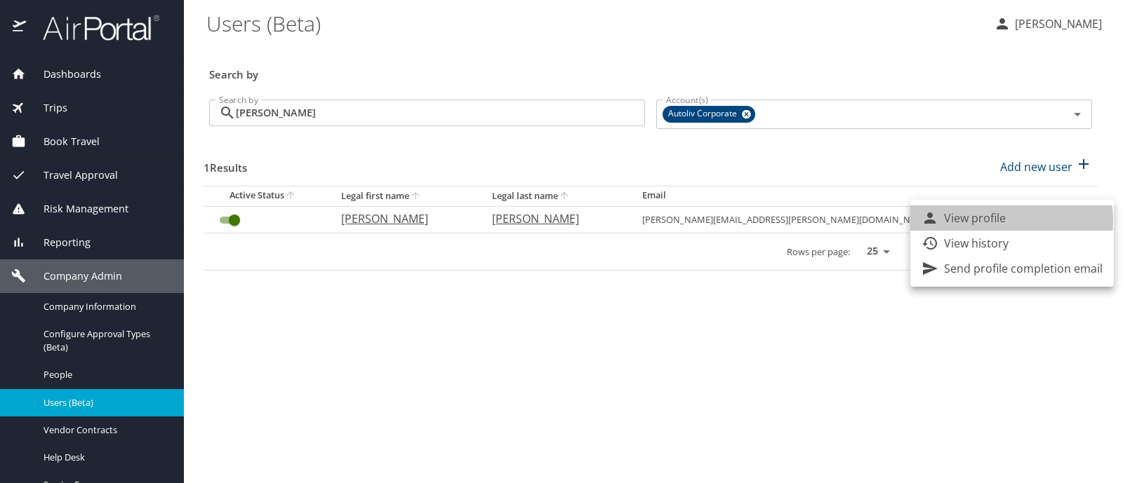
click at [985, 221] on p "View profile" at bounding box center [975, 218] width 62 height 17
select select "US"
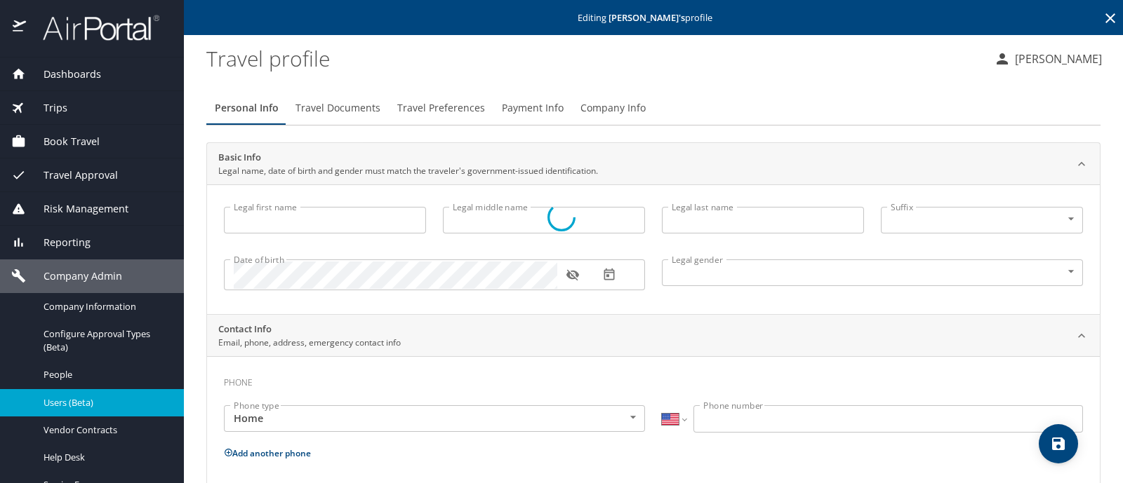
type input "[PERSON_NAME]"
type input "[DEMOGRAPHIC_DATA]"
type input "[PERSON_NAME]"
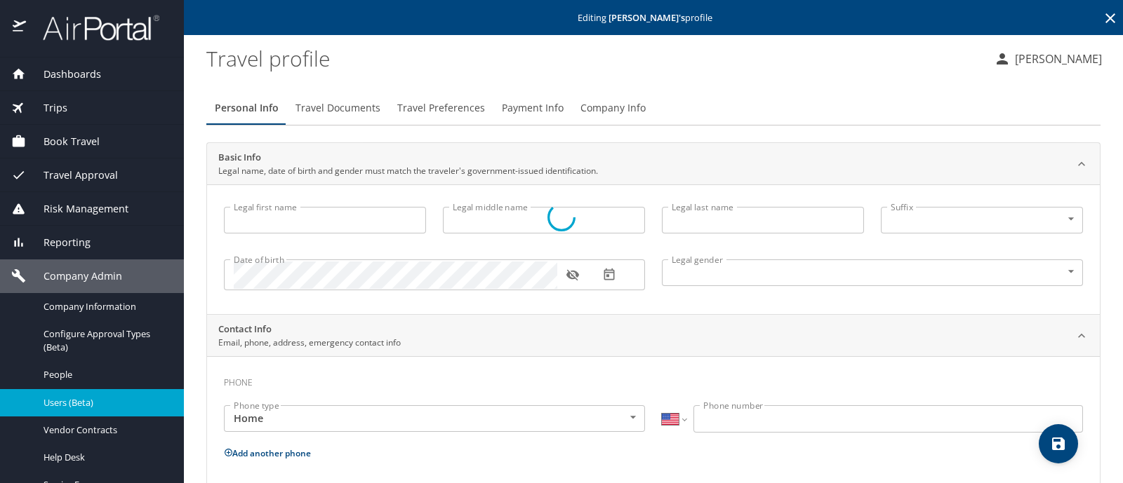
type input "[PERSON_NAME]"
select select "MX"
type input "[PHONE_NUMBER]"
type input "[EMAIL_ADDRESS][DOMAIN_NAME]"
select select "MX"
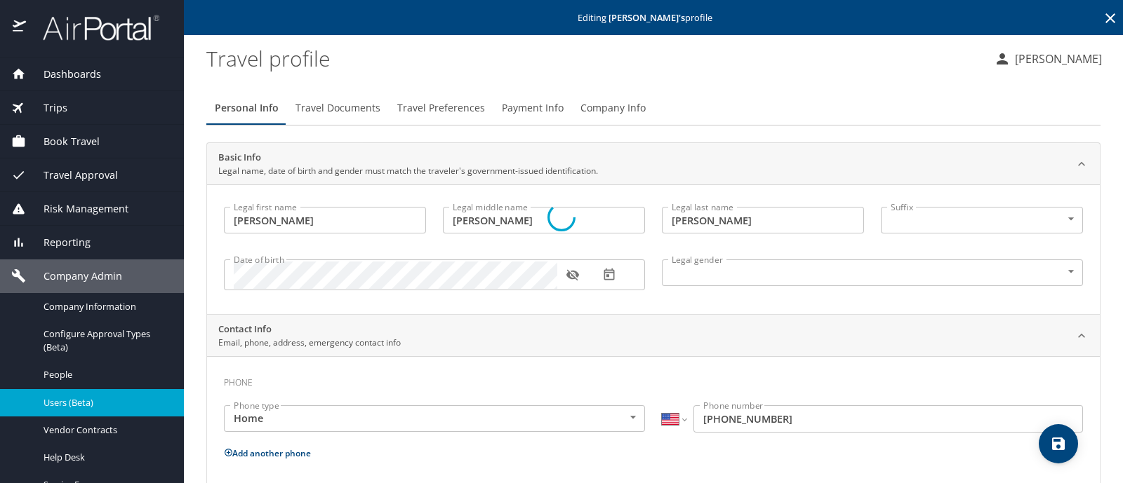
select select "MX"
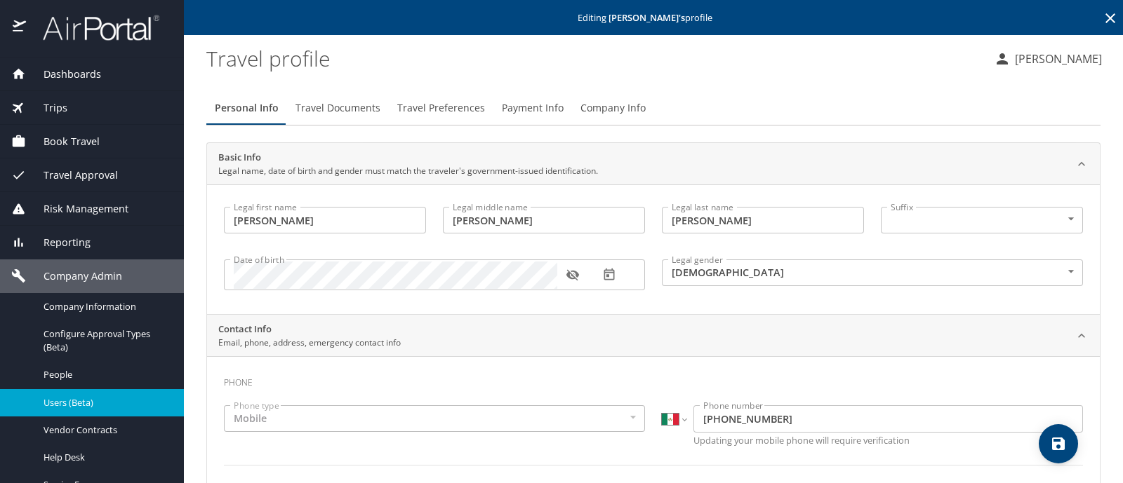
click at [604, 106] on span "Company Info" at bounding box center [612, 109] width 65 height 18
